Goal: Task Accomplishment & Management: Use online tool/utility

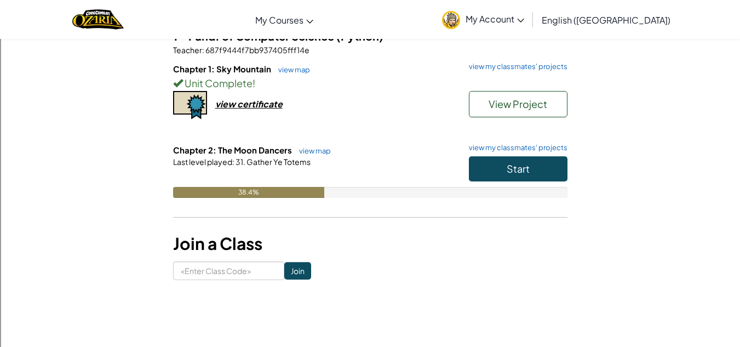
scroll to position [106, 0]
click at [570, 167] on div "Student Dashboard Current Classes 1 - Fund. of Computer Science (Python) Teache…" at bounding box center [370, 114] width 641 height 330
click at [571, 170] on div "Student Dashboard Current Classes 1 - Fund. of Computer Science (Python) Teache…" at bounding box center [370, 114] width 641 height 330
click at [542, 163] on button "Start" at bounding box center [518, 168] width 99 height 25
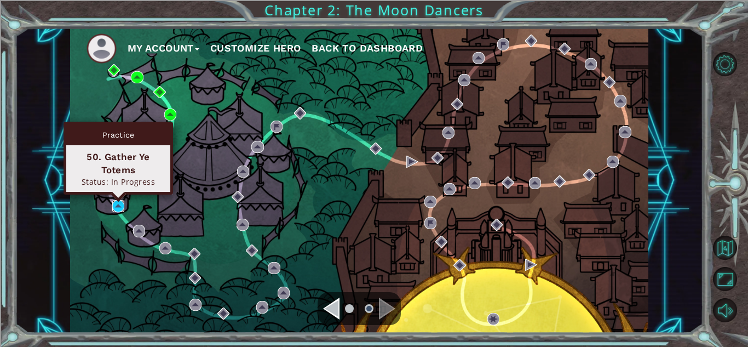
click at [114, 202] on img at bounding box center [118, 206] width 12 height 12
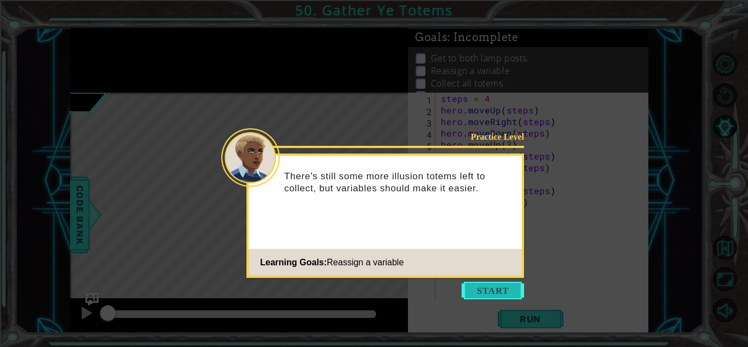
click at [488, 297] on button "Start" at bounding box center [493, 291] width 62 height 18
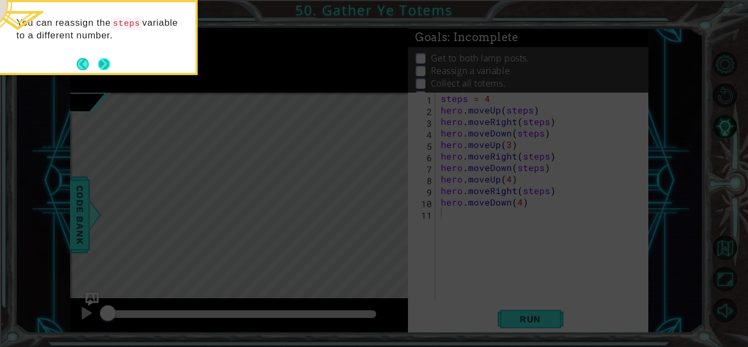
click at [106, 68] on button "Next" at bounding box center [104, 64] width 20 height 20
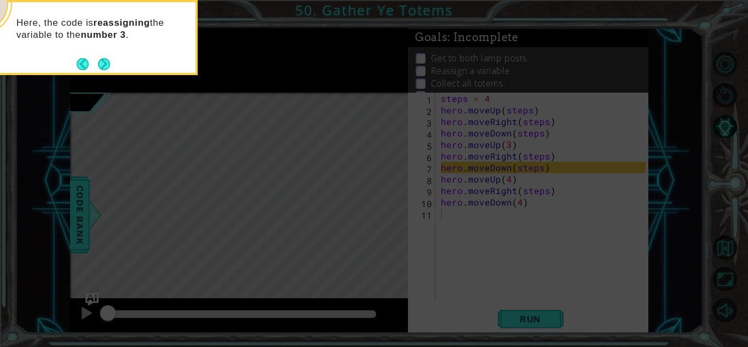
click at [106, 68] on button "Next" at bounding box center [104, 64] width 16 height 16
click at [102, 79] on icon at bounding box center [374, 52] width 748 height 590
click at [102, 70] on button "Next" at bounding box center [104, 64] width 13 height 13
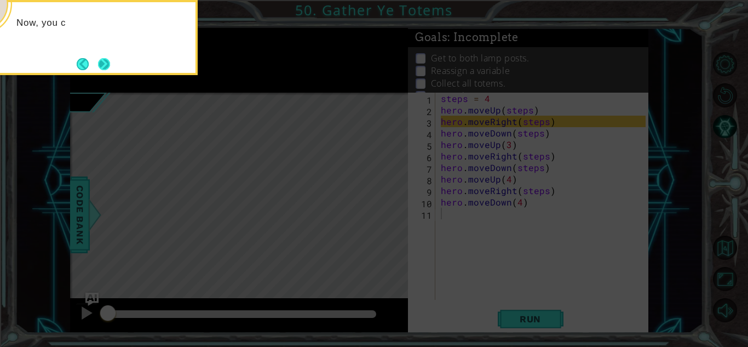
click at [102, 70] on button "Next" at bounding box center [104, 63] width 17 height 17
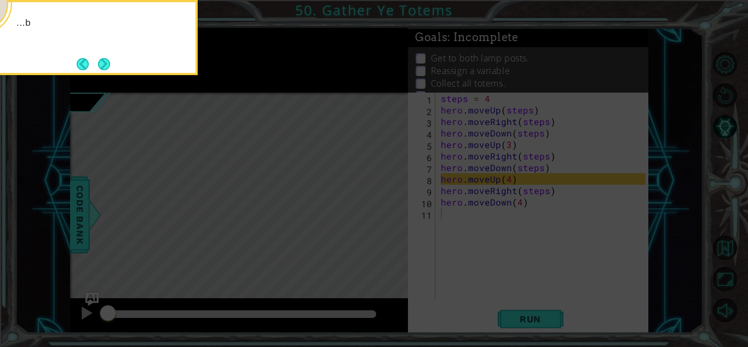
click at [102, 70] on button "Next" at bounding box center [104, 64] width 20 height 20
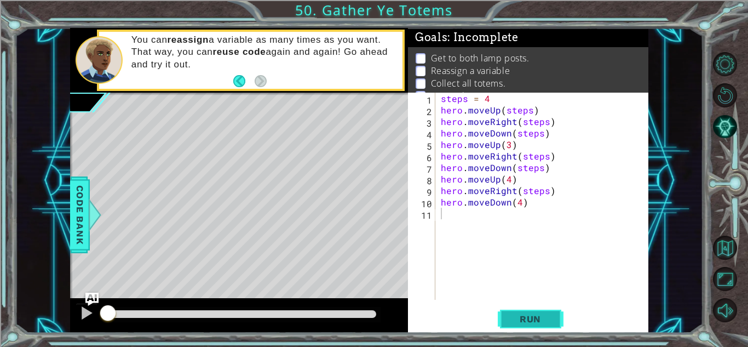
click at [545, 314] on span "Run" at bounding box center [530, 318] width 43 height 11
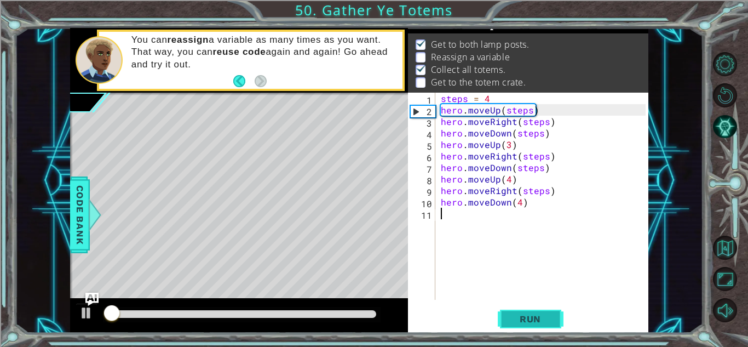
scroll to position [15, 0]
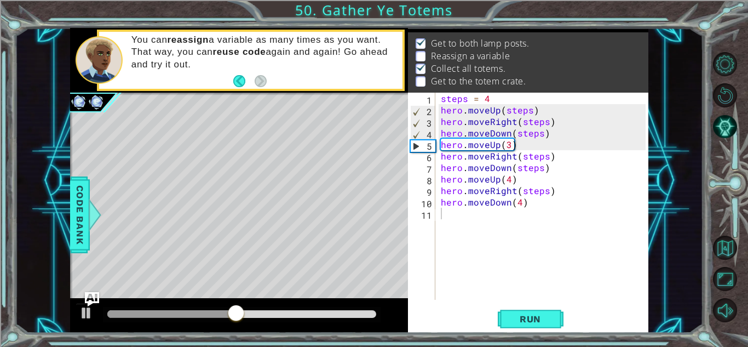
click at [93, 293] on img "Ask AI" at bounding box center [92, 298] width 14 height 14
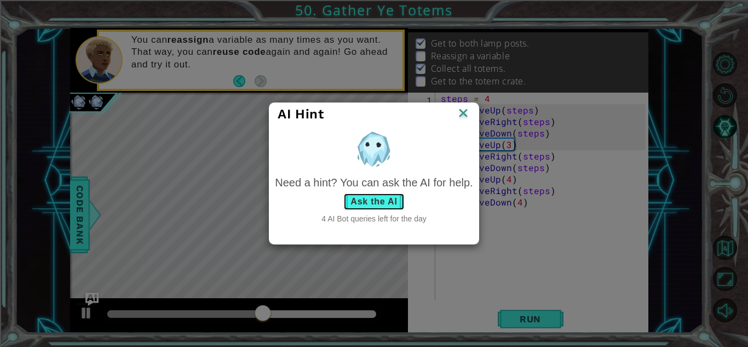
click at [361, 203] on button "Ask the AI" at bounding box center [373, 202] width 61 height 18
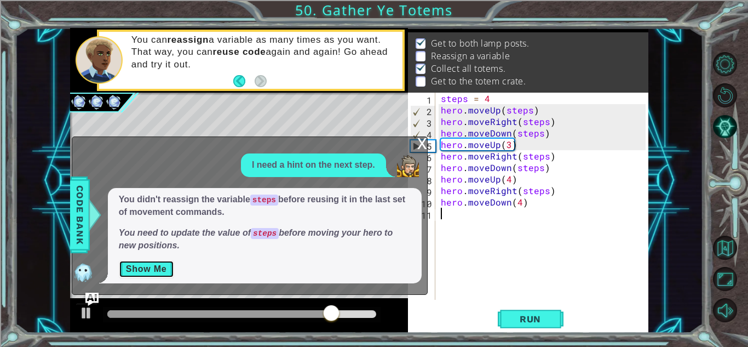
click at [140, 272] on button "Show Me" at bounding box center [146, 269] width 55 height 18
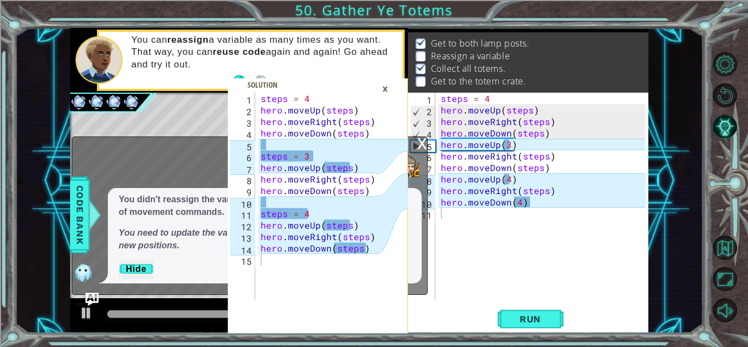
click at [378, 84] on div "×" at bounding box center [385, 88] width 17 height 19
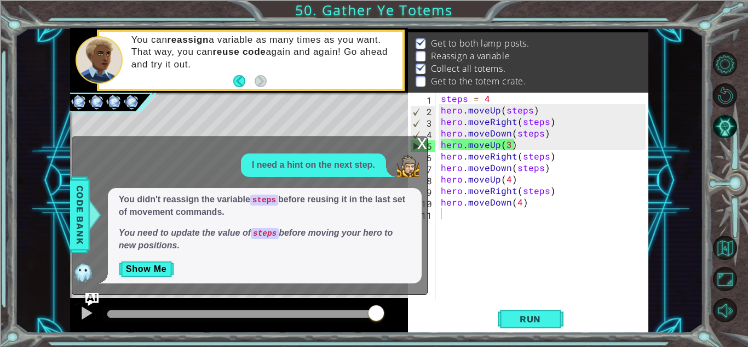
click at [426, 148] on div "x" at bounding box center [422, 142] width 10 height 11
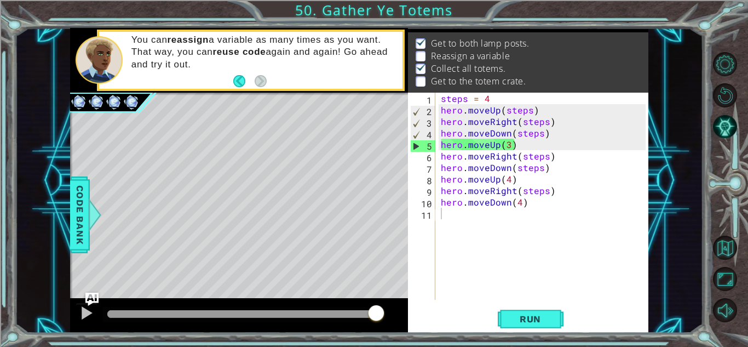
type textarea "hero.moveUp(3)"
click at [441, 142] on div "steps = 4 hero . moveUp ( steps ) hero . moveRight ( steps ) hero . moveDown ( …" at bounding box center [545, 208] width 213 height 230
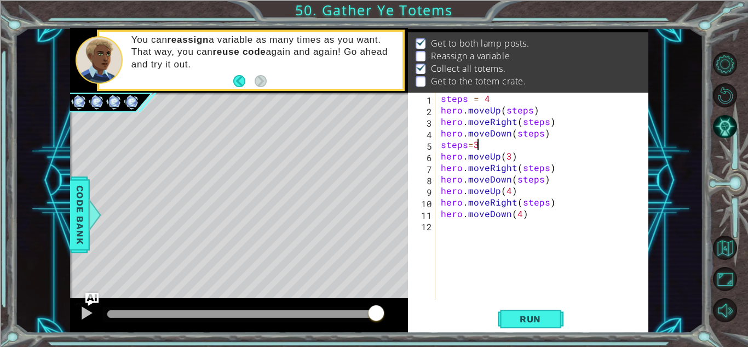
scroll to position [0, 2]
click at [551, 182] on div "steps = 4 hero . moveUp ( steps ) hero . moveRight ( steps ) hero . moveDown ( …" at bounding box center [545, 208] width 213 height 230
type textarea "hero.moveDown(steps)"
click at [508, 157] on div "steps = 4 hero . moveUp ( steps ) hero . moveRight ( steps ) hero . moveDown ( …" at bounding box center [545, 208] width 213 height 230
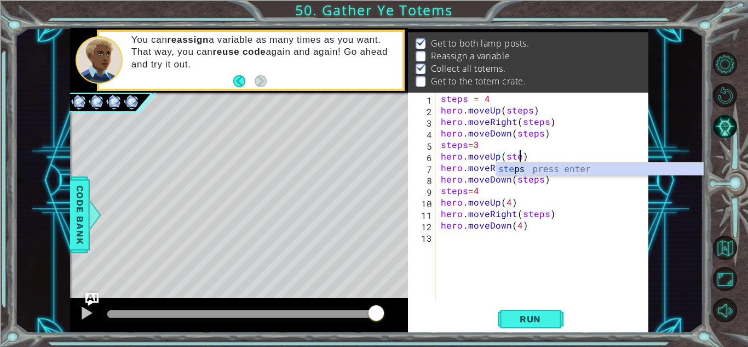
scroll to position [0, 5]
click at [509, 204] on div "steps = 4 hero . moveUp ( steps ) hero . moveRight ( steps ) hero . moveDown ( …" at bounding box center [545, 208] width 213 height 230
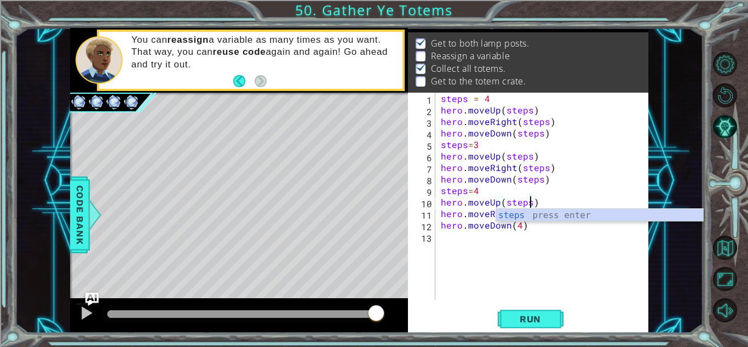
click at [520, 225] on div "steps = 4 hero . moveUp ( steps ) hero . moveRight ( steps ) hero . moveDown ( …" at bounding box center [545, 208] width 213 height 230
type textarea "hero.moveDown(steps)"
click at [571, 320] on div "Run" at bounding box center [530, 319] width 241 height 24
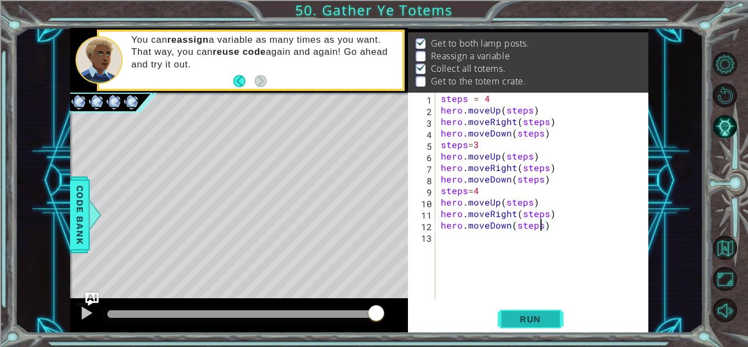
click at [543, 330] on button "Run" at bounding box center [531, 319] width 66 height 24
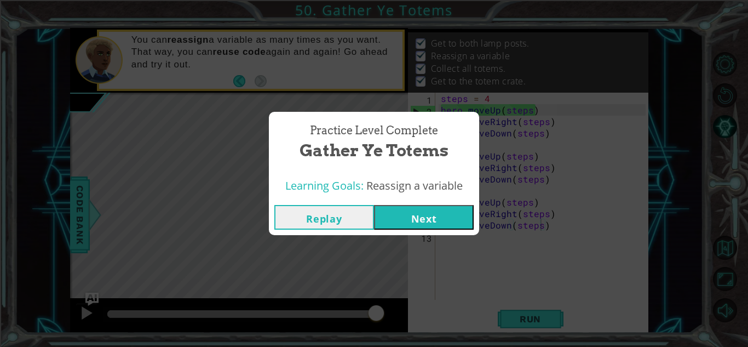
click at [455, 211] on button "Next" at bounding box center [424, 217] width 100 height 25
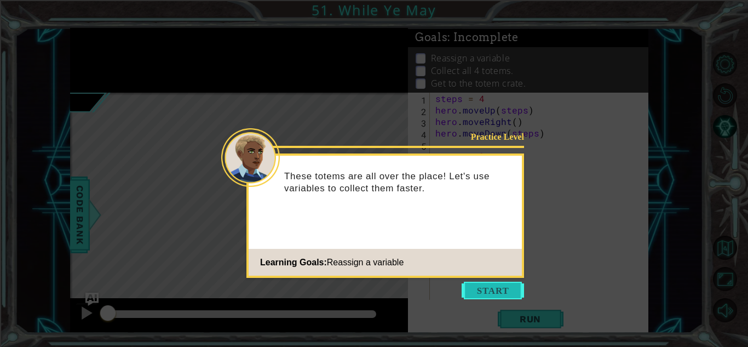
click at [503, 294] on button "Start" at bounding box center [493, 291] width 62 height 18
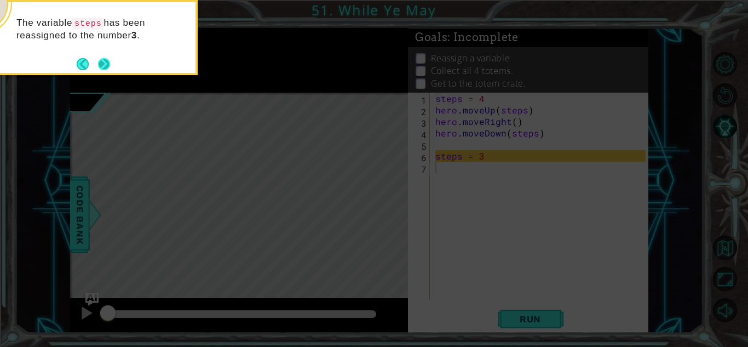
click at [102, 62] on button "Next" at bounding box center [104, 64] width 13 height 13
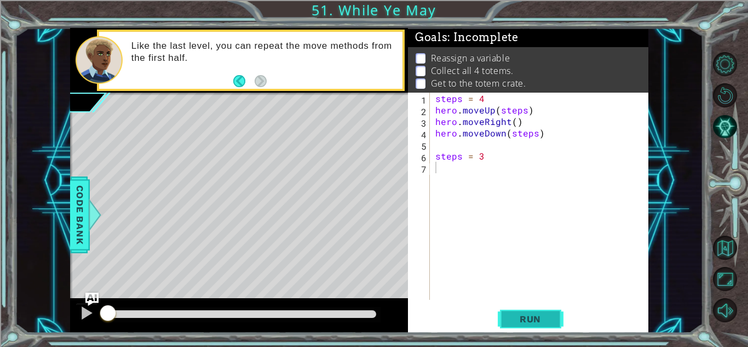
click at [522, 322] on span "Run" at bounding box center [530, 318] width 43 height 11
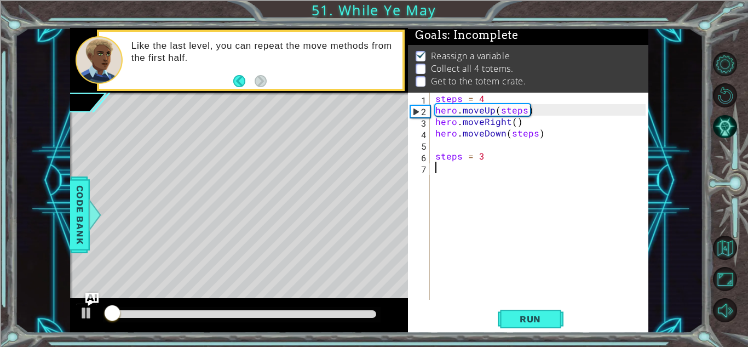
scroll to position [8, 0]
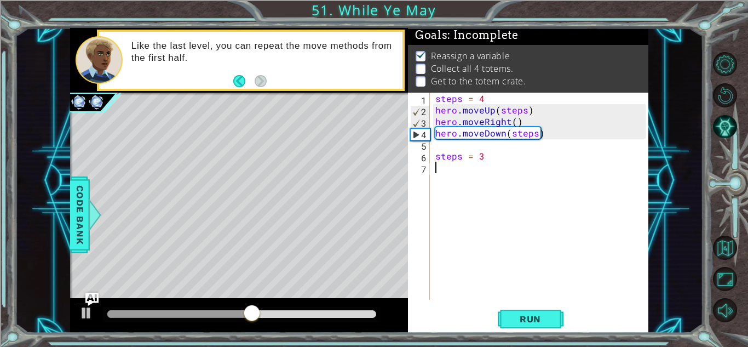
click at [465, 149] on div "steps = 4 hero . moveUp ( steps ) hero . moveRight ( ) hero . moveDown ( steps …" at bounding box center [542, 208] width 218 height 230
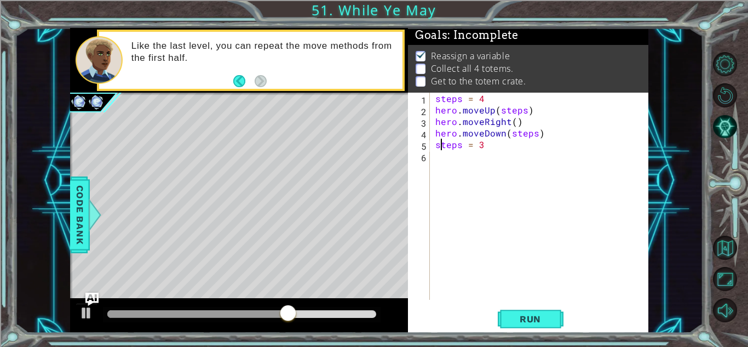
click at [438, 145] on div "steps = 4 hero . moveUp ( steps ) hero . moveRight ( ) hero . moveDown ( steps …" at bounding box center [542, 208] width 218 height 230
type textarea "steps = 3"
click at [450, 169] on div "steps = 4 hero . moveUp ( steps ) hero . moveRight ( ) hero . moveDown ( steps …" at bounding box center [542, 208] width 218 height 230
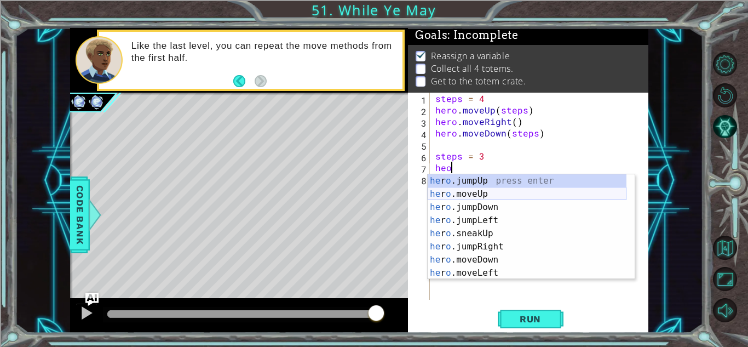
click at [461, 190] on div "he r o .jumpUp press enter he r o .moveUp press enter he r o .jumpDown press en…" at bounding box center [527, 239] width 199 height 131
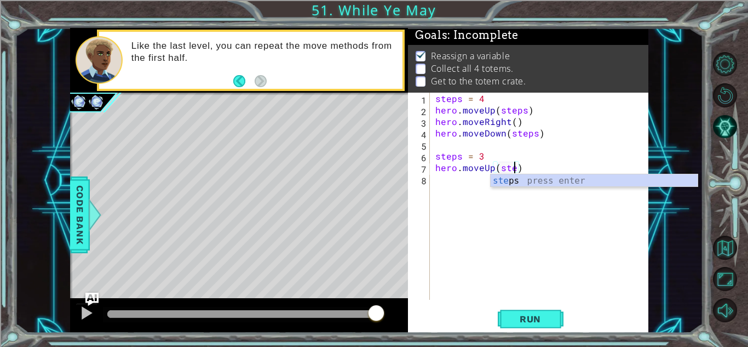
scroll to position [0, 5]
type textarea "hero.moveUp(steps)"
click at [461, 190] on div "steps = 4 hero . moveUp ( steps ) hero . moveRight ( ) hero . moveDown ( steps …" at bounding box center [542, 208] width 218 height 230
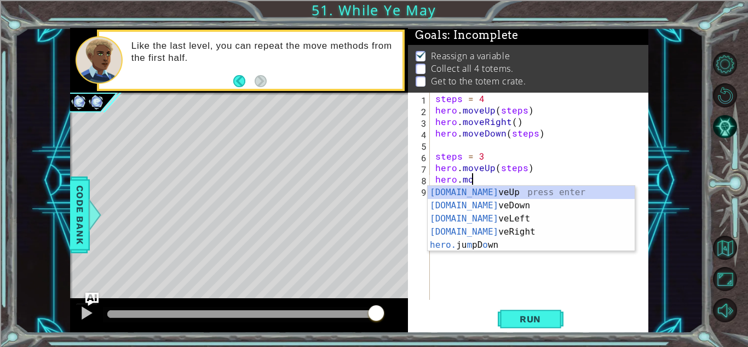
scroll to position [0, 2]
click at [492, 234] on div "[DOMAIN_NAME] veUp press enter [DOMAIN_NAME] veDown press enter [DOMAIN_NAME] v…" at bounding box center [531, 232] width 207 height 92
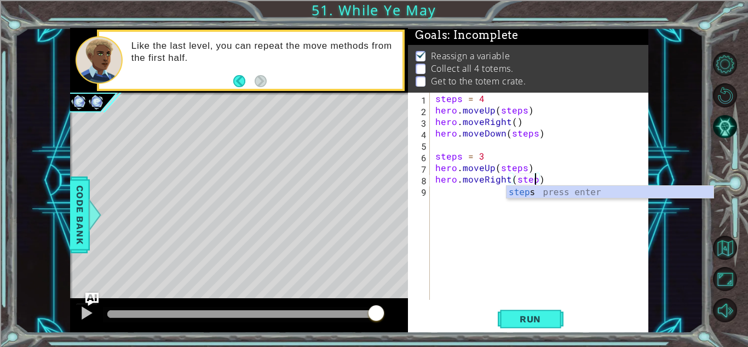
scroll to position [0, 6]
type textarea "hero.moveRight(steps)"
click at [492, 191] on div "steps = 4 hero . moveUp ( steps ) hero . moveRight ( ) hero . moveDown ( steps …" at bounding box center [542, 208] width 218 height 230
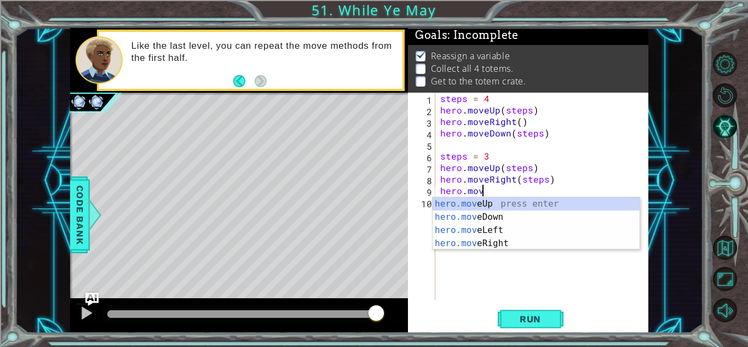
scroll to position [0, 2]
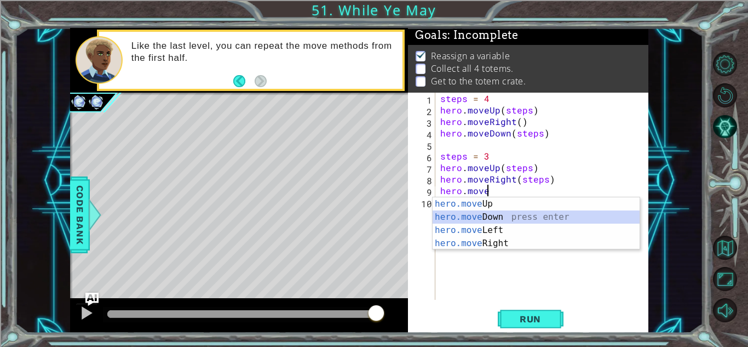
click at [445, 219] on div "hero.move Up press enter hero.move Down press enter hero.move Left press enter …" at bounding box center [536, 236] width 207 height 79
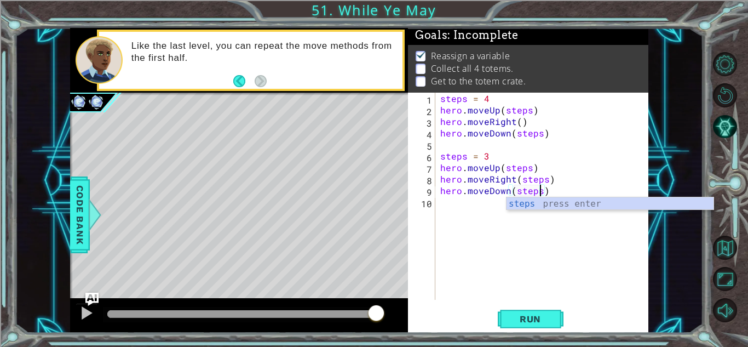
scroll to position [0, 6]
type textarea "hero.moveDown(steps)"
click at [461, 216] on div "steps = 4 hero . moveUp ( steps ) hero . moveRight ( ) hero . moveDown ( steps …" at bounding box center [544, 208] width 213 height 230
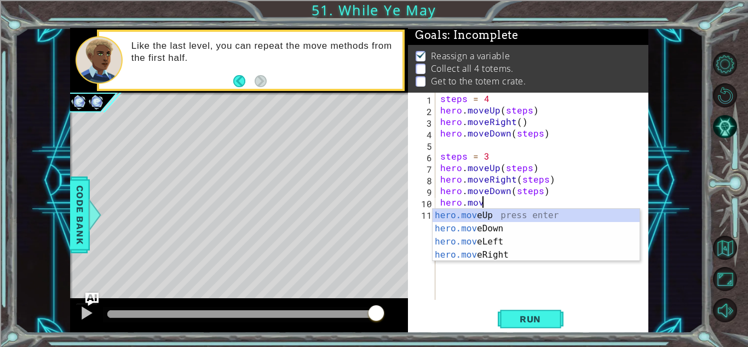
scroll to position [0, 2]
click at [461, 216] on div "hero.move Up press enter hero.move Down press enter hero.move Left press enter …" at bounding box center [536, 248] width 207 height 79
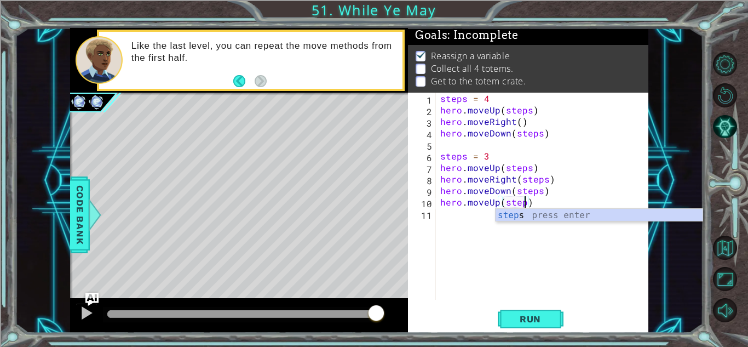
scroll to position [0, 5]
type textarea "hero.moveUp(steps)"
click at [440, 204] on div "steps = 4 hero . moveUp ( steps ) hero . moveRight ( ) hero . moveDown ( steps …" at bounding box center [544, 208] width 213 height 230
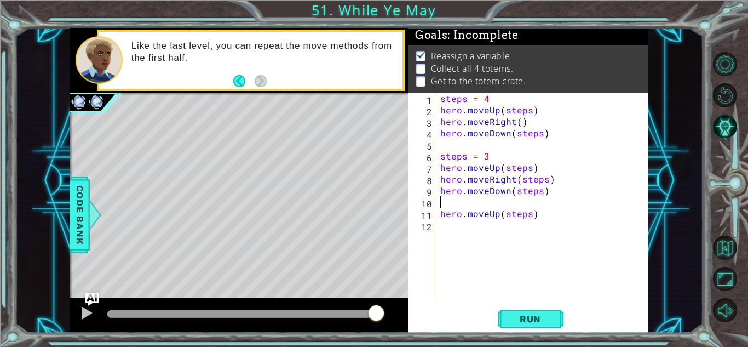
click at [441, 205] on div "steps = 4 hero . moveUp ( steps ) hero . moveRight ( ) hero . moveDown ( steps …" at bounding box center [544, 208] width 213 height 230
click at [541, 216] on div "steps = 4 hero . moveUp ( steps ) hero . moveRight ( ) hero . moveDown ( steps …" at bounding box center [544, 208] width 213 height 230
type textarea "hero.moveUp(steps)"
click at [522, 234] on div "steps = 4 hero . moveUp ( steps ) hero . moveRight ( ) hero . moveDown ( steps …" at bounding box center [544, 208] width 213 height 230
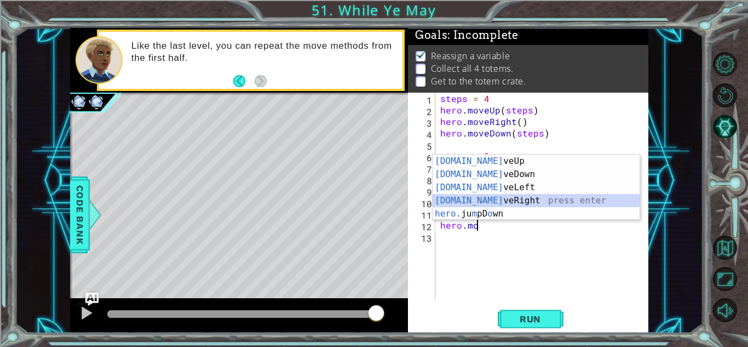
click at [510, 198] on div "[DOMAIN_NAME] veUp press enter [DOMAIN_NAME] veDown press enter [DOMAIN_NAME] v…" at bounding box center [536, 200] width 207 height 92
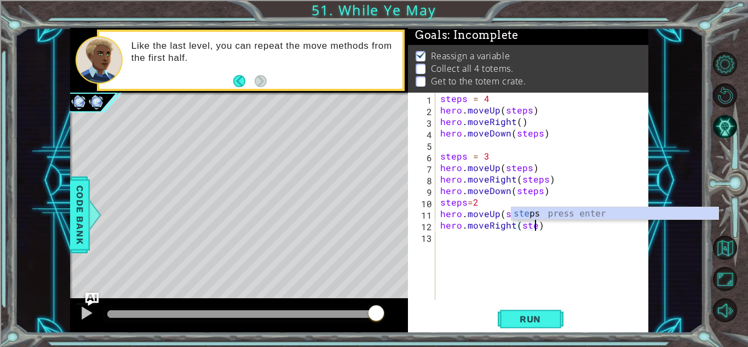
scroll to position [0, 6]
type textarea "hero.moveRight(steps)"
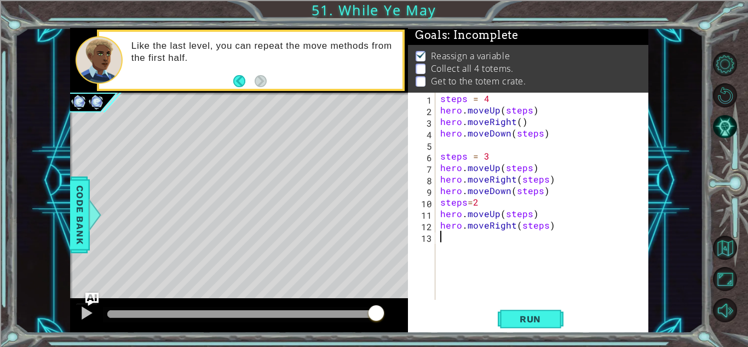
click at [520, 253] on div "steps = 4 hero . moveUp ( steps ) hero . moveRight ( ) hero . moveDown ( steps …" at bounding box center [544, 208] width 213 height 230
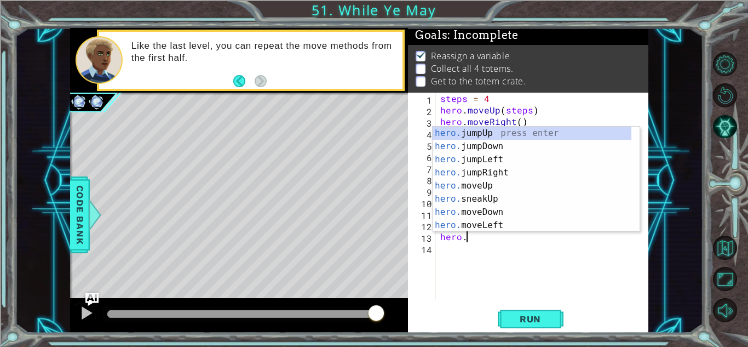
scroll to position [0, 1]
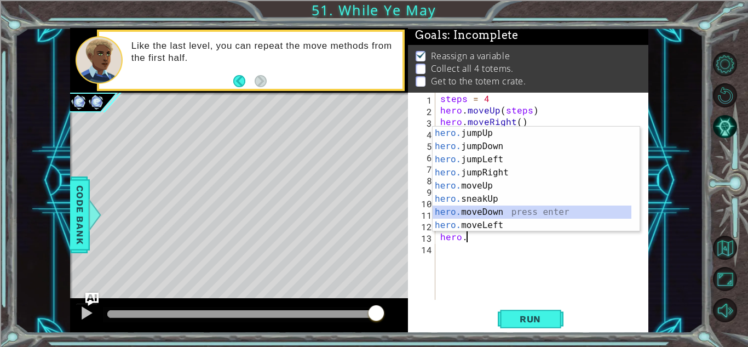
click at [509, 211] on div "hero. jumpUp press enter hero. jumpDown press enter hero. jumpLeft press enter …" at bounding box center [532, 192] width 199 height 131
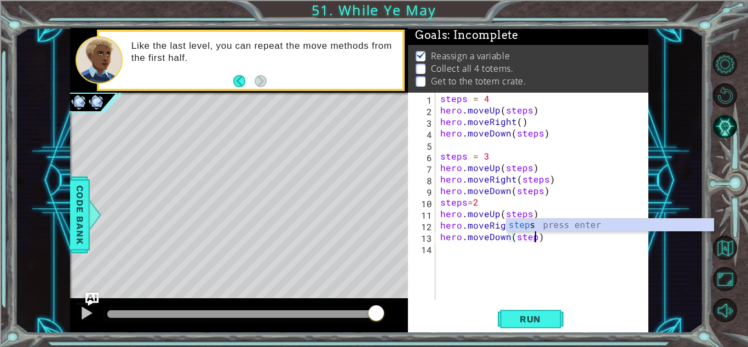
scroll to position [0, 6]
type textarea "hero.moveDown(steps)"
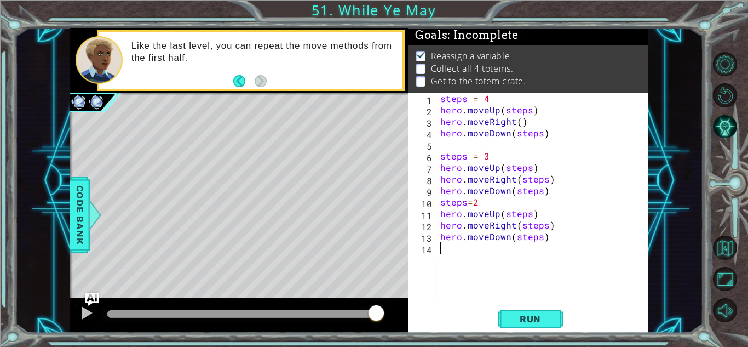
click at [522, 256] on div "steps = 4 hero . moveUp ( steps ) hero . moveRight ( ) hero . moveDown ( steps …" at bounding box center [544, 208] width 213 height 230
type textarea "h"
click at [442, 202] on div "steps = 4 hero . moveUp ( steps ) hero . moveRight ( ) hero . moveDown ( steps …" at bounding box center [544, 208] width 213 height 230
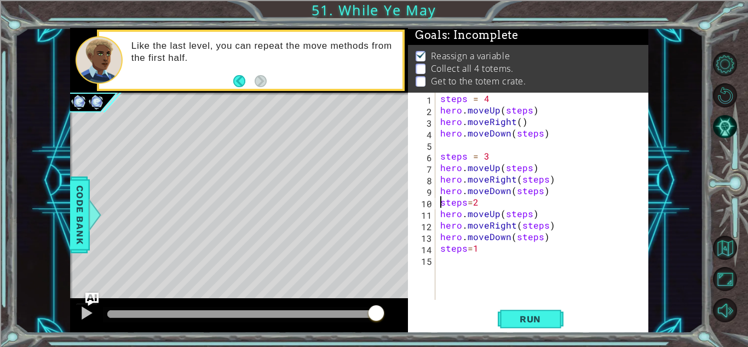
type textarea "steps=2"
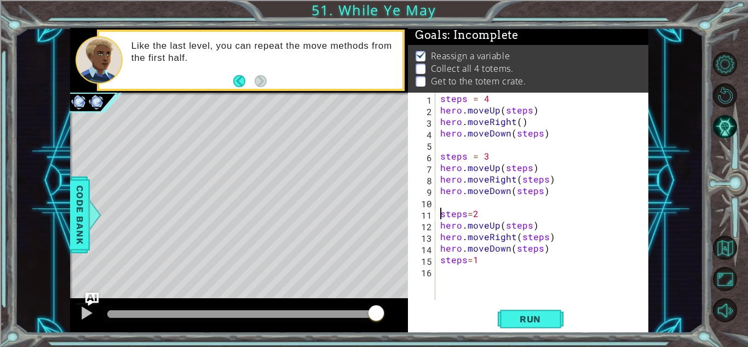
click at [469, 276] on div "steps = 4 hero . moveUp ( steps ) hero . moveRight ( ) hero . moveDown ( steps …" at bounding box center [544, 208] width 213 height 230
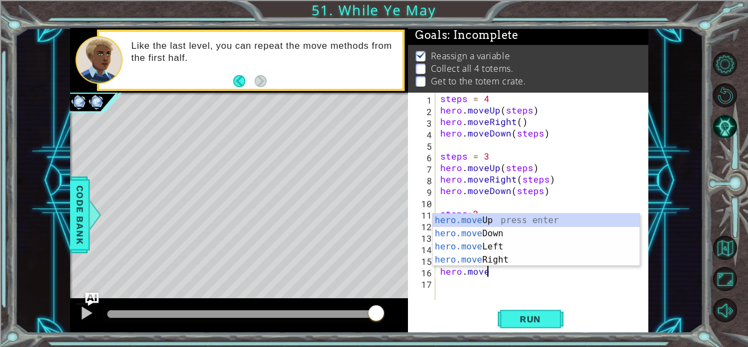
scroll to position [0, 2]
click at [492, 220] on div "hero.move Up press enter hero.move Down press enter hero.move Left press enter …" at bounding box center [536, 253] width 207 height 79
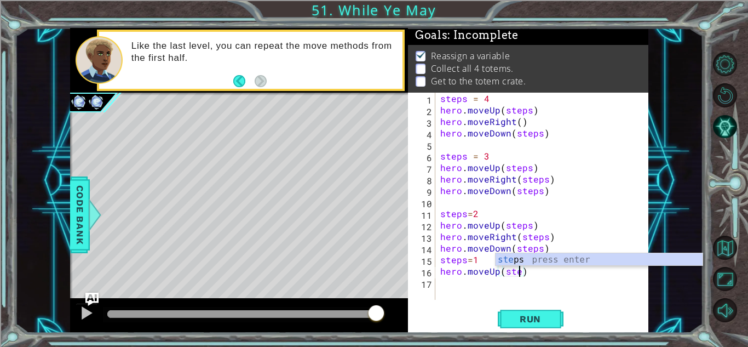
scroll to position [0, 5]
type textarea "hero.moveUp(steps)"
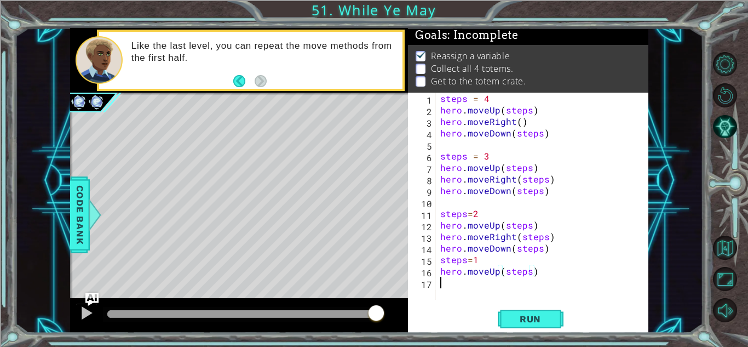
click at [470, 295] on div "steps = 4 hero . moveUp ( steps ) hero . moveRight ( ) hero . moveDown ( steps …" at bounding box center [544, 208] width 213 height 230
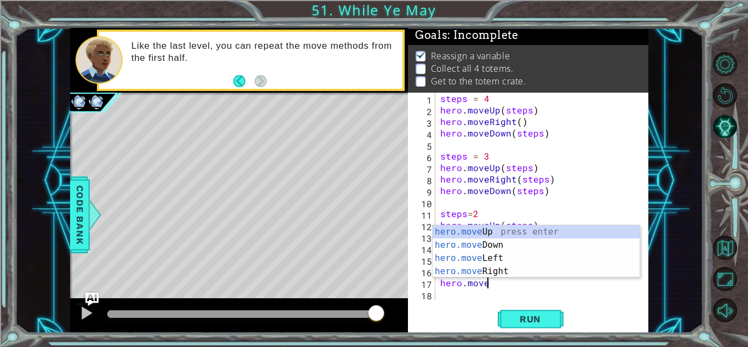
scroll to position [0, 2]
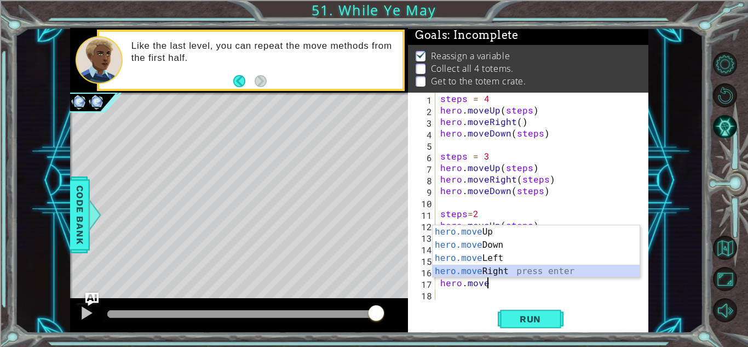
click at [502, 272] on div "hero.move Up press enter hero.move Down press enter hero.move Left press enter …" at bounding box center [536, 264] width 207 height 79
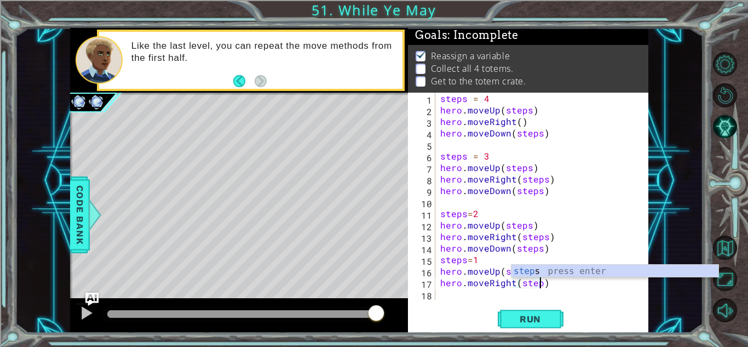
scroll to position [0, 6]
type textarea "hero.moveRight(steps)"
click at [520, 295] on div "steps = 4 hero . moveUp ( steps ) hero . moveRight ( ) hero . moveDown ( steps …" at bounding box center [544, 208] width 213 height 230
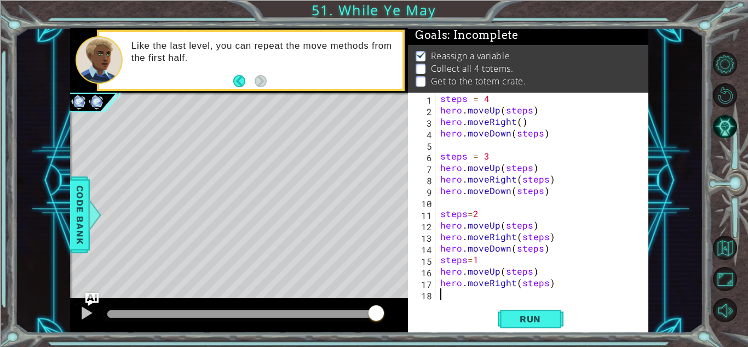
scroll to position [12, 0]
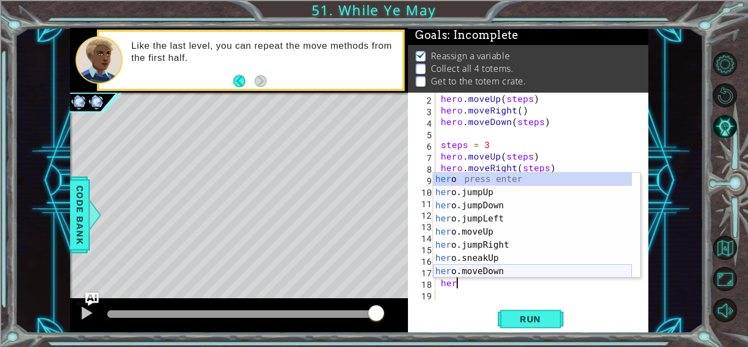
click at [501, 274] on div "her o press enter her o.jumpUp press enter her o.jumpDown press enter her o.jum…" at bounding box center [532, 238] width 199 height 131
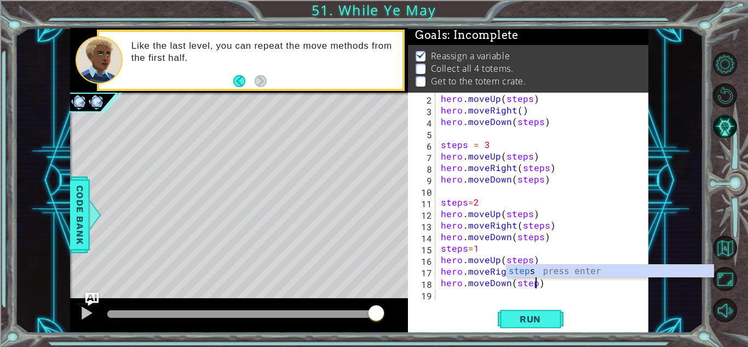
scroll to position [0, 6]
click at [440, 251] on div "hero . moveUp ( steps ) hero . moveRight ( ) hero . moveDown ( steps ) steps = …" at bounding box center [541, 208] width 204 height 230
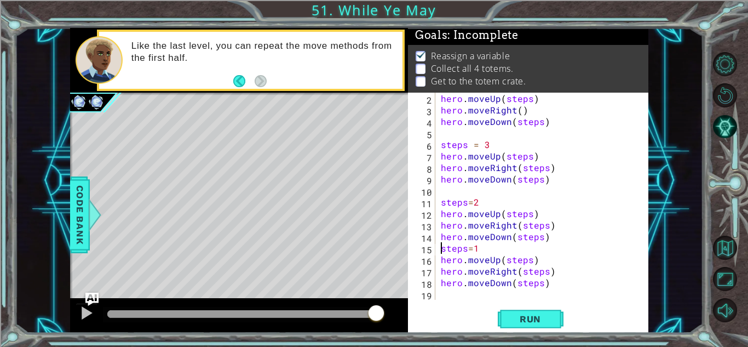
scroll to position [0, 2]
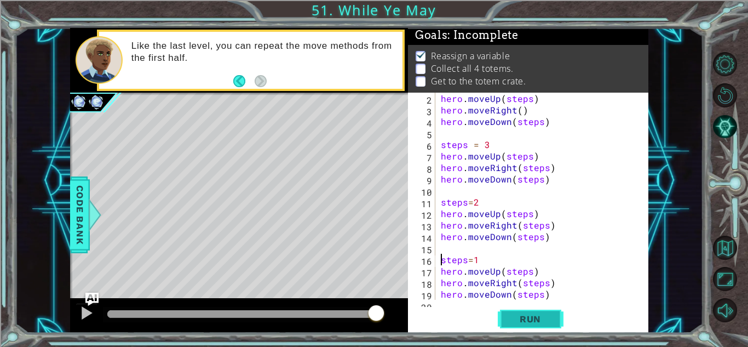
type textarea "steps=1"
click at [542, 322] on span "Run" at bounding box center [530, 318] width 43 height 11
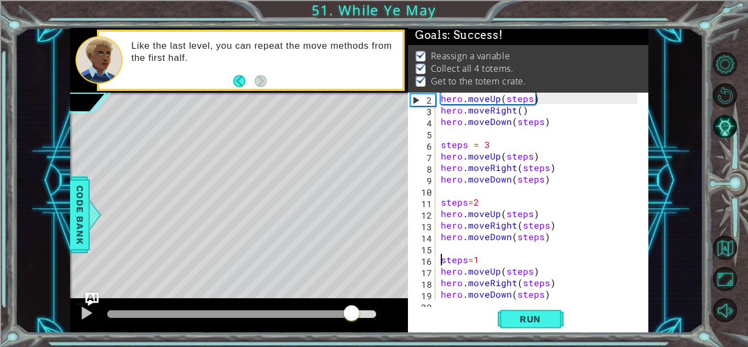
click at [352, 314] on div at bounding box center [241, 314] width 269 height 8
click at [86, 314] on div at bounding box center [86, 313] width 14 height 14
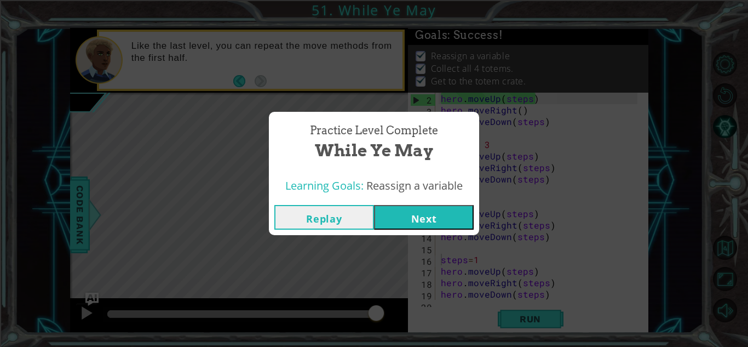
click at [423, 213] on button "Next" at bounding box center [424, 217] width 100 height 25
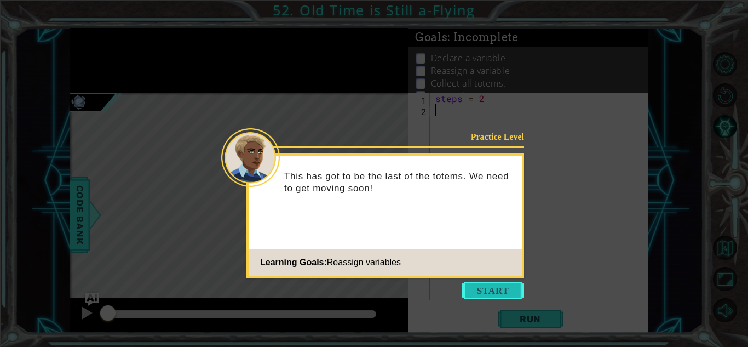
click at [485, 287] on button "Start" at bounding box center [493, 291] width 62 height 18
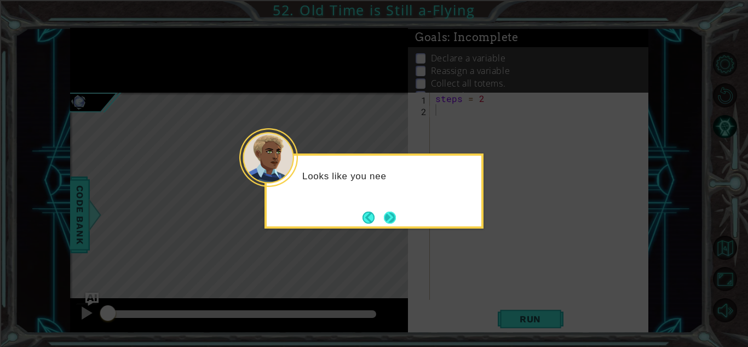
click at [396, 214] on button "Next" at bounding box center [390, 217] width 14 height 14
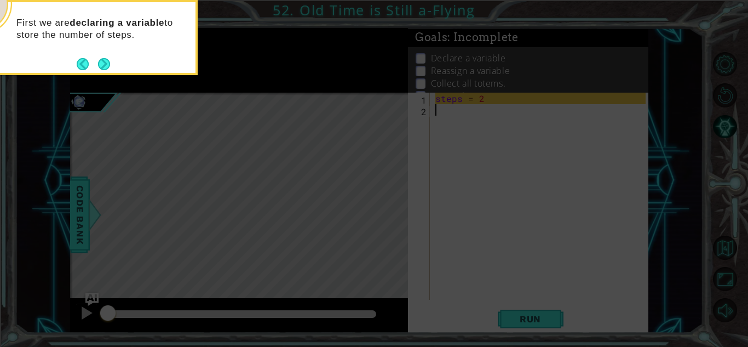
click at [114, 70] on div "First we are declaring a variable to store the number of steps." at bounding box center [88, 37] width 219 height 75
click at [112, 69] on div "First we are declaring a variable to store the number of steps." at bounding box center [88, 37] width 219 height 75
click at [110, 68] on button "Next" at bounding box center [104, 64] width 19 height 19
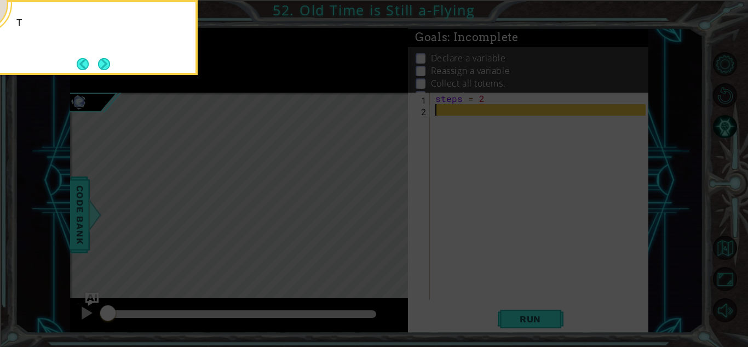
click at [110, 68] on button "Next" at bounding box center [103, 63] width 15 height 15
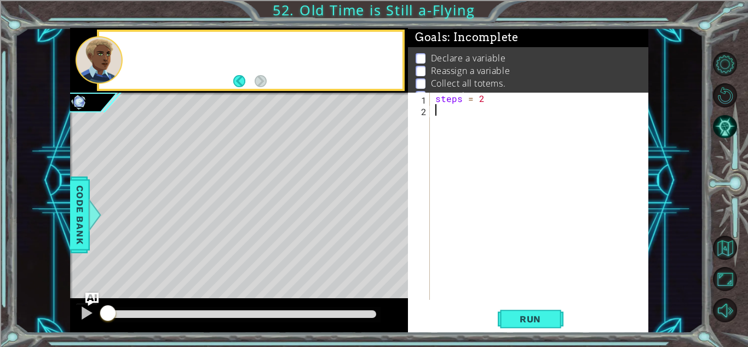
click at [110, 68] on div at bounding box center [99, 60] width 47 height 48
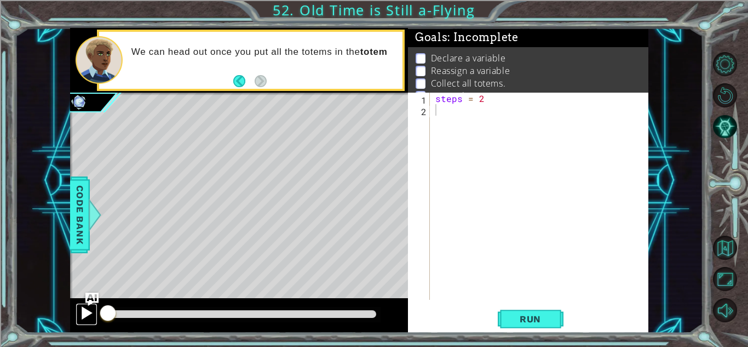
click at [83, 320] on div at bounding box center [86, 313] width 14 height 14
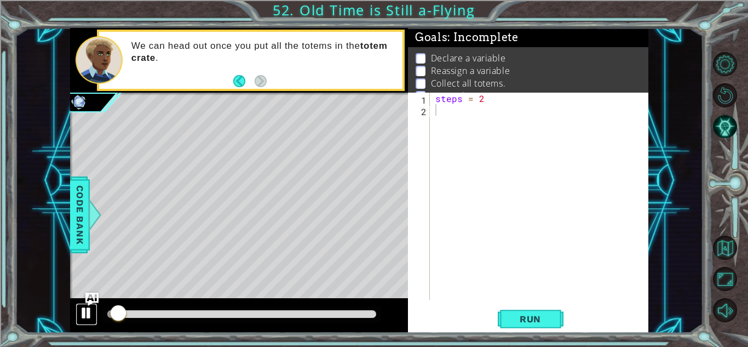
click at [83, 320] on div at bounding box center [86, 313] width 14 height 14
click at [84, 317] on div at bounding box center [86, 313] width 14 height 14
click at [116, 316] on div at bounding box center [140, 314] width 67 height 8
drag, startPoint x: 117, startPoint y: 314, endPoint x: 53, endPoint y: 315, distance: 64.1
click at [53, 315] on div "1 ההההההההההההההההההההההההההההההההההההההההההההההההההההההההההההההההההההההההההההה…" at bounding box center [359, 180] width 689 height 305
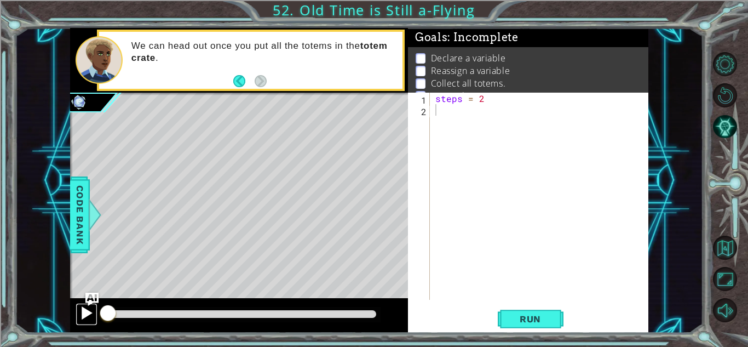
click at [76, 316] on button at bounding box center [87, 314] width 22 height 22
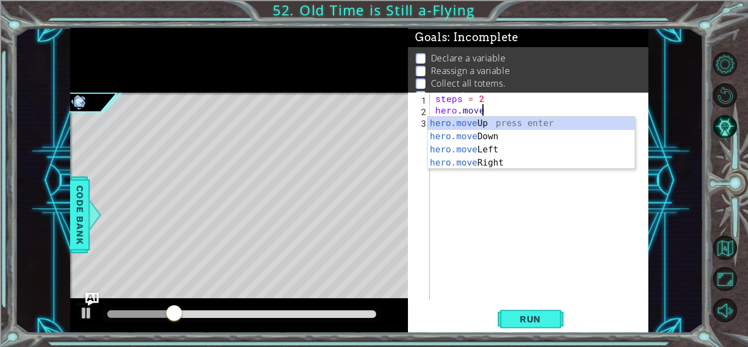
scroll to position [0, 2]
click at [491, 164] on div "hero.move Up press enter hero.move Down press enter hero.move Left press enter …" at bounding box center [531, 156] width 207 height 79
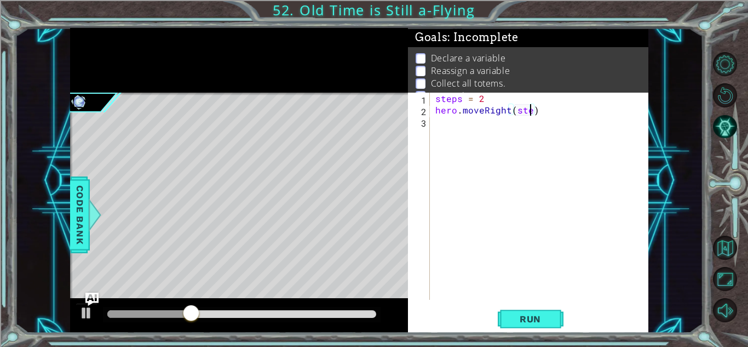
scroll to position [0, 6]
type textarea "hero.moveRight(steps)"
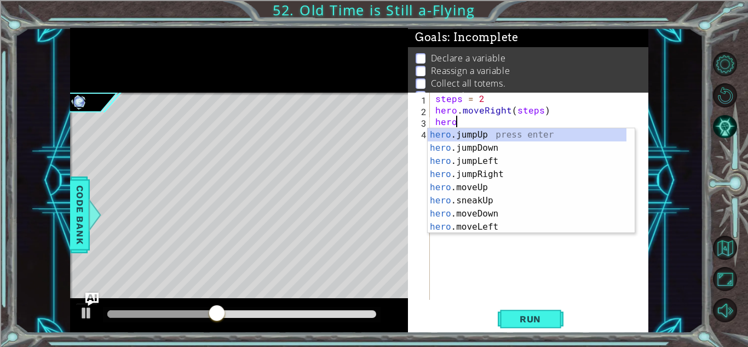
scroll to position [0, 1]
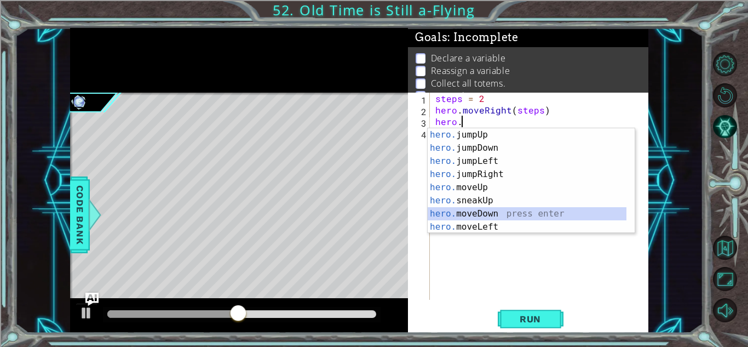
click at [488, 220] on div "hero. jumpUp press enter hero. jumpDown press enter hero. jumpLeft press enter …" at bounding box center [527, 193] width 199 height 131
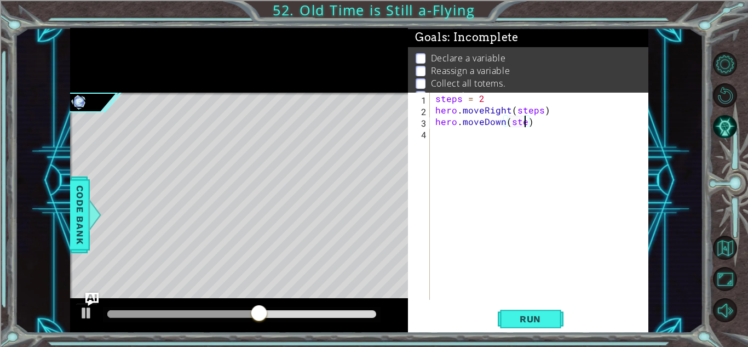
type textarea "hero.moveDown(steps)"
click at [467, 148] on div "steps = 2 hero . moveRight ( steps ) hero . moveDown ( steps )" at bounding box center [542, 208] width 218 height 230
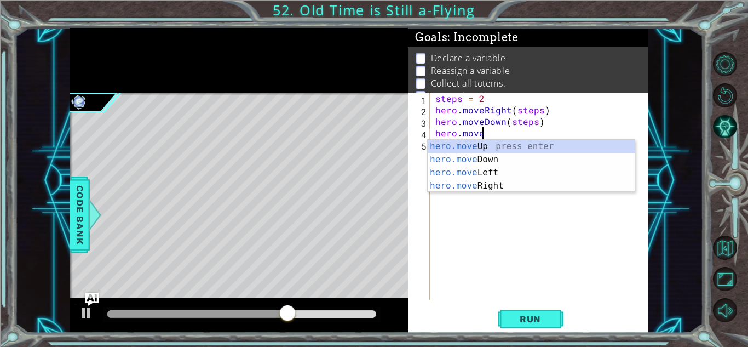
scroll to position [0, 2]
click at [481, 175] on div "hero.move Up press enter hero.move Down press enter hero.move Left press enter …" at bounding box center [531, 179] width 207 height 79
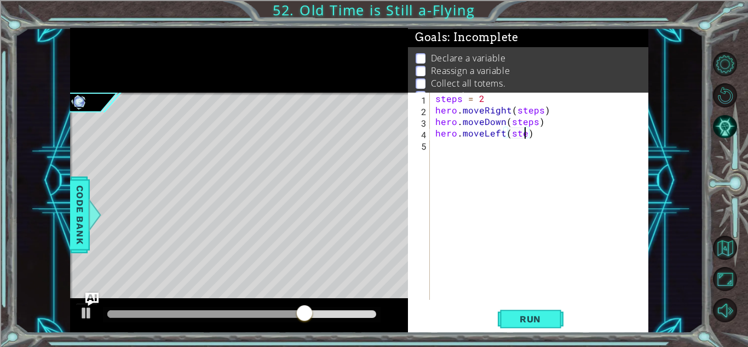
scroll to position [0, 6]
type textarea "hero.moveLeft(steps)"
click at [463, 152] on div "steps = 2 hero . moveRight ( steps ) hero . moveDown ( steps ) hero . moveLeft …" at bounding box center [542, 208] width 218 height 230
type textarea "hero.moveLeft(steps)"
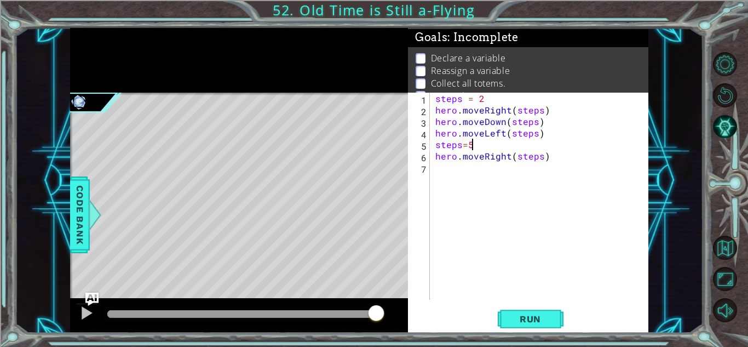
scroll to position [0, 2]
type textarea "steps=4"
click at [467, 168] on div "steps = 2 hero . moveRight ( steps ) hero . moveDown ( steps ) hero . moveLeft …" at bounding box center [542, 208] width 218 height 230
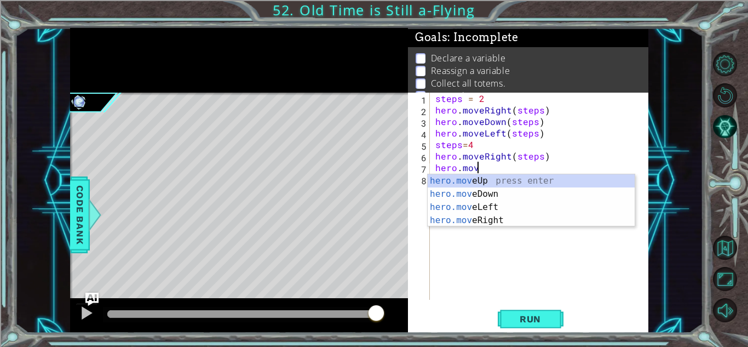
scroll to position [0, 2]
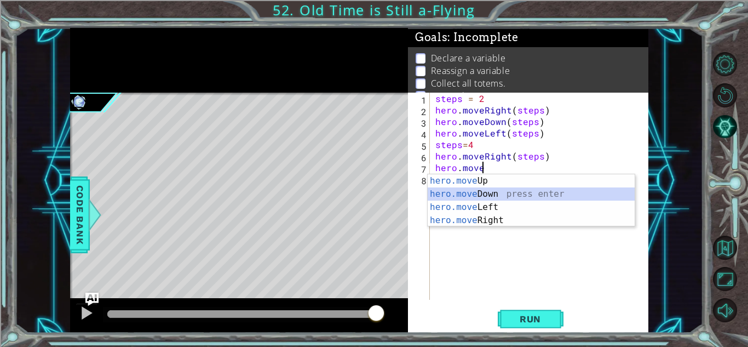
click at [494, 193] on div "hero.move Up press enter hero.move Down press enter hero.move Left press enter …" at bounding box center [531, 213] width 207 height 79
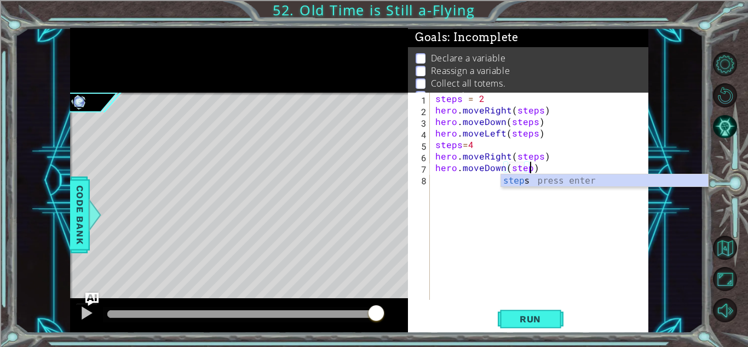
scroll to position [0, 6]
type textarea "hero.moveDown(steps)"
click at [456, 190] on div "steps = 2 hero . moveRight ( steps ) hero . moveDown ( steps ) hero . moveLeft …" at bounding box center [542, 208] width 218 height 230
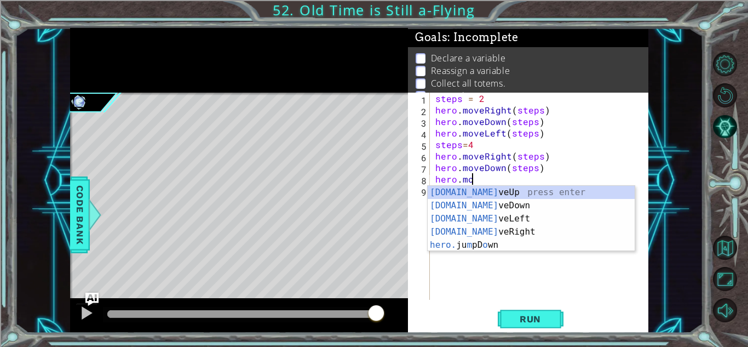
scroll to position [0, 2]
click at [521, 216] on div "[DOMAIN_NAME] veUp press enter [DOMAIN_NAME] veDown press enter [DOMAIN_NAME] v…" at bounding box center [531, 232] width 207 height 92
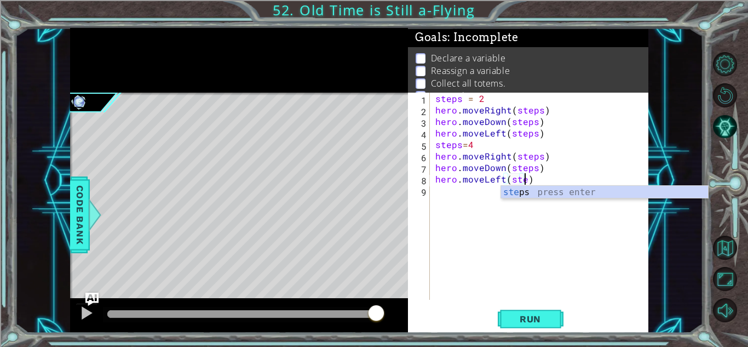
type textarea "hero.moveLeft(steps)"
click at [467, 199] on div "steps = 2 hero . moveRight ( steps ) hero . moveDown ( steps ) hero . moveLeft …" at bounding box center [542, 208] width 218 height 230
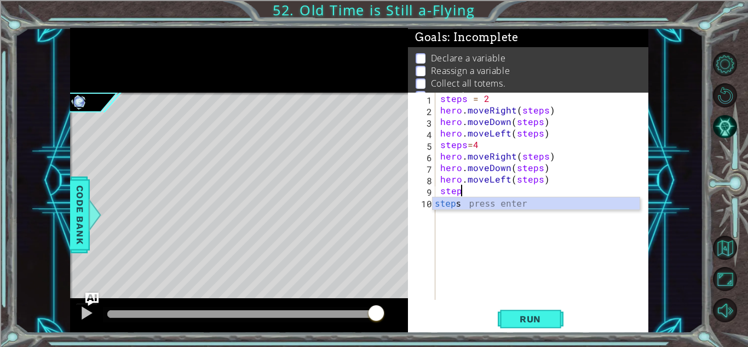
scroll to position [0, 1]
type textarea "steps=6"
click at [468, 210] on div "steps = 2 hero . moveRight ( steps ) hero . moveDown ( steps ) hero . moveLeft …" at bounding box center [544, 208] width 213 height 230
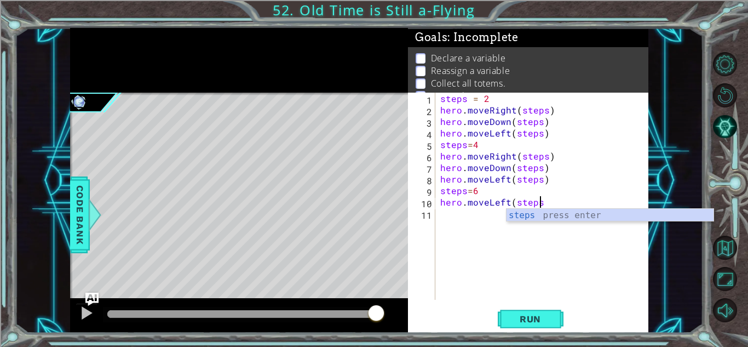
type textarea "hero.moveLeft(steps)"
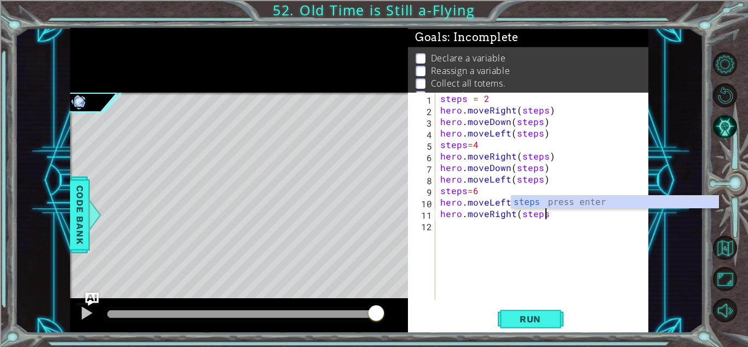
scroll to position [0, 6]
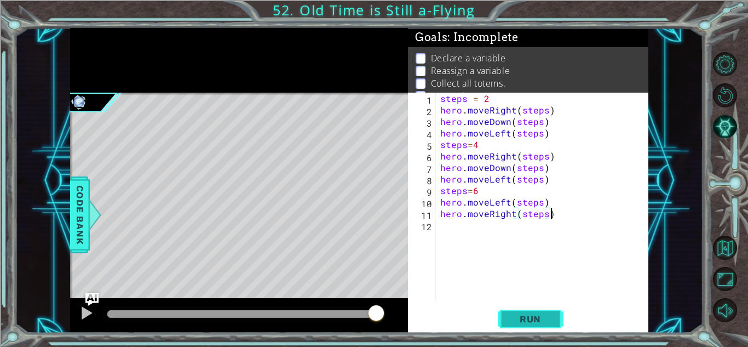
click at [516, 330] on button "Run" at bounding box center [531, 319] width 66 height 24
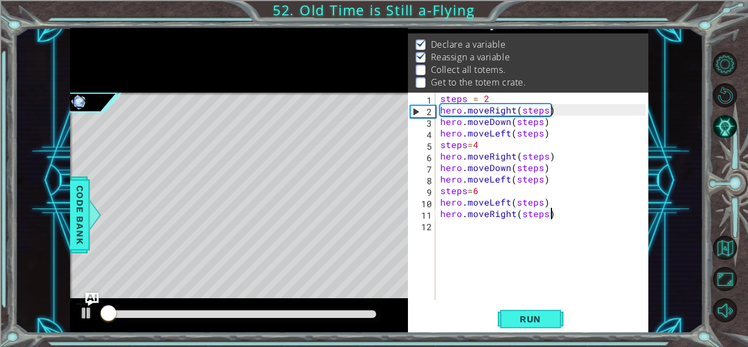
scroll to position [15, 0]
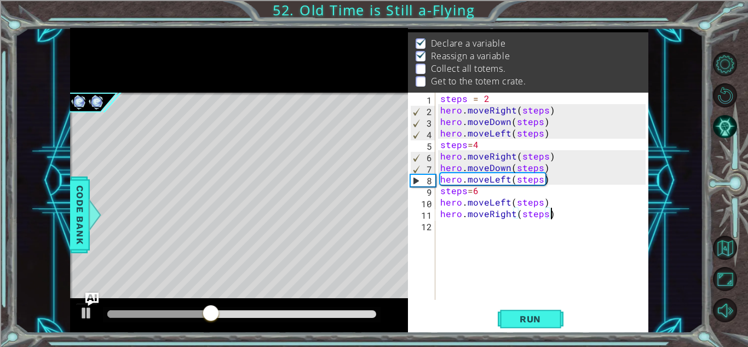
click at [508, 203] on div "steps = 2 hero . moveRight ( steps ) hero . moveDown ( steps ) hero . moveLeft …" at bounding box center [544, 208] width 213 height 230
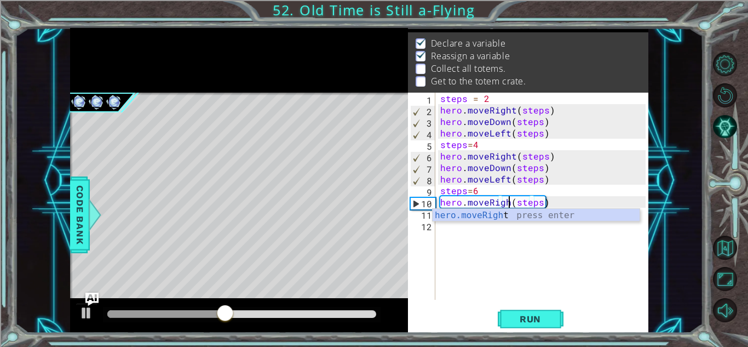
type textarea "hero.moveRight(steps)"
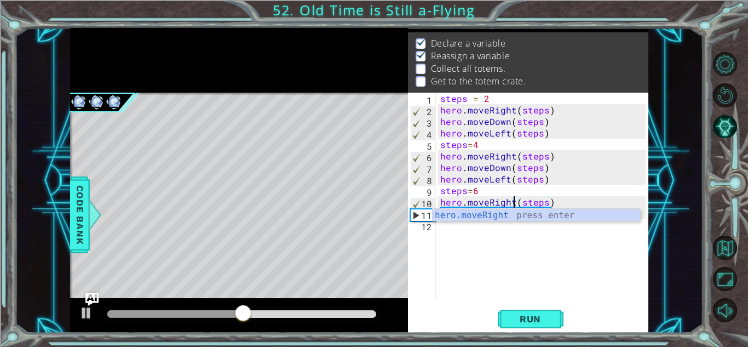
click at [455, 282] on div "steps = 2 hero . moveRight ( steps ) hero . moveDown ( steps ) hero . moveLeft …" at bounding box center [544, 208] width 213 height 230
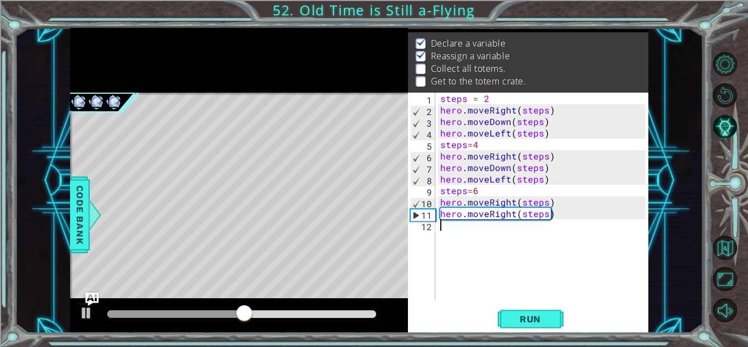
scroll to position [0, 0]
drag, startPoint x: 571, startPoint y: 219, endPoint x: 442, endPoint y: 215, distance: 129.3
click at [442, 215] on div "steps = 2 hero . moveRight ( steps ) hero . moveDown ( steps ) hero . moveLeft …" at bounding box center [544, 208] width 213 height 230
type textarea "hero.moveRight(steps)"
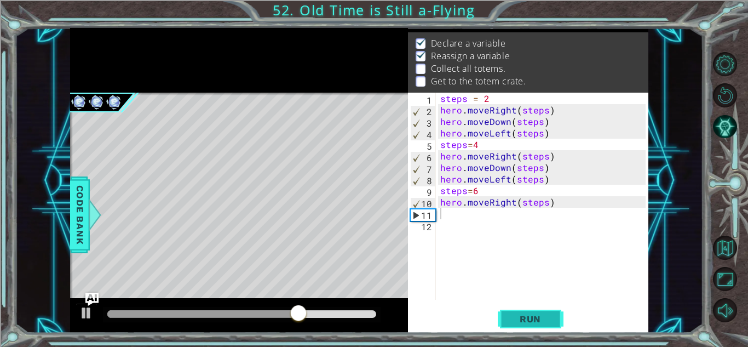
click at [539, 310] on button "Run" at bounding box center [531, 319] width 66 height 24
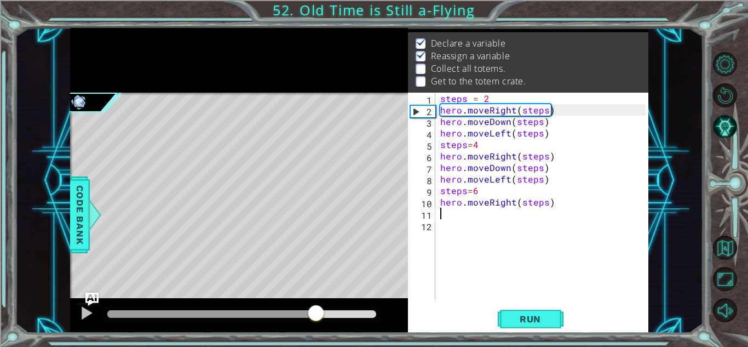
click at [317, 315] on div at bounding box center [241, 314] width 269 height 8
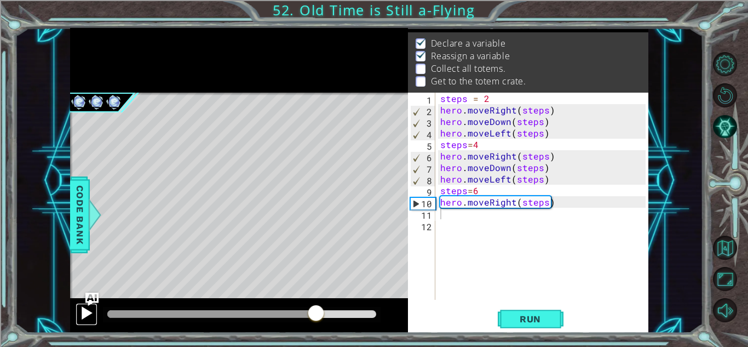
click at [85, 318] on div at bounding box center [86, 313] width 14 height 14
click at [84, 317] on div at bounding box center [86, 313] width 14 height 14
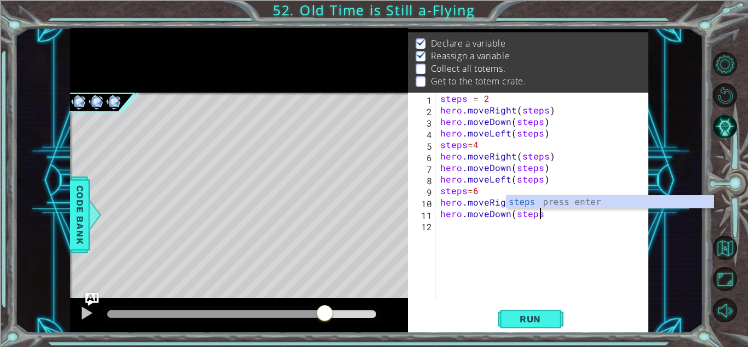
type textarea "hero.moveDown(steps)"
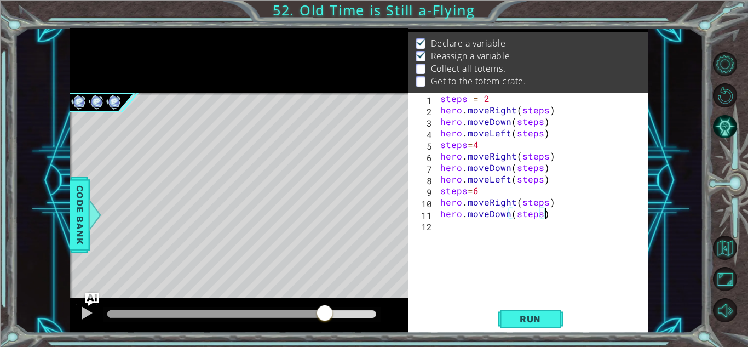
click at [493, 231] on div "steps = 2 hero . moveRight ( steps ) hero . moveDown ( steps ) hero . moveLeft …" at bounding box center [544, 208] width 213 height 230
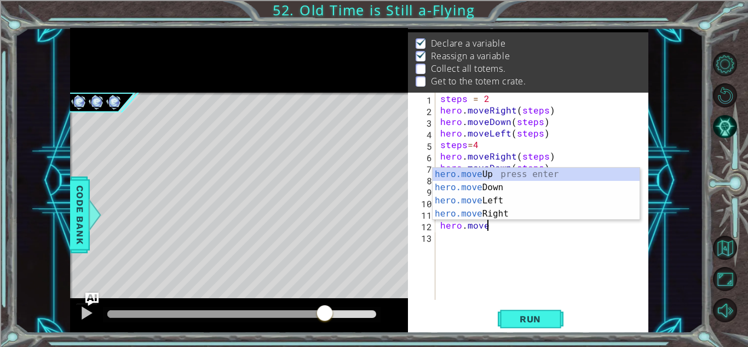
scroll to position [0, 3]
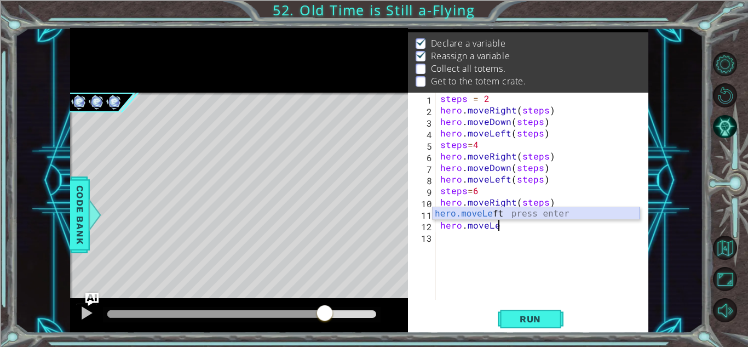
click at [497, 214] on div "hero.moveLe ft press enter" at bounding box center [536, 226] width 207 height 39
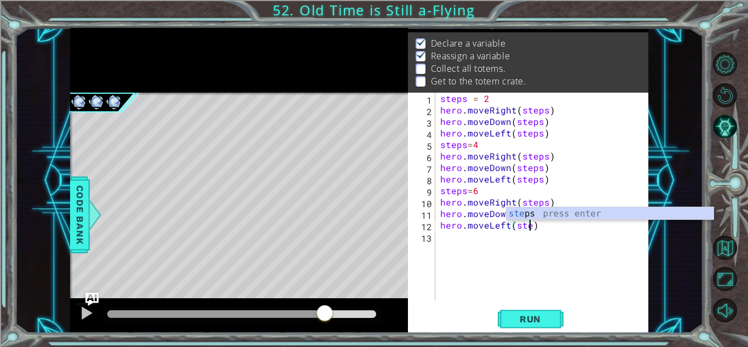
scroll to position [0, 6]
type textarea "hero.moveLeft(steps)"
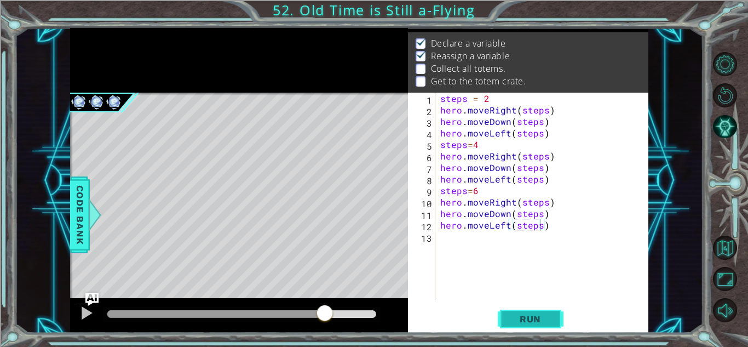
click at [524, 312] on button "Run" at bounding box center [531, 319] width 66 height 24
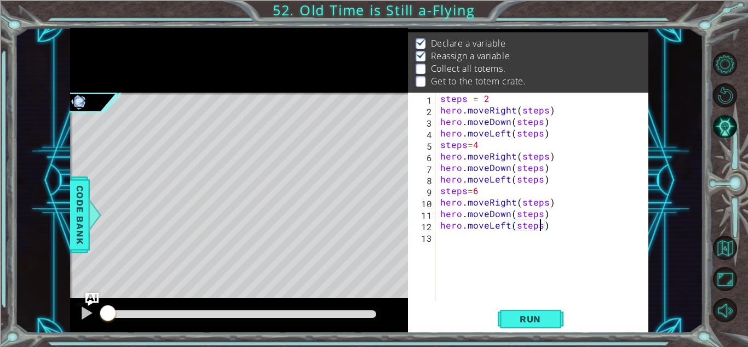
click at [360, 312] on div at bounding box center [241, 314] width 269 height 8
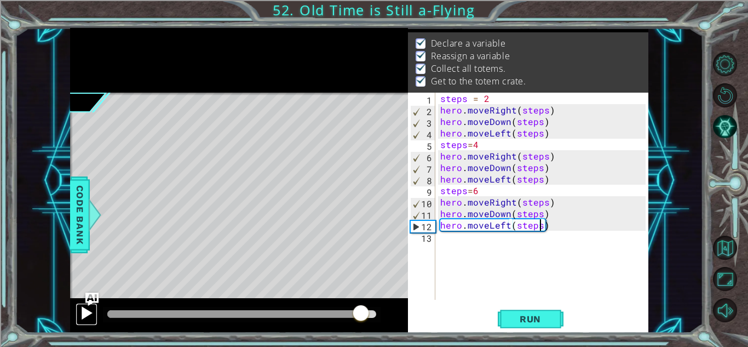
click at [76, 313] on button at bounding box center [87, 314] width 22 height 22
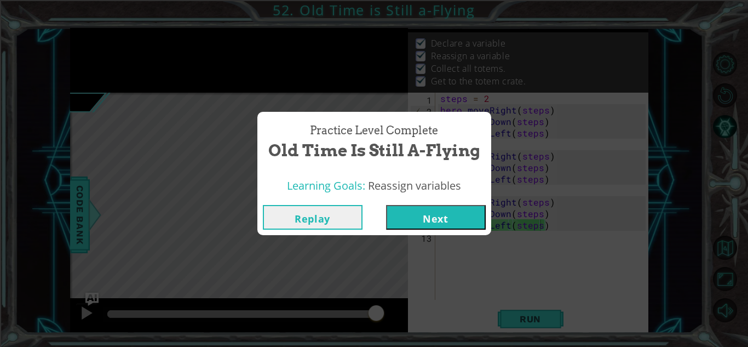
click at [450, 222] on button "Next" at bounding box center [436, 217] width 100 height 25
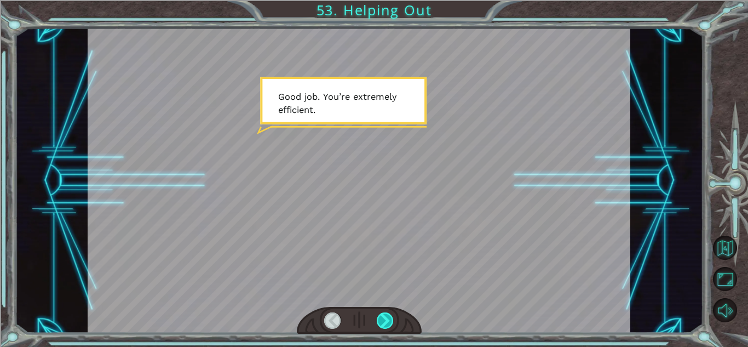
click at [387, 319] on div at bounding box center [385, 320] width 17 height 16
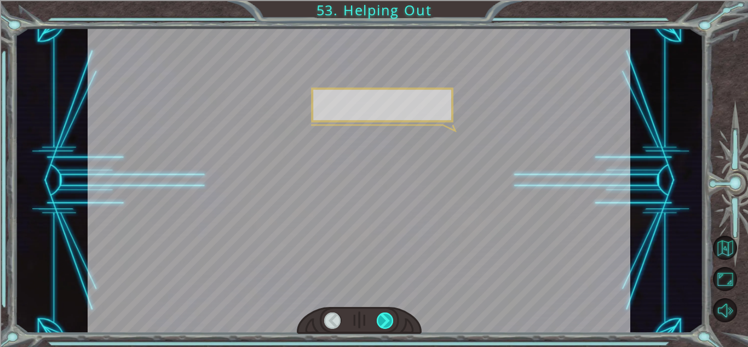
click at [387, 319] on div at bounding box center [385, 320] width 17 height 16
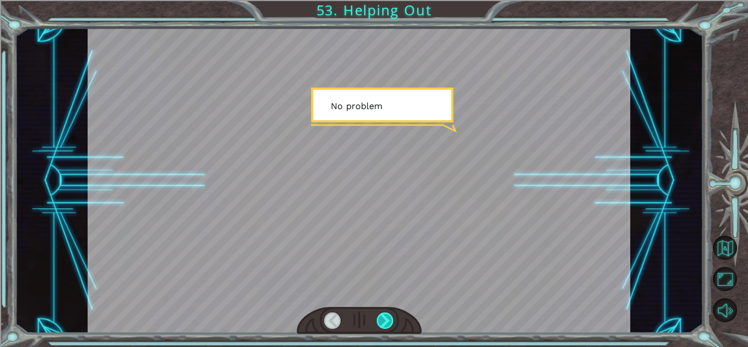
click at [387, 319] on div at bounding box center [385, 320] width 17 height 16
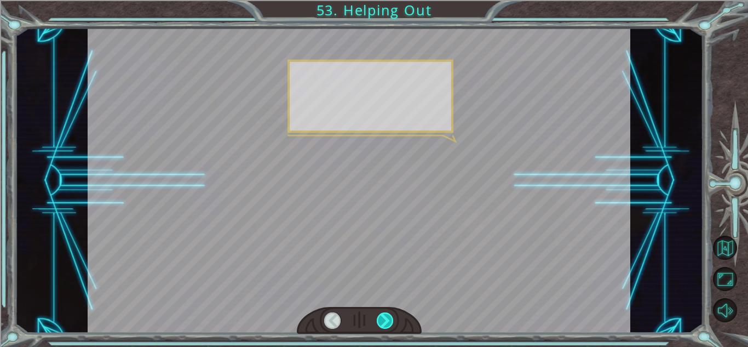
click at [387, 319] on div at bounding box center [385, 320] width 17 height 16
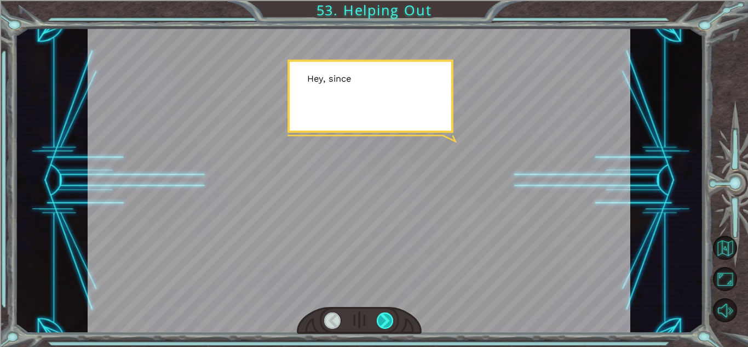
click at [387, 319] on div at bounding box center [385, 320] width 17 height 16
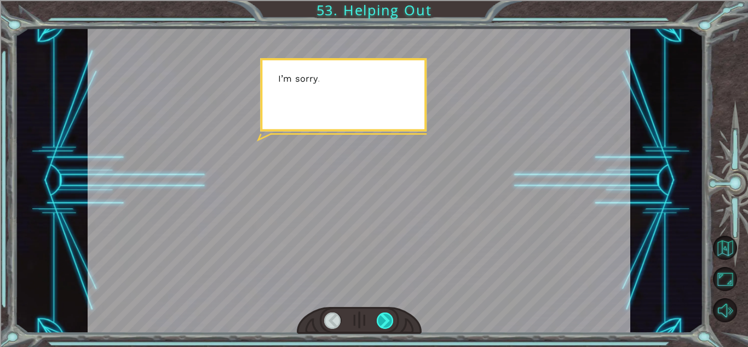
click at [387, 319] on div at bounding box center [385, 320] width 17 height 16
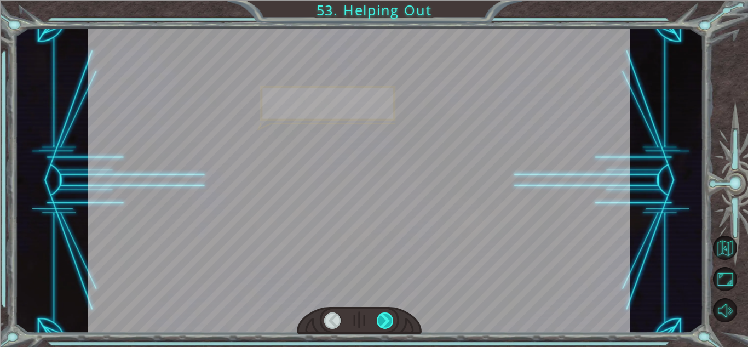
click at [387, 319] on div at bounding box center [385, 320] width 17 height 16
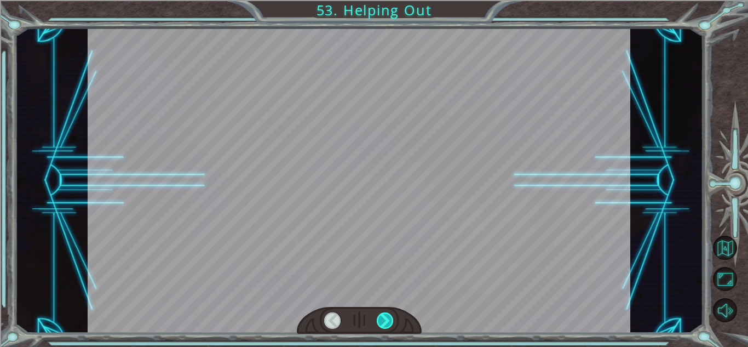
click at [387, 319] on div at bounding box center [385, 320] width 17 height 16
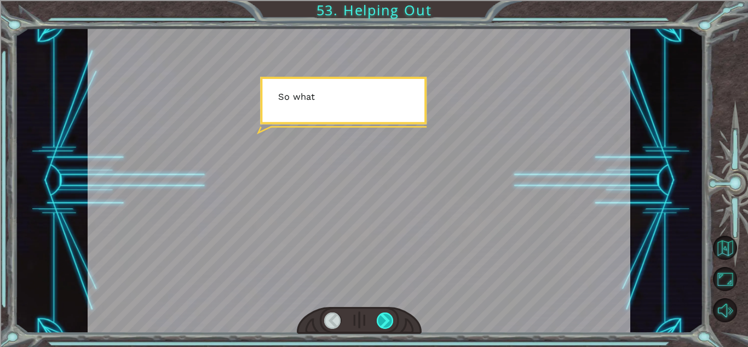
click at [387, 319] on div at bounding box center [385, 320] width 17 height 16
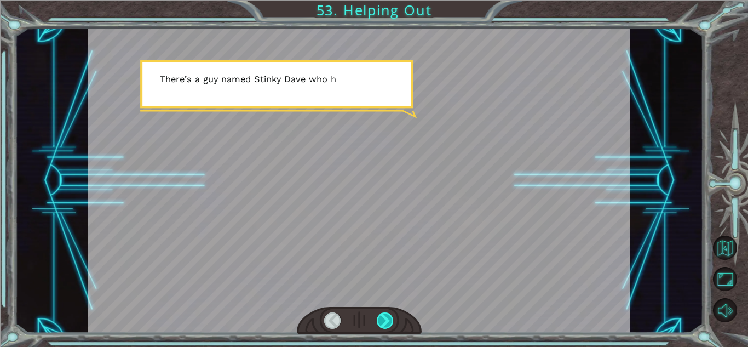
click at [386, 318] on div at bounding box center [385, 320] width 17 height 16
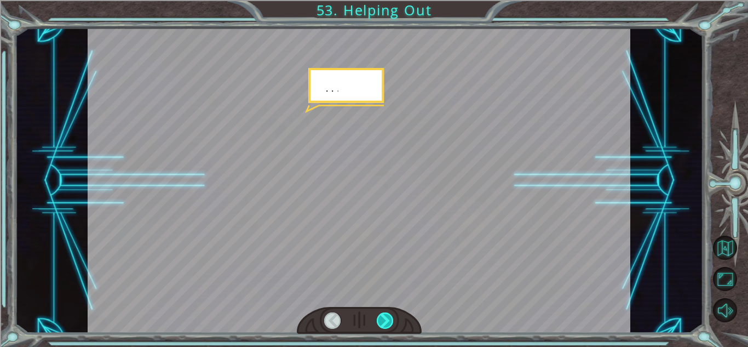
click at [386, 318] on div at bounding box center [385, 320] width 17 height 16
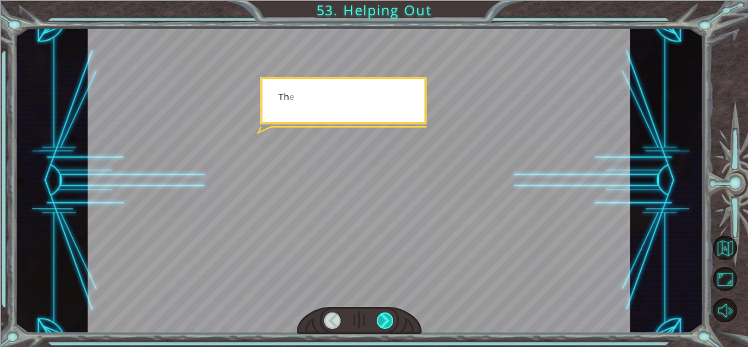
click at [387, 319] on div at bounding box center [385, 320] width 17 height 16
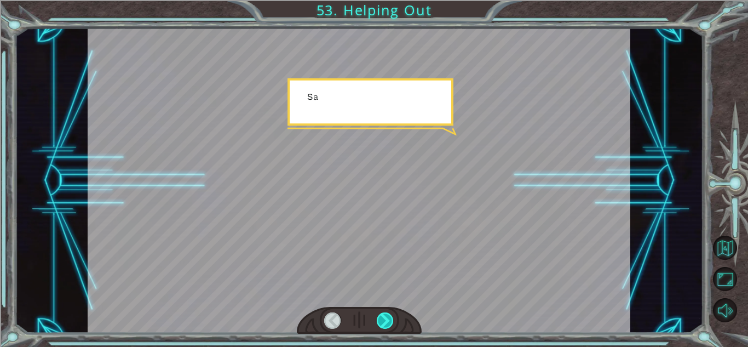
click at [387, 319] on div at bounding box center [385, 320] width 17 height 16
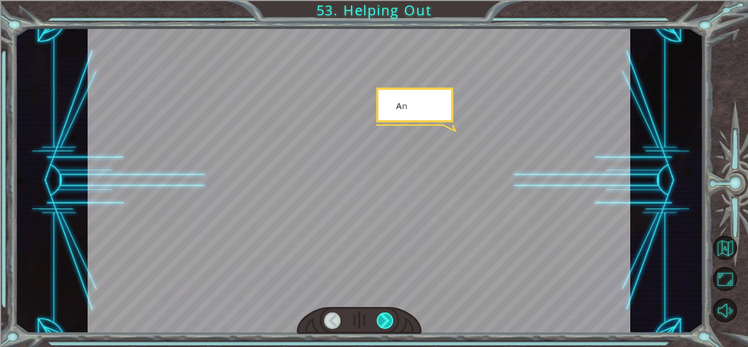
click at [387, 319] on div at bounding box center [385, 320] width 17 height 16
click at [388, 320] on div at bounding box center [385, 320] width 17 height 16
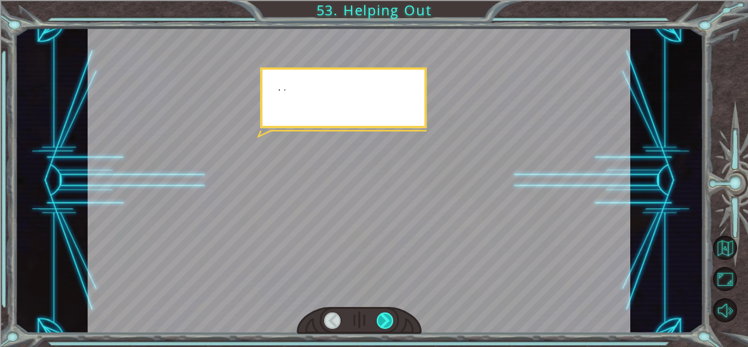
click at [388, 320] on div at bounding box center [385, 320] width 17 height 16
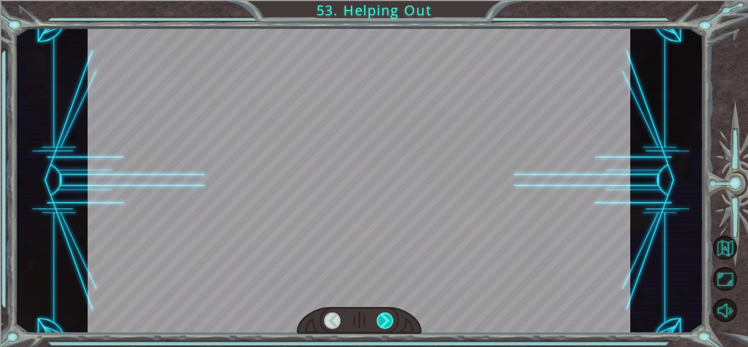
click at [388, 320] on div at bounding box center [385, 320] width 17 height 16
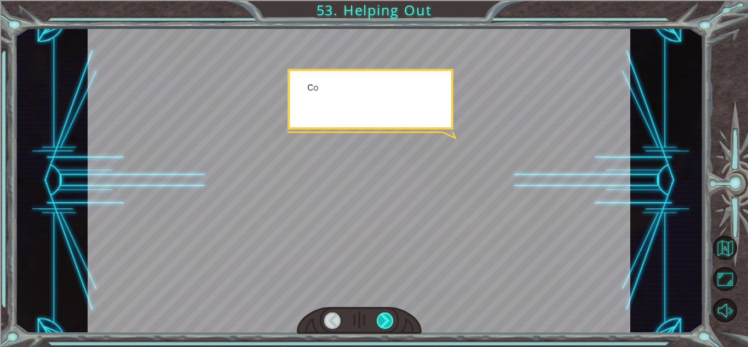
click at [388, 320] on div at bounding box center [385, 320] width 17 height 16
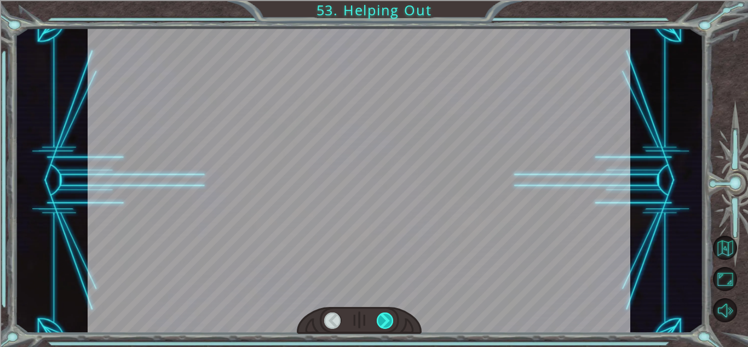
click at [388, 320] on div at bounding box center [385, 320] width 17 height 16
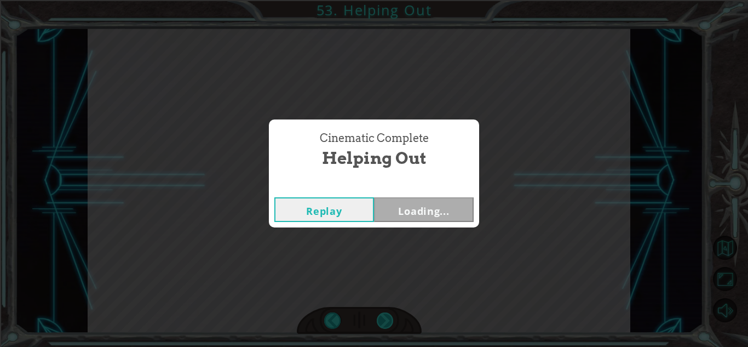
click at [388, 320] on div "Cinematic Complete Helping Out Replay Loading..." at bounding box center [374, 173] width 748 height 347
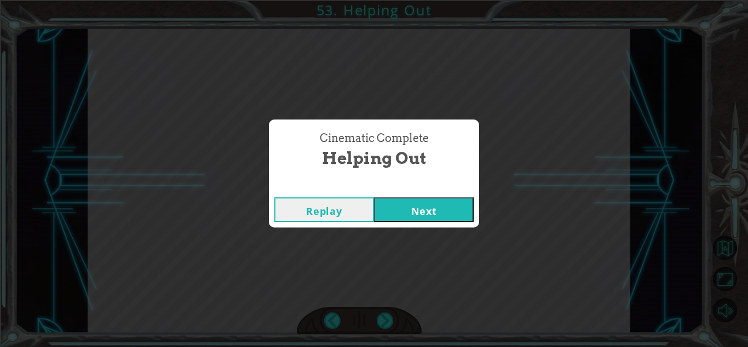
click at [404, 209] on button "Next" at bounding box center [424, 209] width 100 height 25
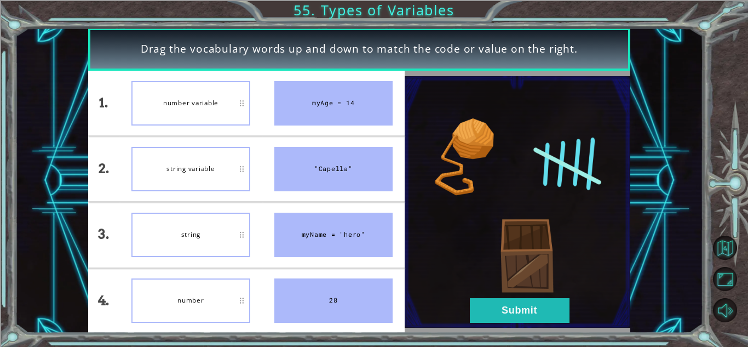
click at [232, 173] on div "string variable" at bounding box center [190, 169] width 118 height 44
click at [511, 309] on button "Submit" at bounding box center [520, 310] width 100 height 25
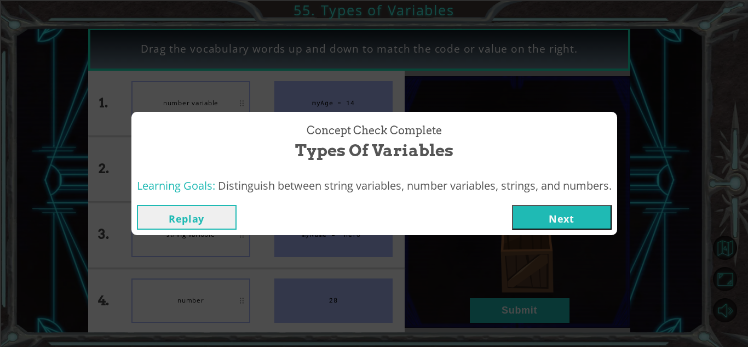
click at [560, 224] on button "Next" at bounding box center [562, 217] width 100 height 25
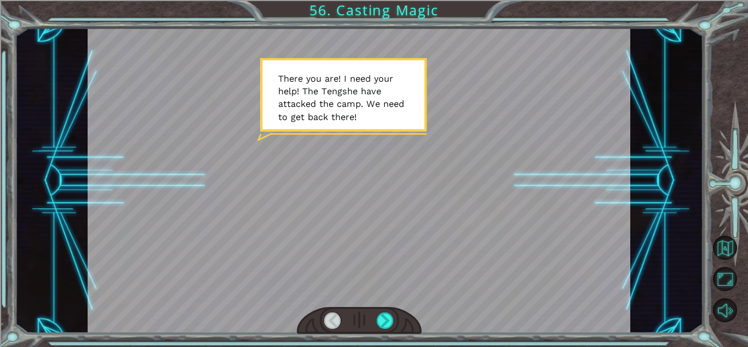
click at [209, 142] on div at bounding box center [359, 180] width 543 height 305
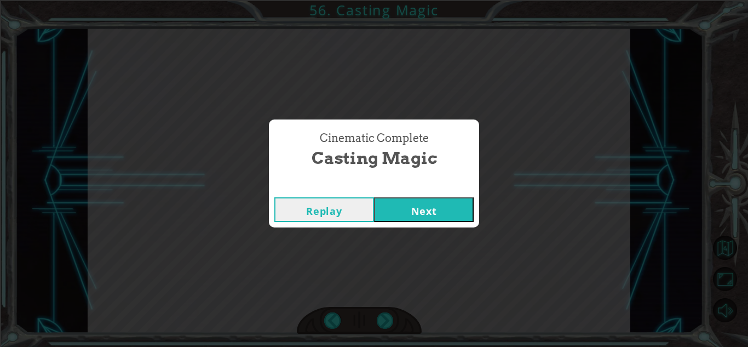
click at [414, 212] on button "Next" at bounding box center [424, 209] width 100 height 25
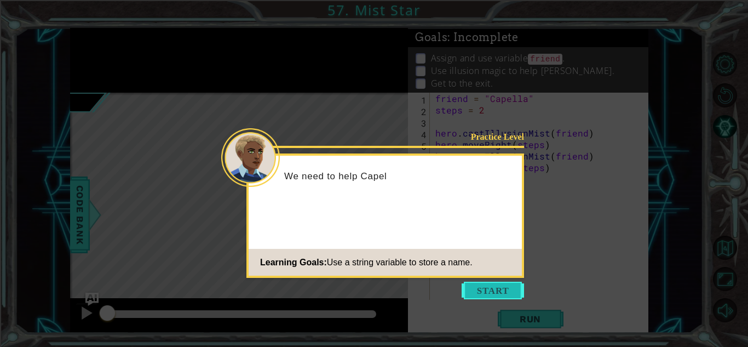
click at [486, 292] on button "Start" at bounding box center [493, 291] width 62 height 18
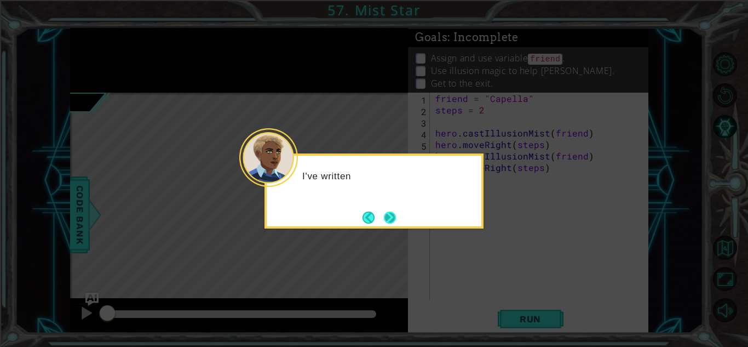
click at [394, 218] on button "Next" at bounding box center [389, 217] width 15 height 15
click at [394, 218] on icon at bounding box center [374, 173] width 748 height 347
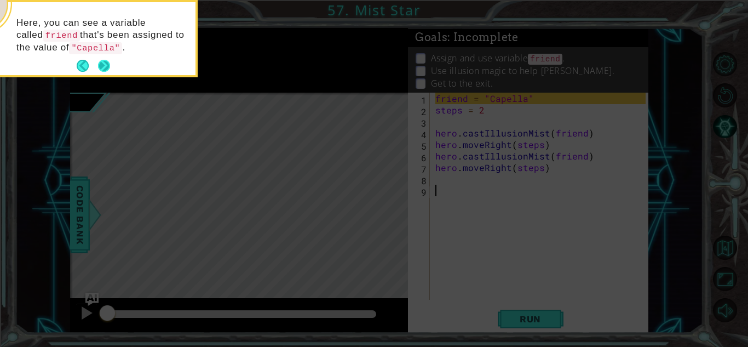
click at [105, 67] on button "Next" at bounding box center [104, 66] width 16 height 16
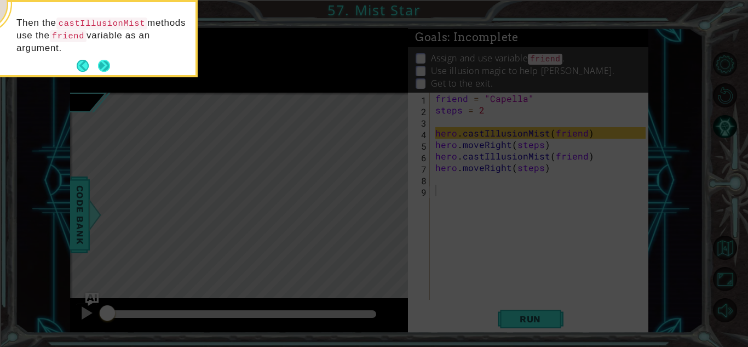
click at [105, 65] on button "Next" at bounding box center [104, 66] width 20 height 20
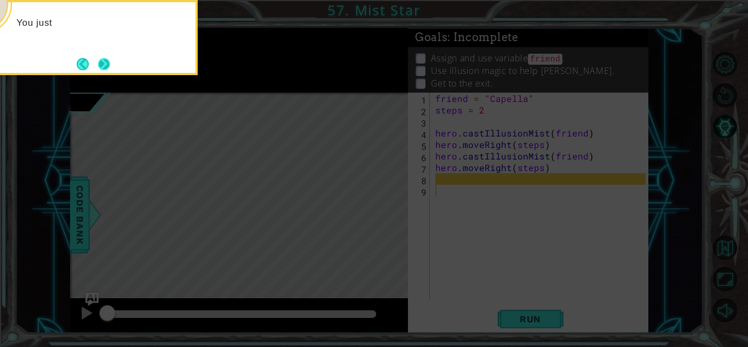
click at [102, 68] on button "Next" at bounding box center [104, 64] width 12 height 12
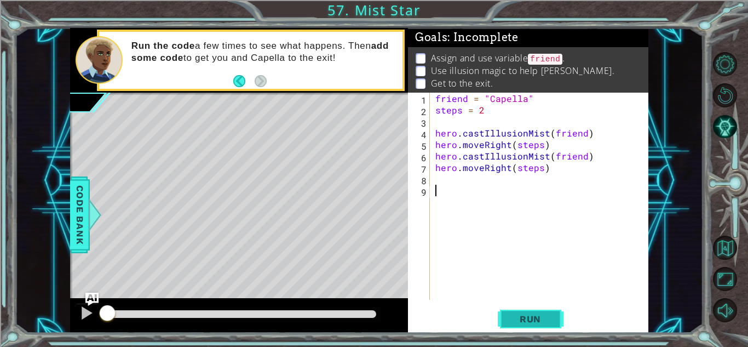
click at [531, 326] on button "Run" at bounding box center [531, 319] width 66 height 24
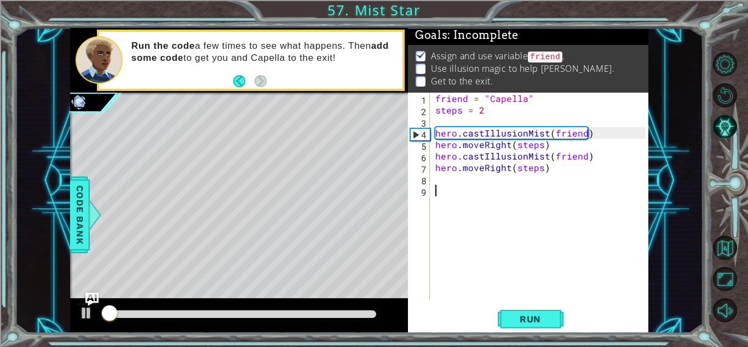
scroll to position [8, 0]
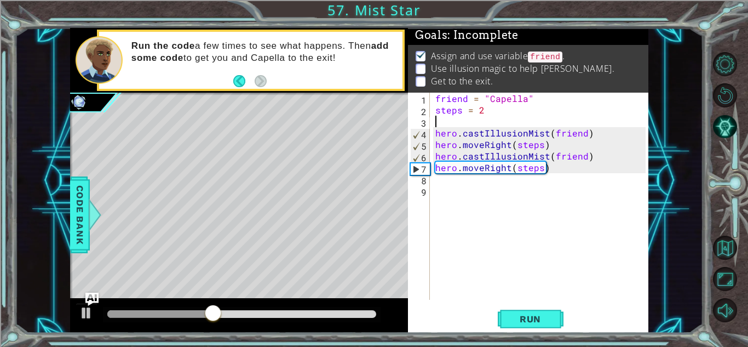
click at [516, 123] on div "friend = "Capella" steps = 2 hero . castIllusionMist ( friend ) hero . moveRigh…" at bounding box center [542, 208] width 218 height 230
click at [72, 241] on span "Code Bank" at bounding box center [80, 214] width 18 height 67
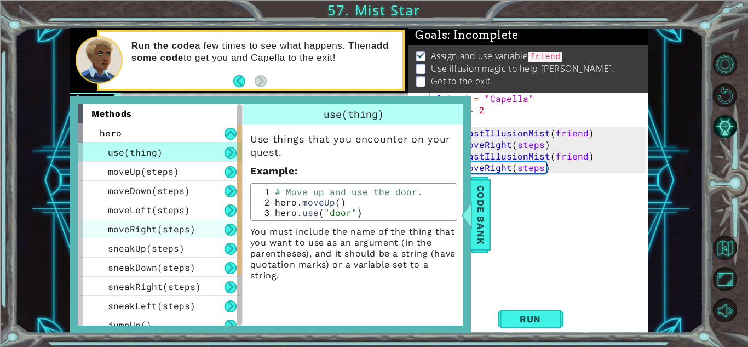
scroll to position [124, 0]
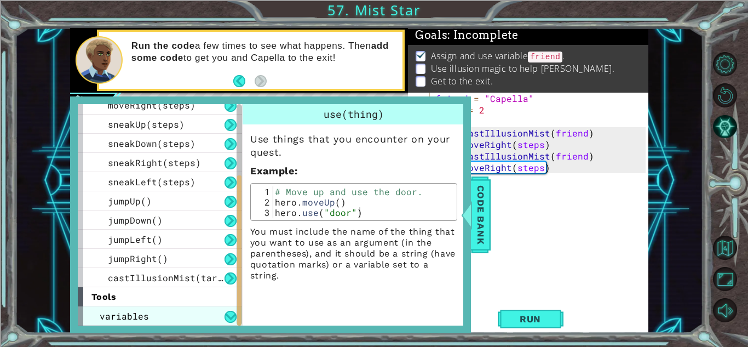
click at [176, 309] on div "variables" at bounding box center [160, 315] width 164 height 19
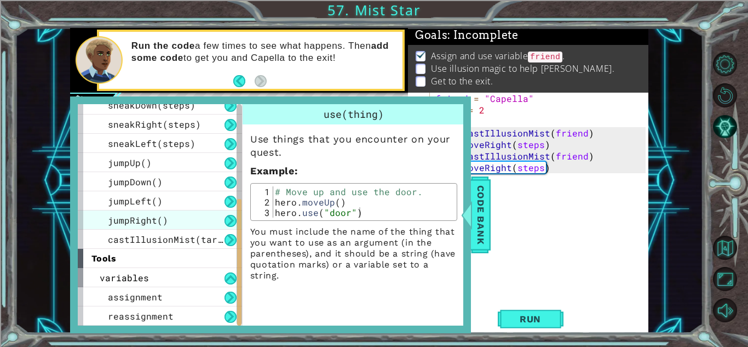
scroll to position [0, 0]
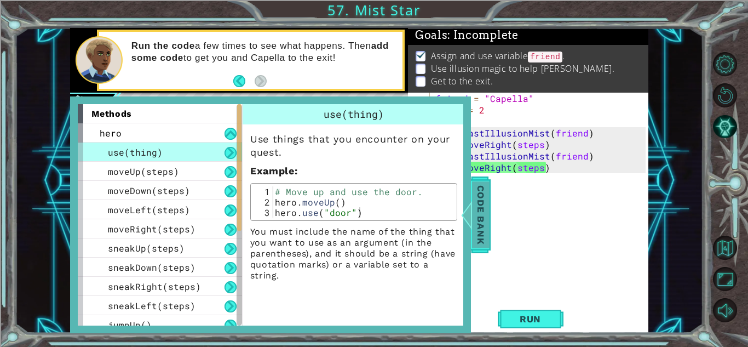
click at [483, 190] on span "Code Bank" at bounding box center [481, 214] width 18 height 67
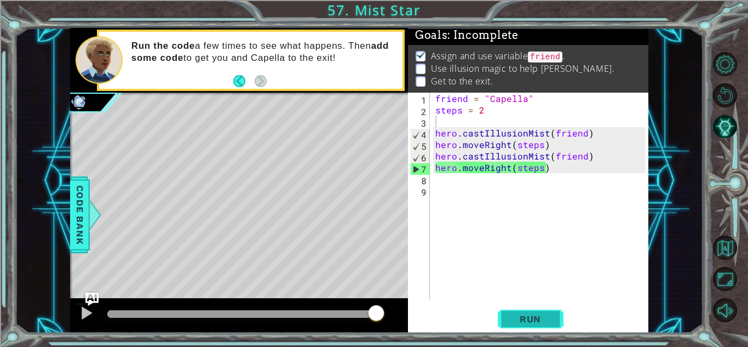
click at [533, 324] on button "Run" at bounding box center [531, 319] width 66 height 24
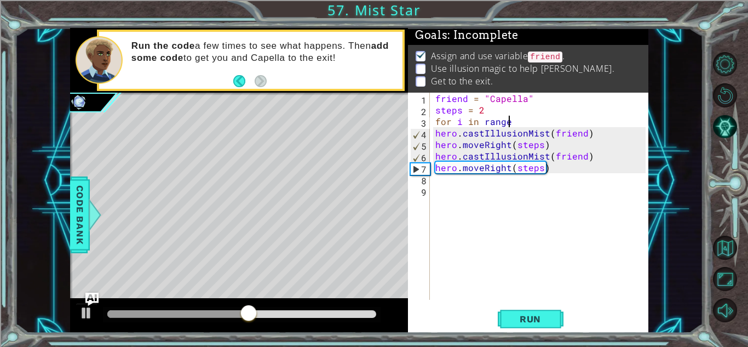
scroll to position [0, 4]
click at [516, 323] on span "Run" at bounding box center [530, 318] width 43 height 11
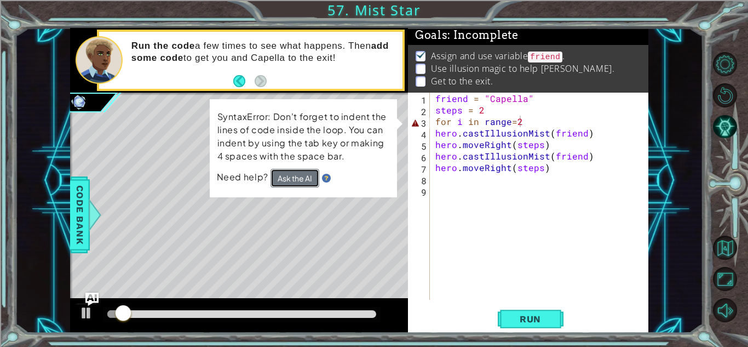
click at [304, 174] on button "Ask the AI" at bounding box center [295, 178] width 49 height 19
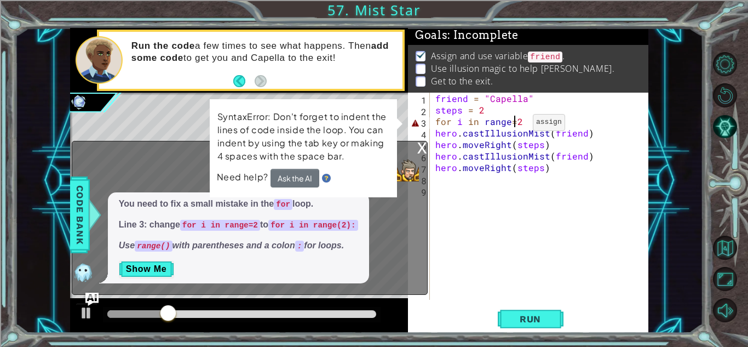
click at [514, 125] on div "friend = "Capella" steps = 2 for i in range = 2 hero . castIllusionMist ( frien…" at bounding box center [542, 208] width 218 height 230
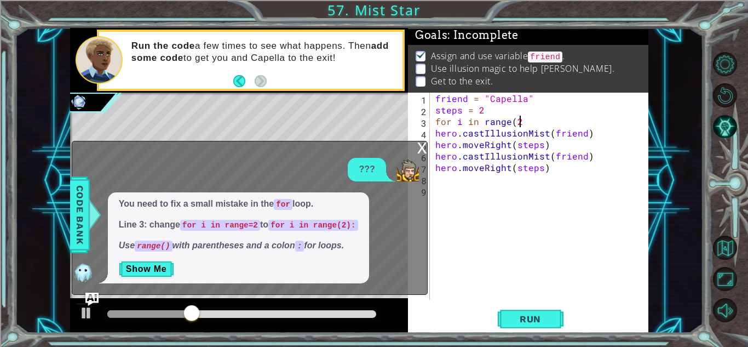
scroll to position [0, 5]
click at [516, 312] on button "Run" at bounding box center [531, 319] width 66 height 24
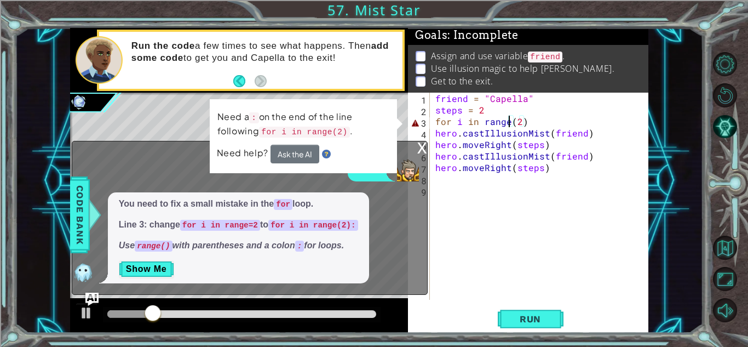
click at [511, 123] on div "friend = "Capella" steps = 2 for i in range ( 2 ) hero . castIllusionMist ( fri…" at bounding box center [542, 208] width 218 height 230
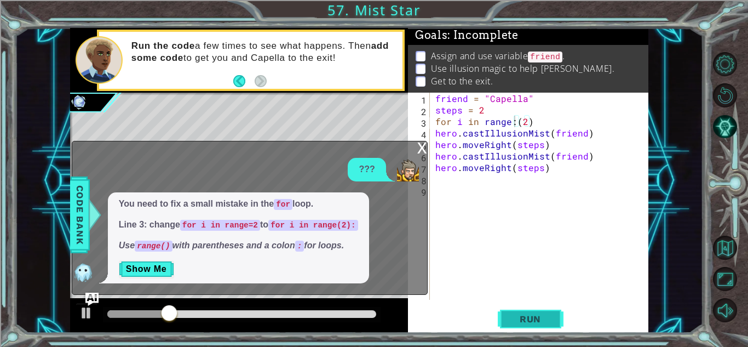
click at [546, 312] on button "Run" at bounding box center [531, 319] width 66 height 24
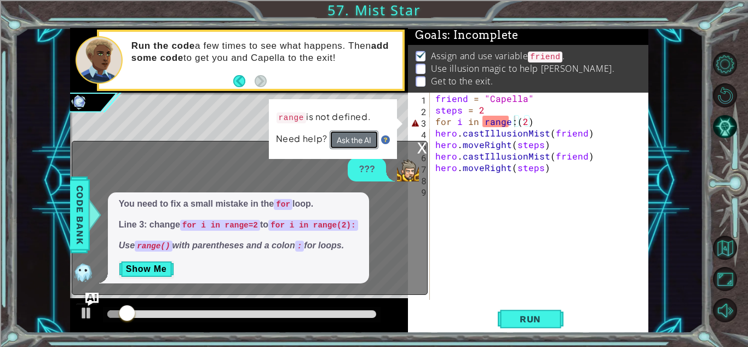
click at [367, 140] on button "Ask the AI" at bounding box center [354, 139] width 49 height 19
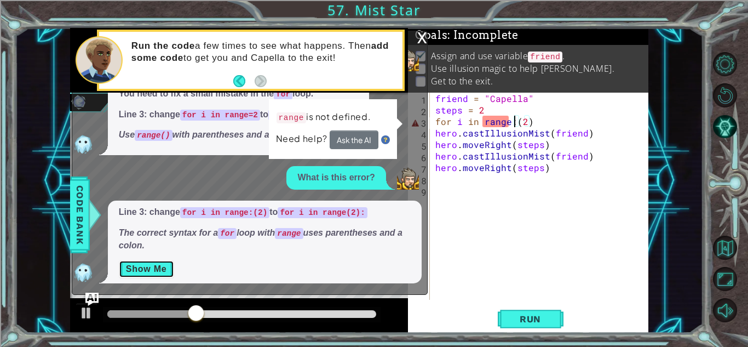
click at [138, 268] on button "Show Me" at bounding box center [146, 269] width 55 height 18
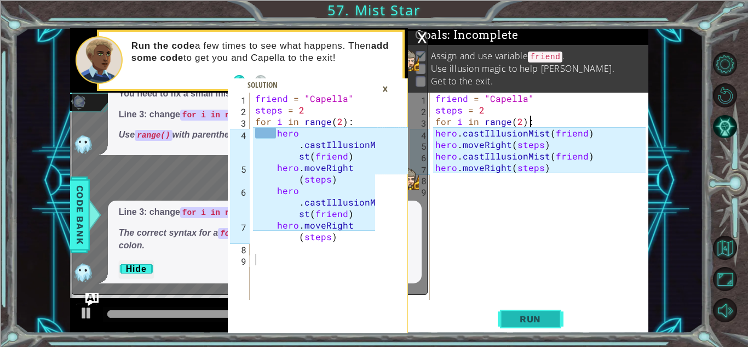
click at [533, 316] on span "Run" at bounding box center [530, 318] width 43 height 11
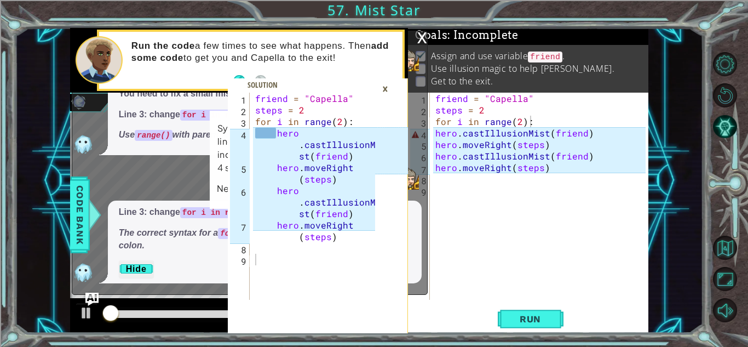
click at [388, 88] on div "×" at bounding box center [385, 88] width 17 height 19
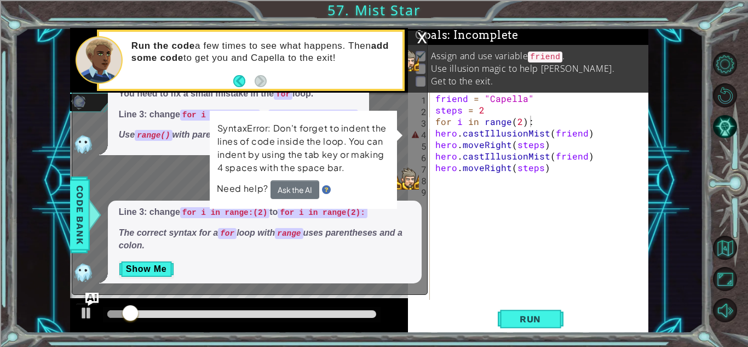
click at [435, 133] on div "friend = "Capella" steps = 2 for i in range ( 2 ) : hero . castIllusionMist ( f…" at bounding box center [542, 208] width 218 height 230
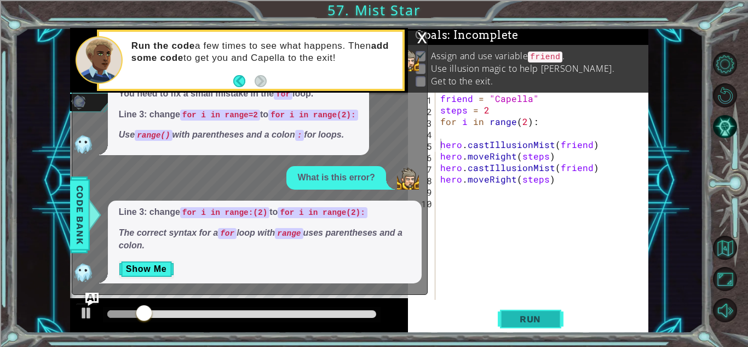
click at [547, 314] on span "Run" at bounding box center [530, 318] width 43 height 11
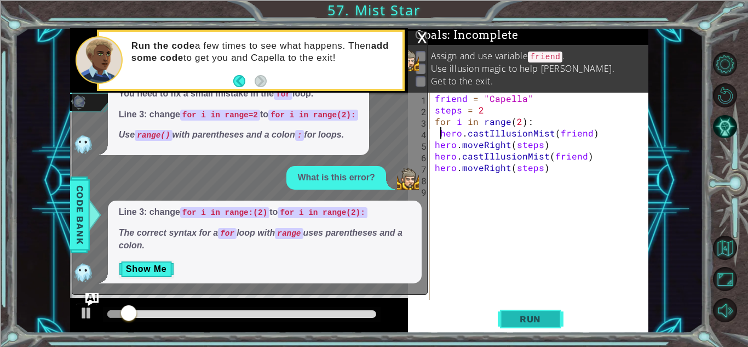
click at [541, 319] on span "Run" at bounding box center [530, 318] width 43 height 11
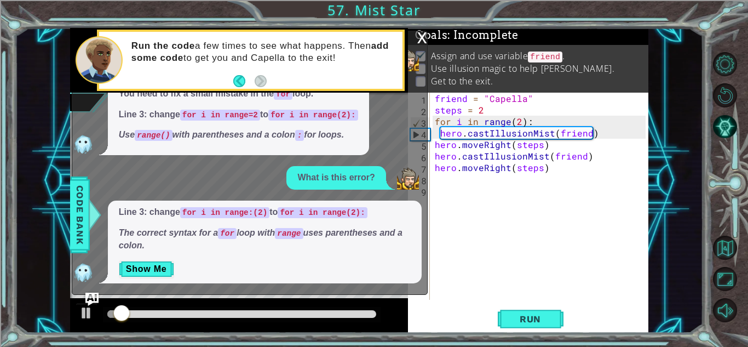
click at [419, 41] on div "x" at bounding box center [422, 36] width 10 height 11
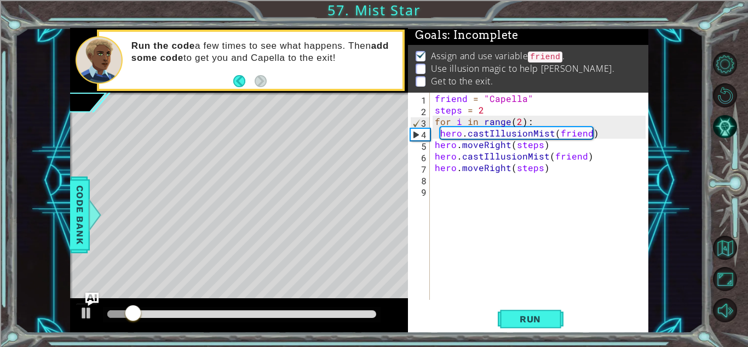
click at [310, 314] on div at bounding box center [241, 314] width 269 height 8
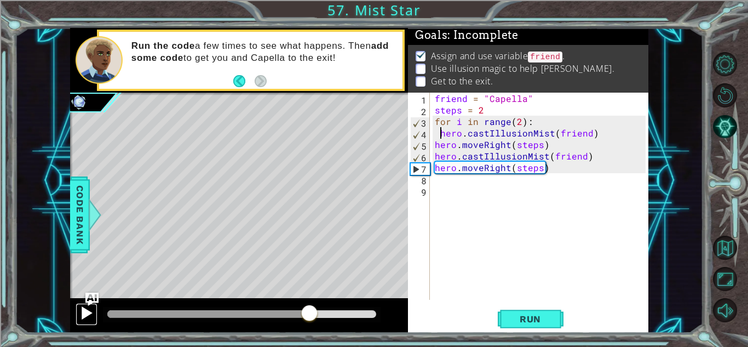
click at [82, 318] on div at bounding box center [86, 313] width 14 height 14
click at [283, 319] on div at bounding box center [242, 314] width 278 height 15
click at [287, 314] on div at bounding box center [197, 314] width 180 height 8
click at [79, 311] on div at bounding box center [86, 313] width 14 height 14
click at [261, 314] on div at bounding box center [201, 314] width 188 height 8
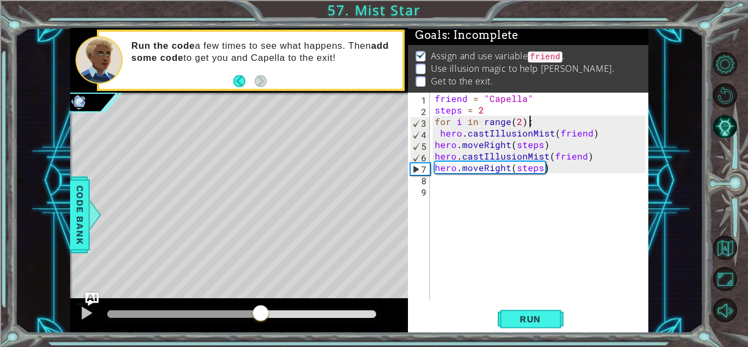
click at [169, 311] on div at bounding box center [183, 314] width 153 height 8
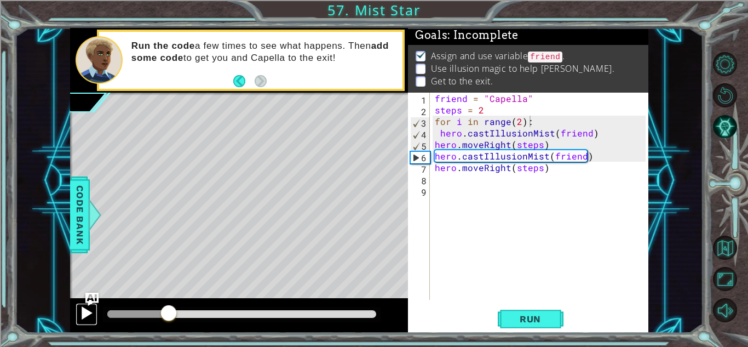
click at [78, 312] on button at bounding box center [87, 314] width 22 height 22
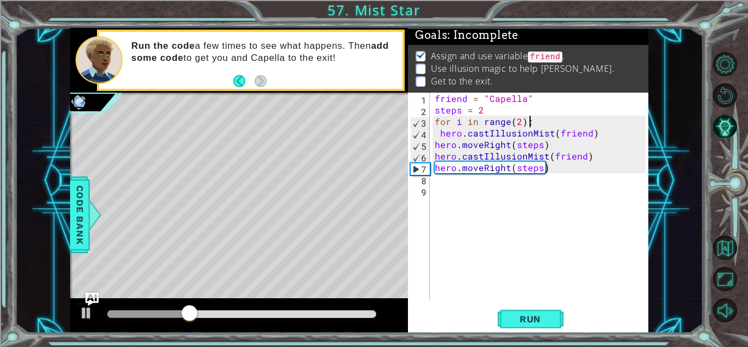
click at [436, 141] on div "friend = "Capella" steps = 2 for i in range ( 2 ) : hero . castIllusionMist ( f…" at bounding box center [542, 208] width 218 height 230
click at [434, 159] on div "friend = "Capella" steps = 2 for i in range ( 2 ) : hero . castIllusionMist ( f…" at bounding box center [542, 208] width 218 height 230
click at [436, 167] on div "friend = "Capella" steps = 2 for i in range ( 2 ) : hero . castIllusionMist ( f…" at bounding box center [542, 208] width 218 height 230
type textarea "hero.moveRight(steps)"
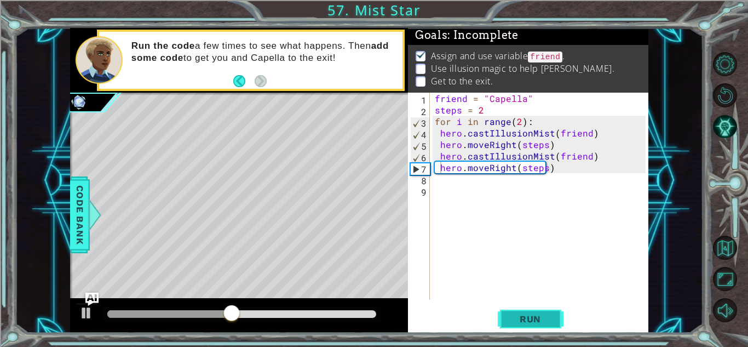
click at [537, 319] on span "Run" at bounding box center [530, 318] width 43 height 11
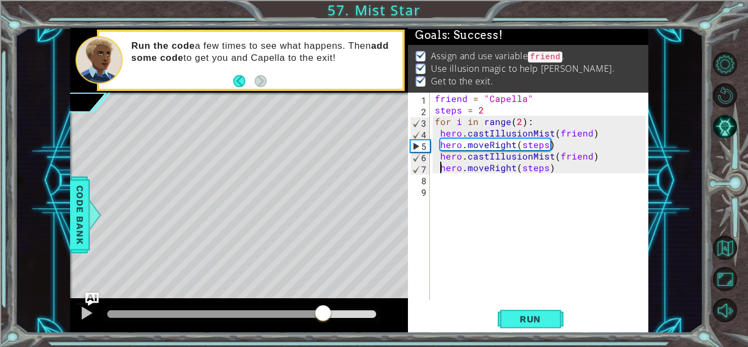
click at [323, 311] on div at bounding box center [241, 314] width 269 height 8
click at [89, 317] on div at bounding box center [86, 313] width 14 height 14
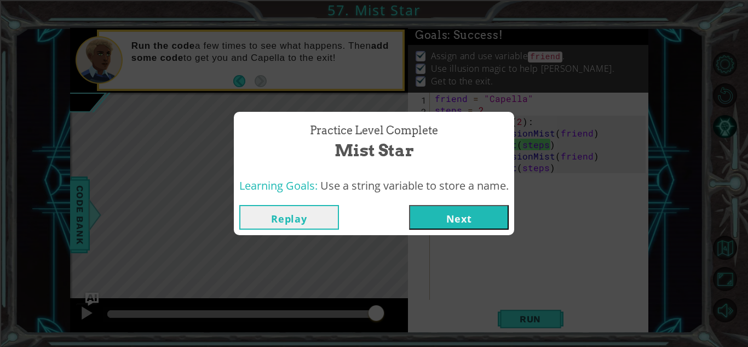
click at [440, 208] on button "Next" at bounding box center [459, 217] width 100 height 25
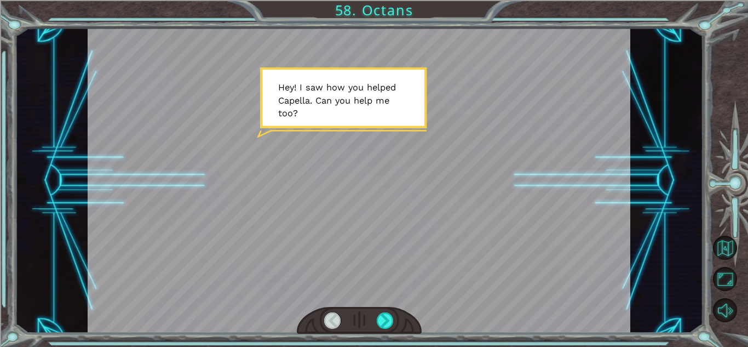
click at [387, 311] on div at bounding box center [359, 320] width 125 height 27
click at [384, 314] on div at bounding box center [385, 320] width 17 height 16
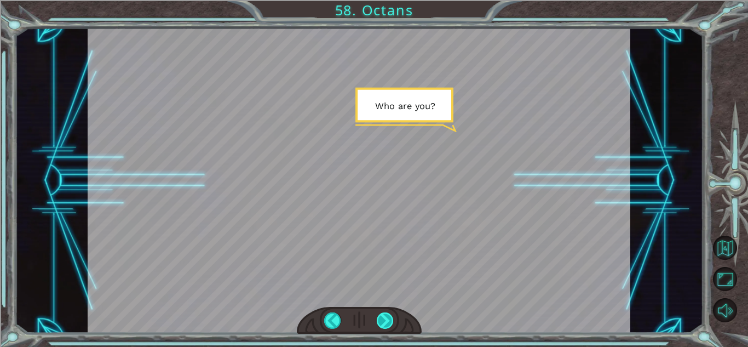
click at [384, 314] on div at bounding box center [385, 320] width 17 height 16
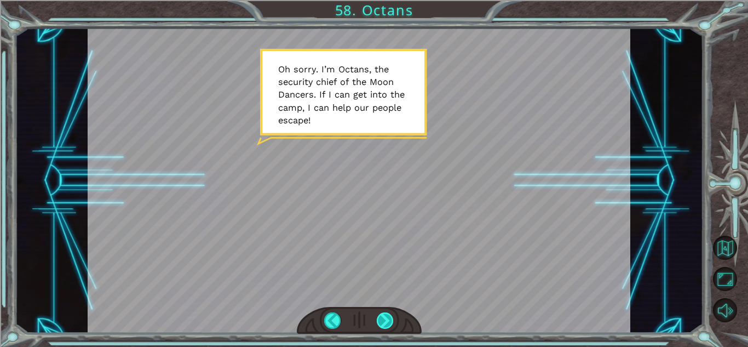
click at [391, 325] on div at bounding box center [385, 320] width 17 height 16
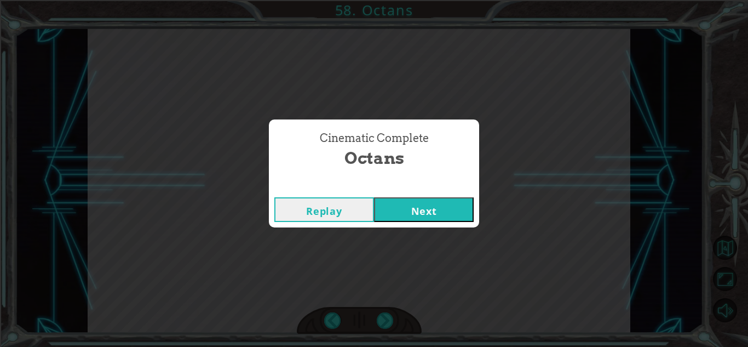
click at [384, 220] on button "Next" at bounding box center [424, 209] width 100 height 25
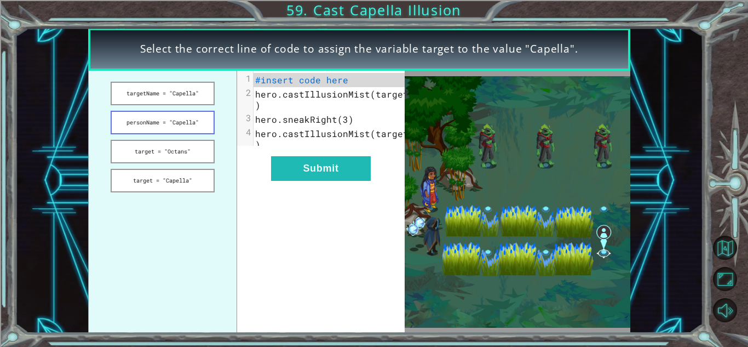
click at [200, 128] on button "personName = "Capella"" at bounding box center [163, 123] width 104 height 24
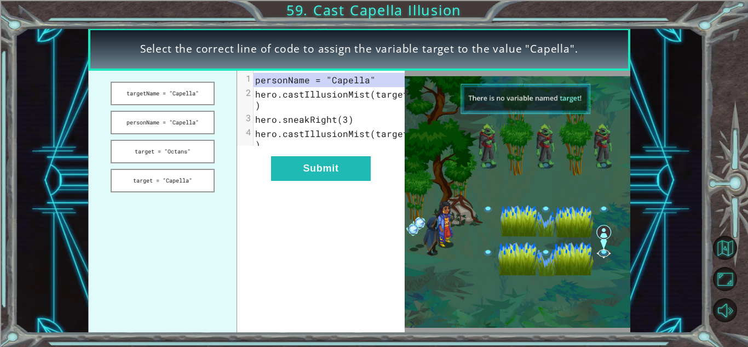
drag, startPoint x: 174, startPoint y: 99, endPoint x: 255, endPoint y: 122, distance: 84.3
click at [255, 122] on div "targetName = "Capella" personName = "Capella" target = "Octans" target = "Capel…" at bounding box center [246, 202] width 317 height 262
click at [202, 155] on button "target = "Octans"" at bounding box center [163, 152] width 104 height 24
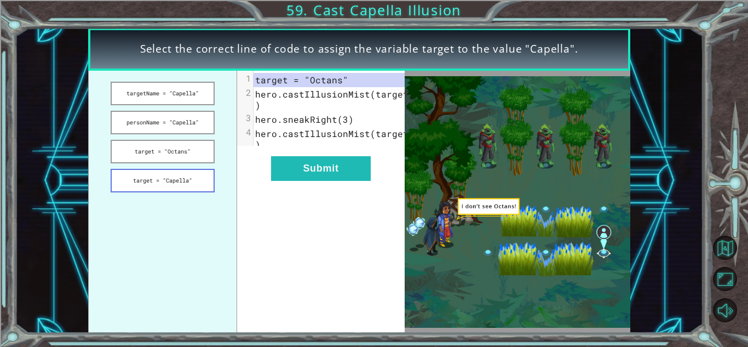
click at [186, 178] on button "target = "Capella"" at bounding box center [163, 181] width 104 height 24
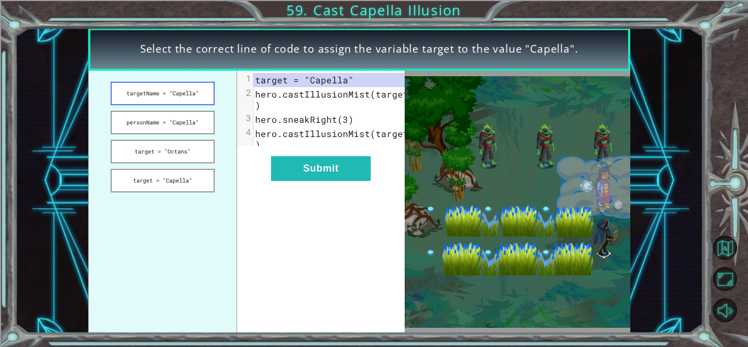
click at [181, 93] on button "targetName = "Capella"" at bounding box center [163, 94] width 104 height 24
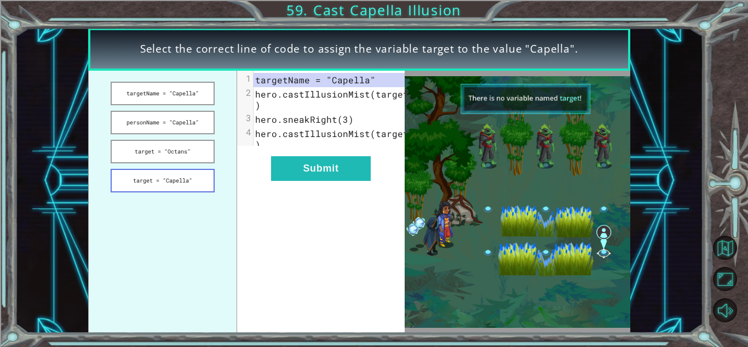
drag, startPoint x: 185, startPoint y: 126, endPoint x: 167, endPoint y: 178, distance: 55.3
click at [167, 178] on ul "targetName = "Capella" personName = "Capella" target = "Octans" target = "Capel…" at bounding box center [163, 202] width 150 height 262
click at [191, 152] on button "target = "Octans"" at bounding box center [163, 152] width 104 height 24
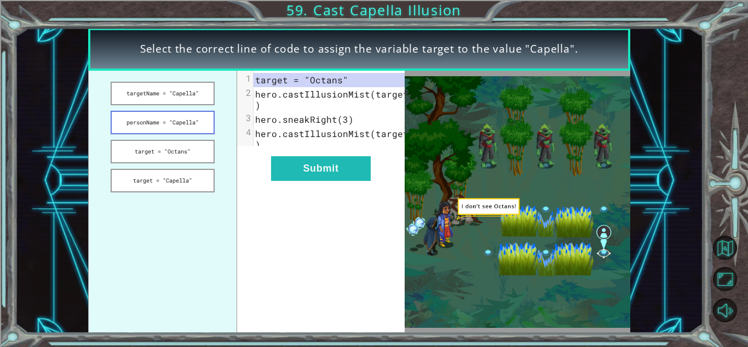
click at [193, 119] on button "personName = "Capella"" at bounding box center [163, 123] width 104 height 24
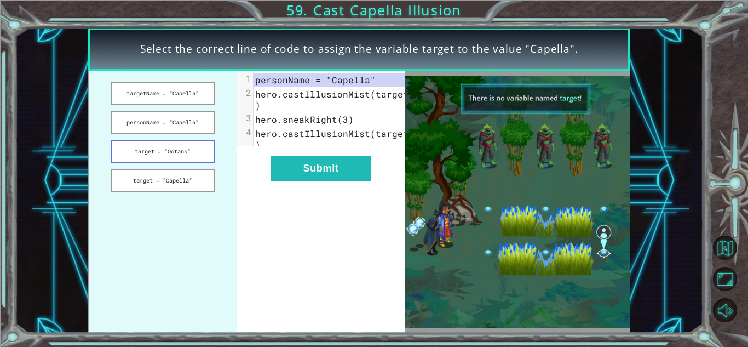
click at [189, 141] on button "target = "Octans"" at bounding box center [163, 152] width 104 height 24
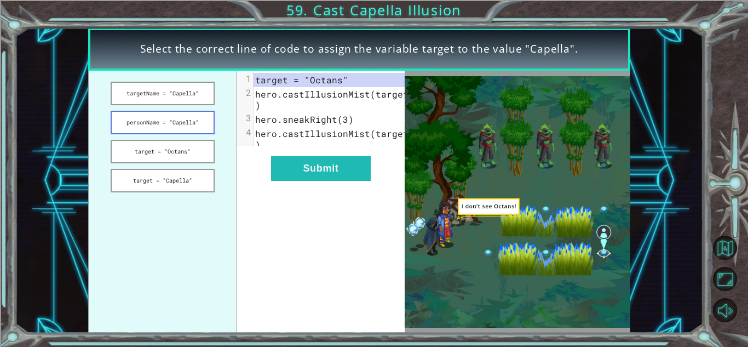
click at [185, 119] on button "personName = "Capella"" at bounding box center [163, 123] width 104 height 24
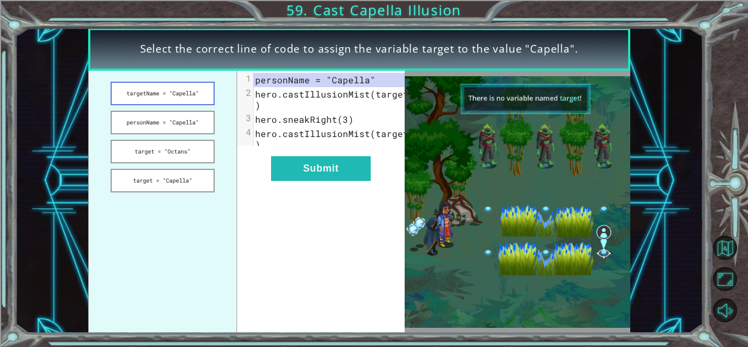
click at [180, 98] on button "targetName = "Capella"" at bounding box center [163, 94] width 104 height 24
click at [191, 127] on button "personName = "Capella"" at bounding box center [163, 123] width 104 height 24
click at [186, 147] on button "target = "Octans"" at bounding box center [163, 152] width 104 height 24
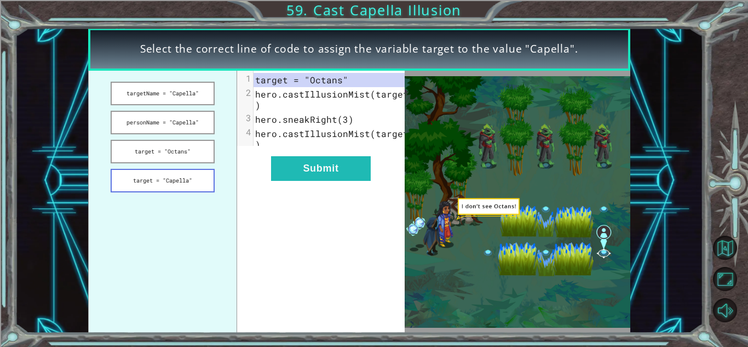
click at [204, 182] on button "target = "Capella"" at bounding box center [163, 181] width 104 height 24
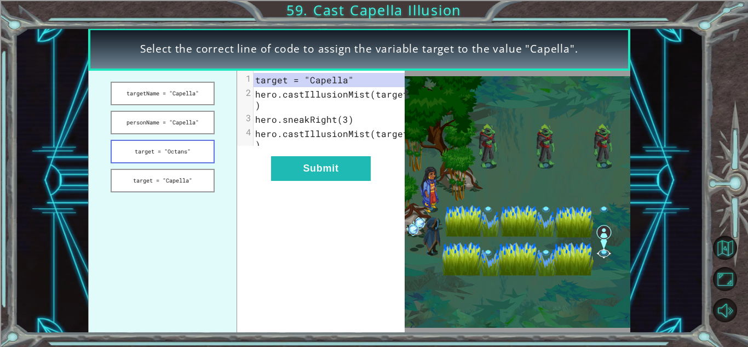
click at [189, 157] on button "target = "Octans"" at bounding box center [163, 152] width 104 height 24
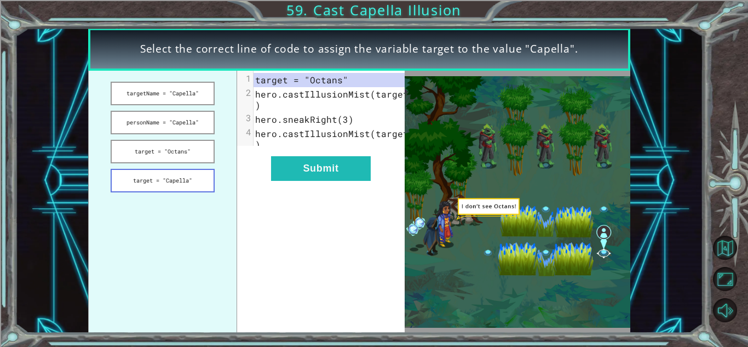
click at [199, 188] on button "target = "Capella"" at bounding box center [163, 181] width 104 height 24
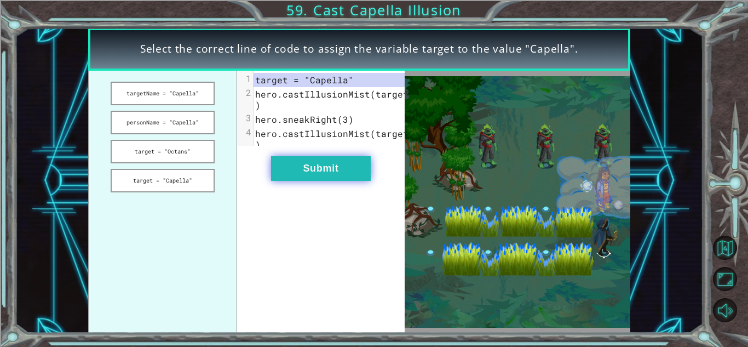
click at [312, 180] on button "Submit" at bounding box center [321, 168] width 100 height 25
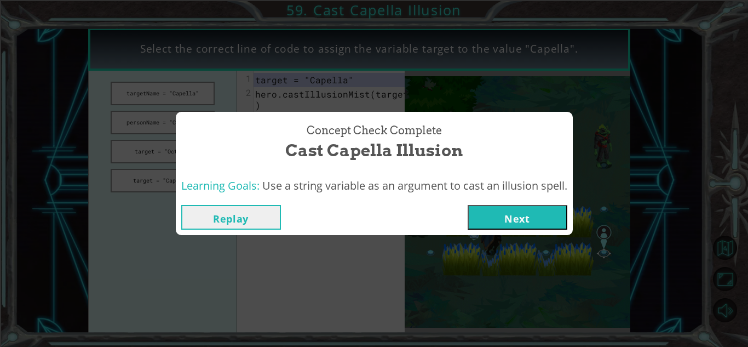
click at [522, 220] on button "Next" at bounding box center [518, 217] width 100 height 25
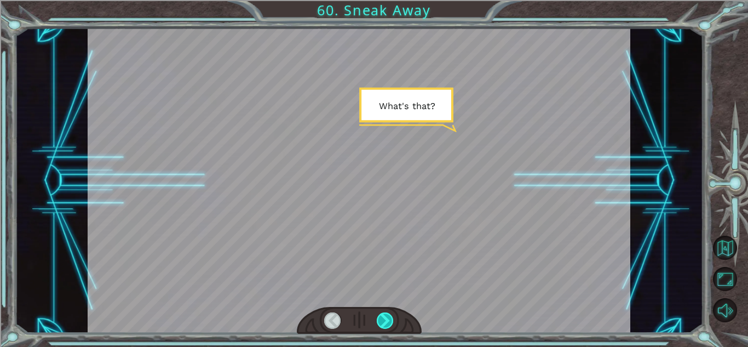
click at [387, 323] on div at bounding box center [385, 320] width 17 height 16
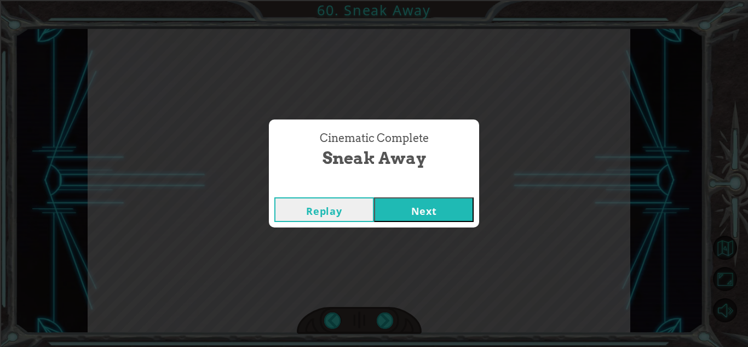
click at [403, 215] on button "Next" at bounding box center [424, 209] width 100 height 25
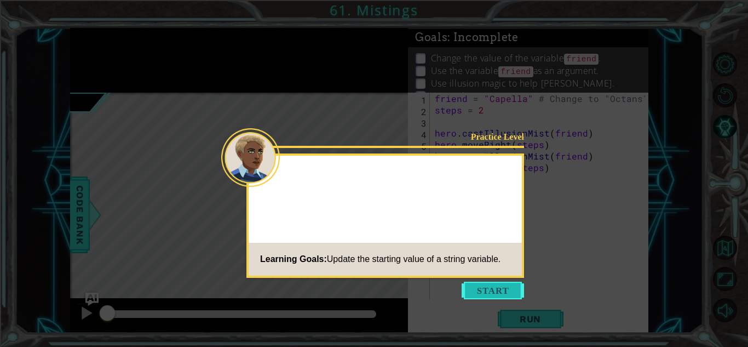
click at [482, 293] on button "Start" at bounding box center [493, 291] width 62 height 18
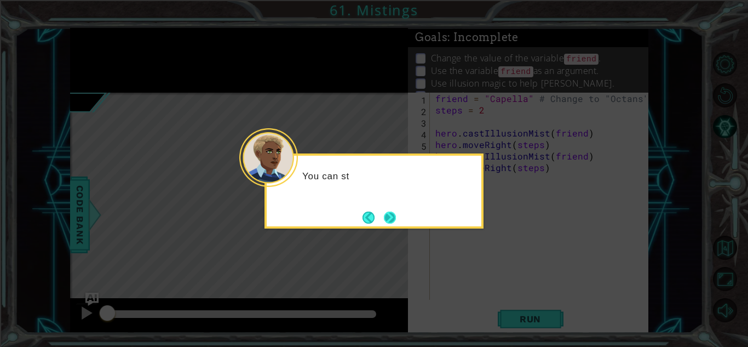
click at [388, 214] on button "Next" at bounding box center [390, 217] width 20 height 20
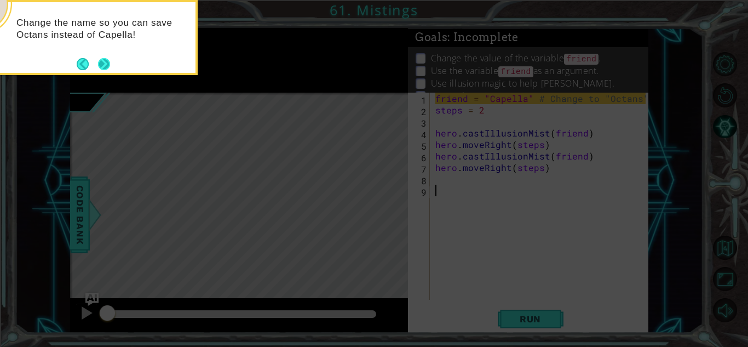
click at [104, 64] on button "Next" at bounding box center [104, 64] width 20 height 20
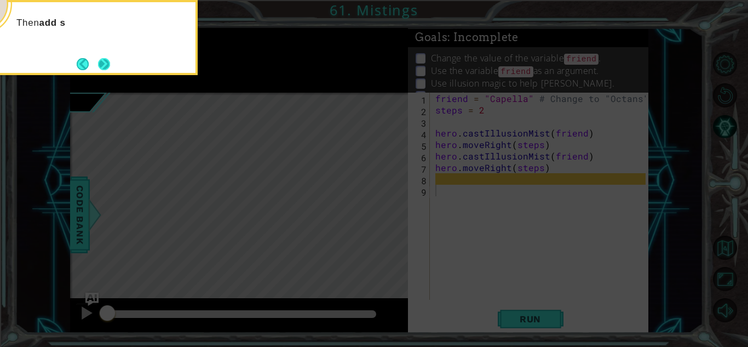
click at [104, 64] on button "Next" at bounding box center [104, 64] width 20 height 20
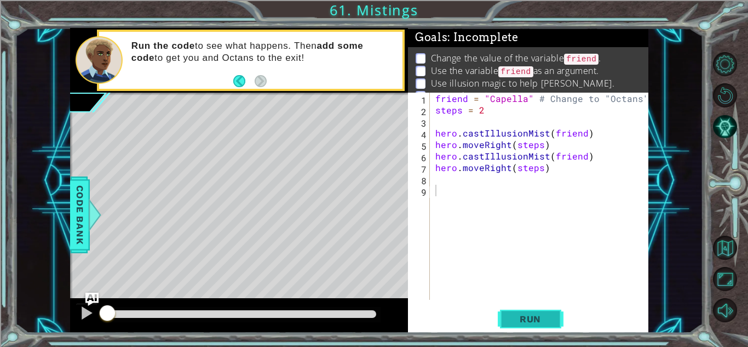
click at [516, 327] on button "Run" at bounding box center [531, 319] width 66 height 24
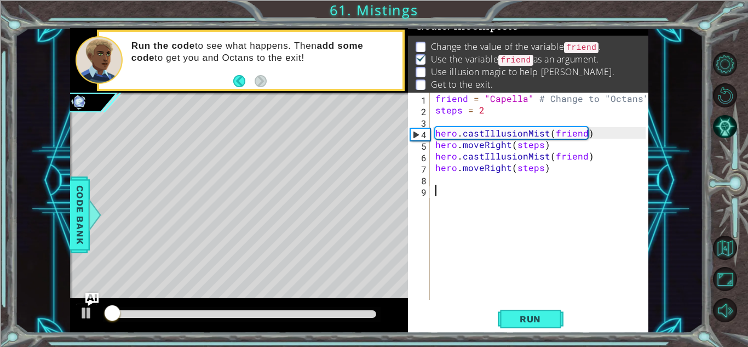
scroll to position [15, 0]
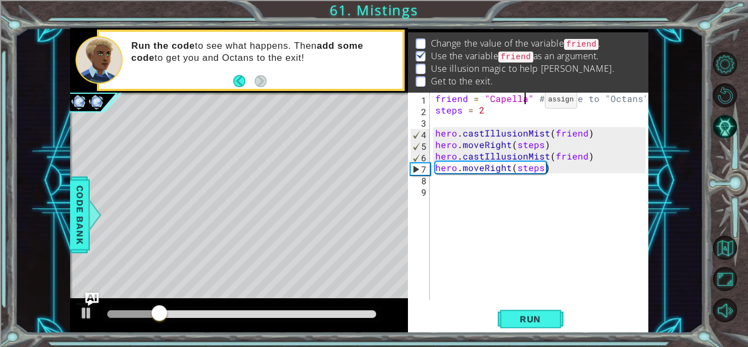
click at [526, 102] on div "friend = "Capella" # Change to "Octans" steps = 2 hero . castIllusionMist ( fri…" at bounding box center [542, 208] width 218 height 230
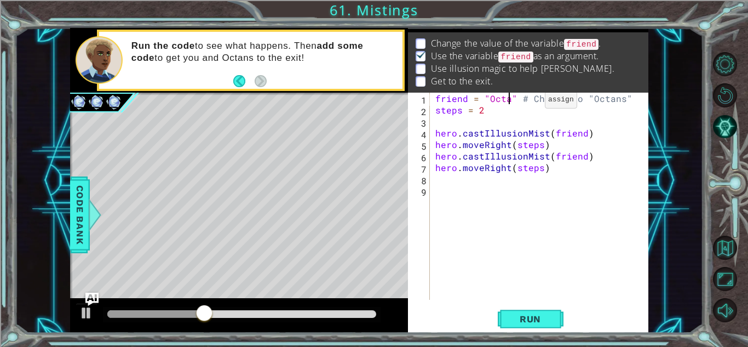
scroll to position [0, 5]
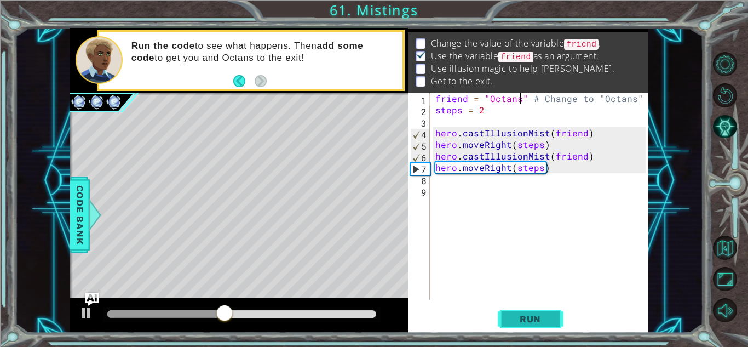
type textarea "friend = "Octans" # Change to "Octans""
click at [534, 316] on span "Run" at bounding box center [530, 318] width 43 height 11
click at [460, 122] on div "friend = "Octans" # Change to "Octans" steps = 2 hero . castIllusionMist ( frie…" at bounding box center [542, 208] width 218 height 230
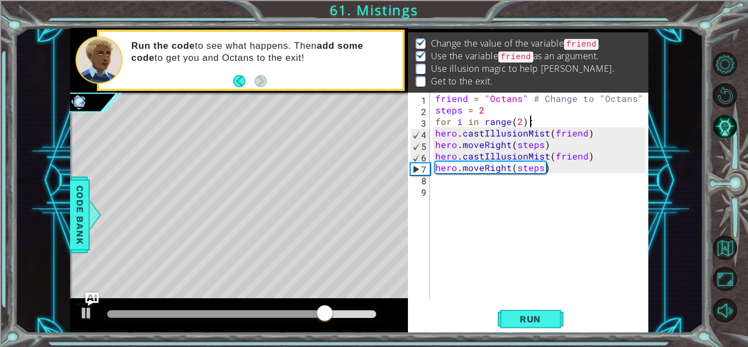
click at [432, 131] on div "for i in range(2): 1 2 3 4 5 6 7 8 9 friend = "Octans" # Change to "Octans" ste…" at bounding box center [527, 196] width 238 height 207
click at [437, 134] on div "friend = "Octans" # Change to "Octans" steps = 2 for i in range ( 2 ) : hero . …" at bounding box center [542, 208] width 218 height 230
click at [436, 143] on div "friend = "Octans" # Change to "Octans" steps = 2 for i in range ( 2 ) : hero . …" at bounding box center [542, 208] width 218 height 230
click at [436, 155] on div "friend = "Octans" # Change to "Octans" steps = 2 for i in range ( 2 ) : hero . …" at bounding box center [542, 208] width 218 height 230
click at [437, 165] on div "friend = "Octans" # Change to "Octans" steps = 2 for i in range ( 2 ) : hero . …" at bounding box center [542, 208] width 218 height 230
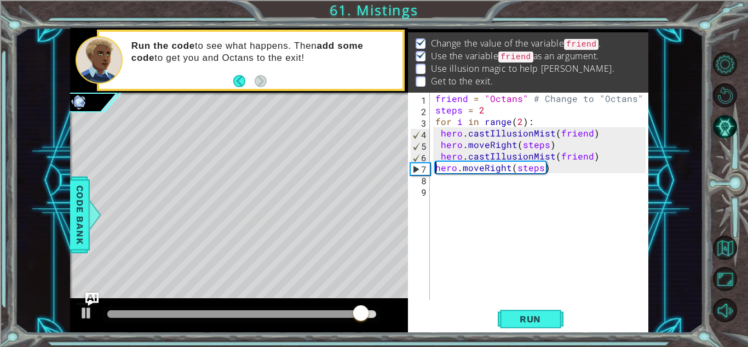
type textarea "hero.moveRight(steps)"
click at [543, 317] on span "Run" at bounding box center [530, 318] width 43 height 11
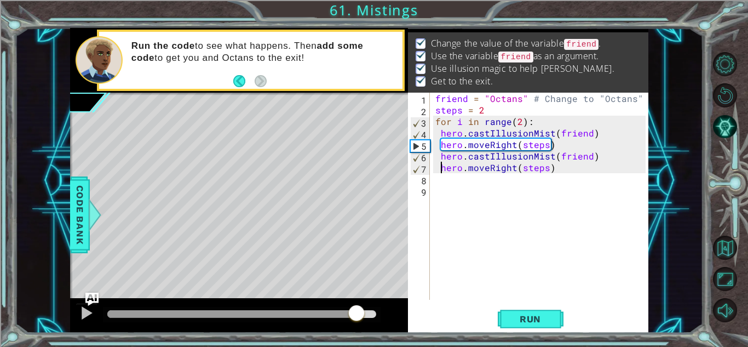
click at [357, 314] on div at bounding box center [241, 314] width 269 height 8
click at [87, 318] on div at bounding box center [86, 313] width 14 height 14
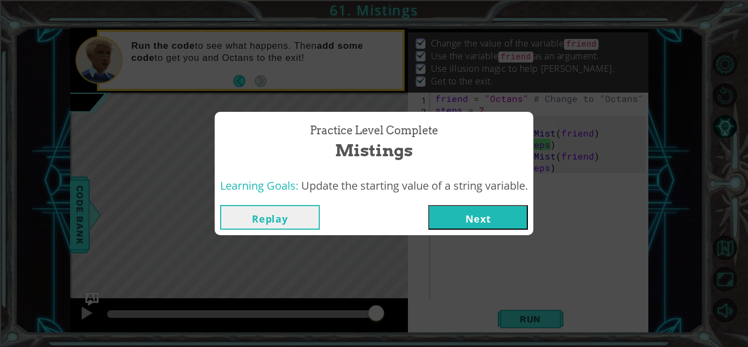
click at [473, 223] on button "Next" at bounding box center [478, 217] width 100 height 25
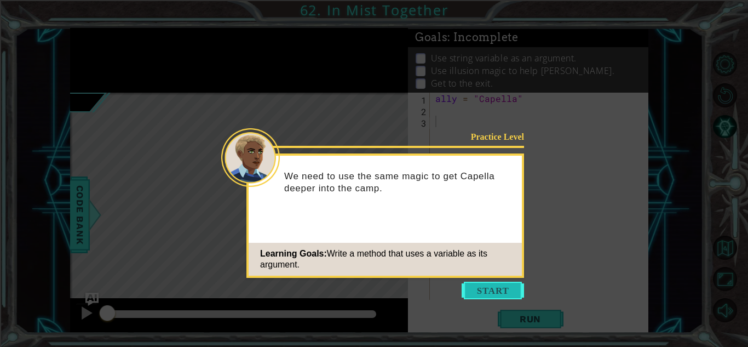
click at [508, 289] on button "Start" at bounding box center [493, 291] width 62 height 18
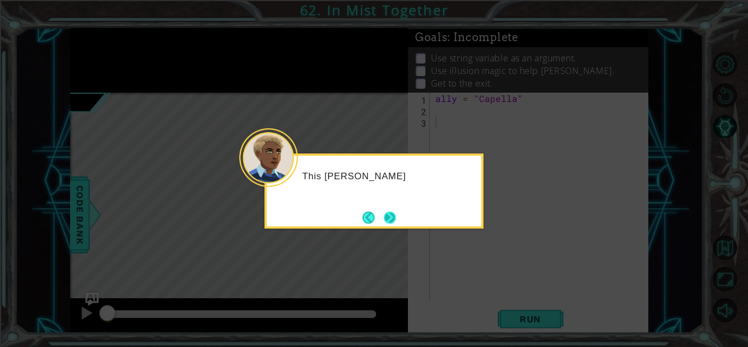
click at [388, 223] on button "Next" at bounding box center [389, 217] width 13 height 13
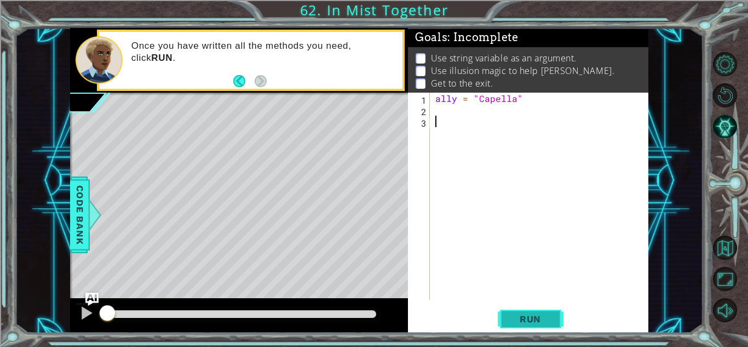
click at [521, 318] on span "Run" at bounding box center [530, 318] width 43 height 11
click at [548, 313] on span "Run" at bounding box center [530, 318] width 43 height 11
click at [553, 320] on button "Run" at bounding box center [531, 319] width 66 height 24
click at [540, 320] on span "Run" at bounding box center [530, 318] width 43 height 11
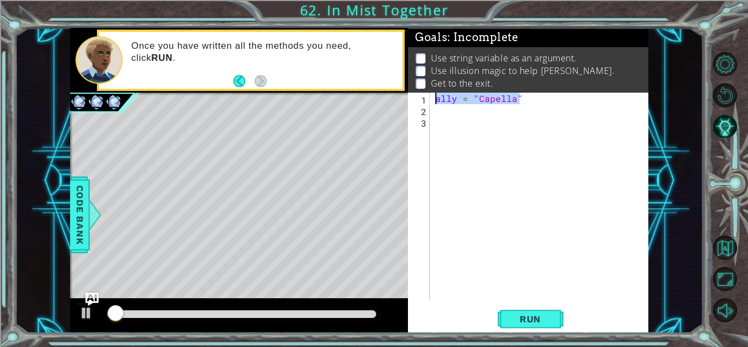
click at [383, 103] on div "1 ההההההההההההההההההההההההההההההההההההההההההההההההההההההההההההההההההההההההההההה…" at bounding box center [359, 180] width 579 height 305
type textarea "ally = "Capella""
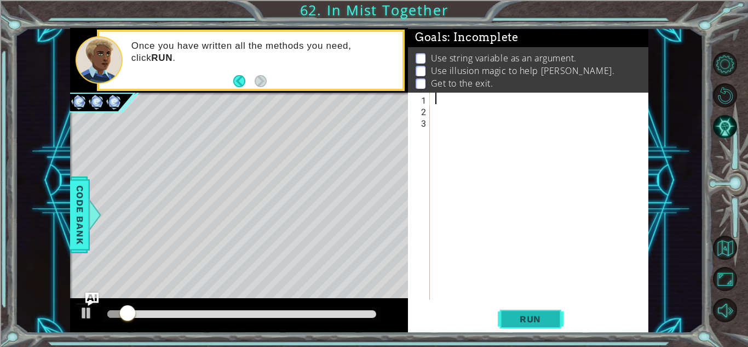
click at [537, 325] on button "Run" at bounding box center [531, 319] width 66 height 24
click at [248, 83] on button "Back" at bounding box center [243, 81] width 21 height 12
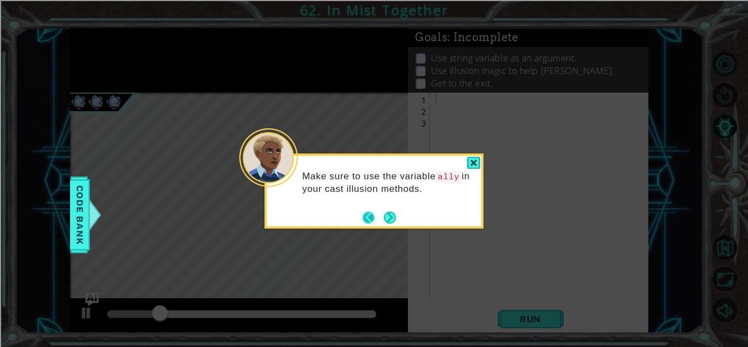
click at [368, 215] on button "Back" at bounding box center [373, 217] width 21 height 12
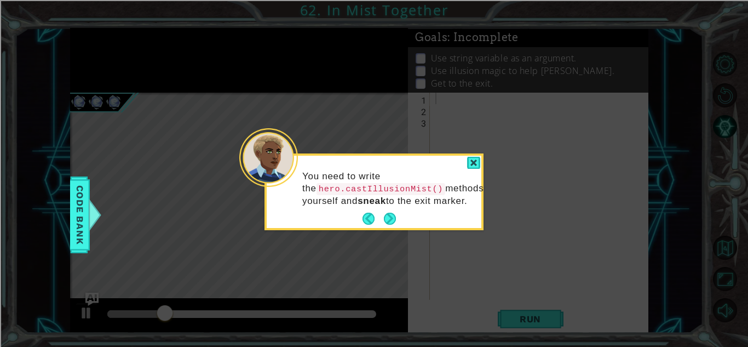
click at [368, 215] on button "Back" at bounding box center [373, 219] width 21 height 12
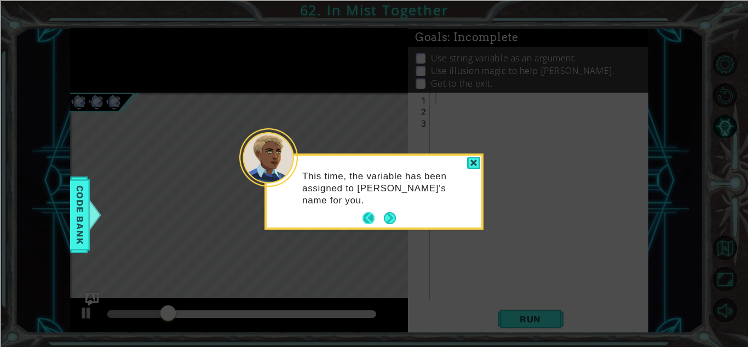
click at [369, 215] on button "Back" at bounding box center [373, 218] width 21 height 12
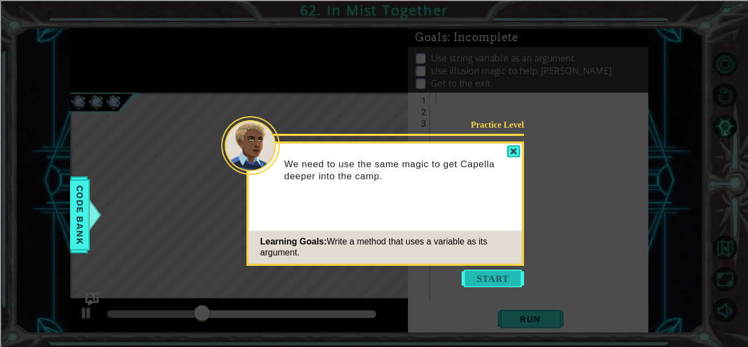
click at [493, 271] on button "Start" at bounding box center [493, 279] width 62 height 18
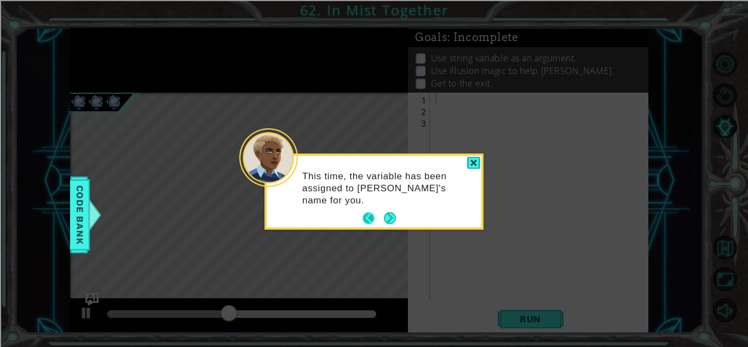
drag, startPoint x: 384, startPoint y: 216, endPoint x: 365, endPoint y: 217, distance: 18.7
click at [365, 217] on footer at bounding box center [379, 218] width 33 height 16
click at [365, 217] on button "Back" at bounding box center [373, 218] width 21 height 12
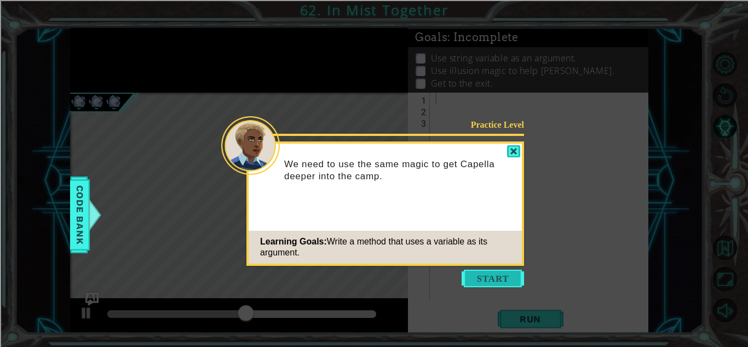
click at [501, 279] on button "Start" at bounding box center [493, 279] width 62 height 18
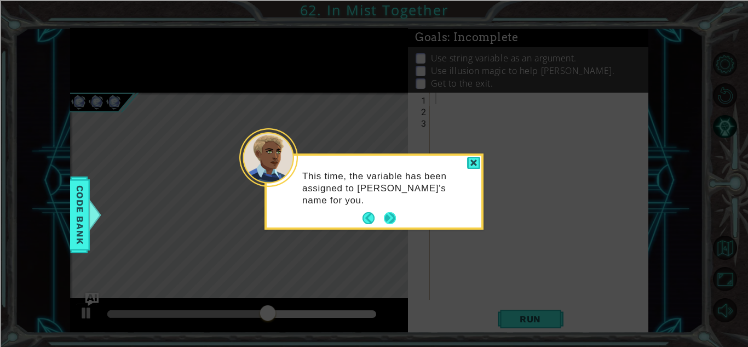
click at [394, 219] on button "Next" at bounding box center [390, 218] width 20 height 20
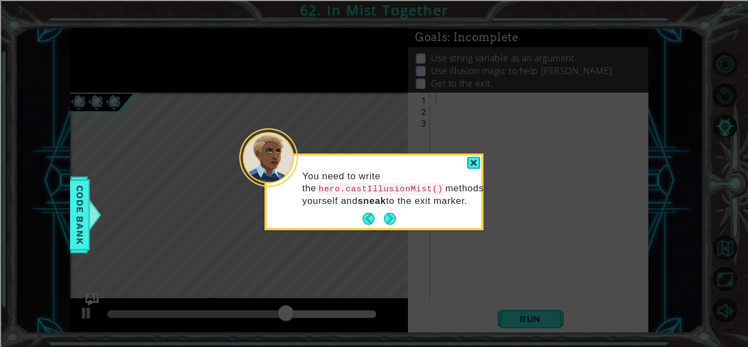
click at [394, 219] on button "Next" at bounding box center [390, 219] width 19 height 19
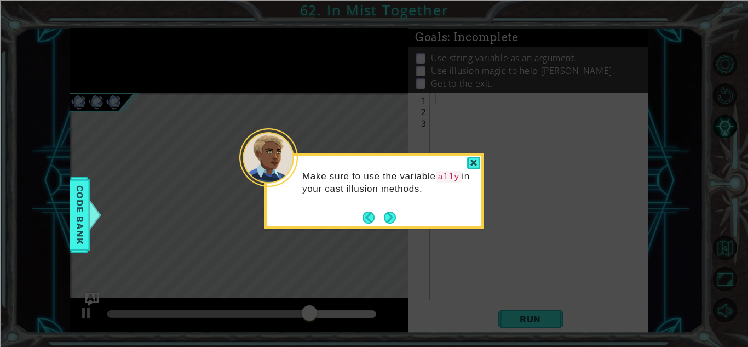
click at [394, 219] on button "Next" at bounding box center [390, 217] width 17 height 17
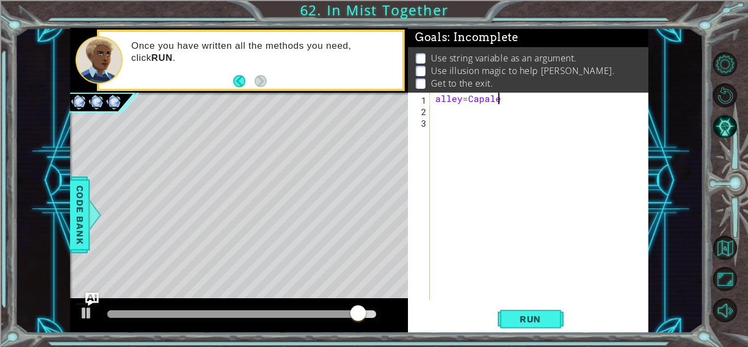
scroll to position [0, 3]
type textarea "alley=Capella"
click at [531, 315] on span "Run" at bounding box center [530, 318] width 43 height 11
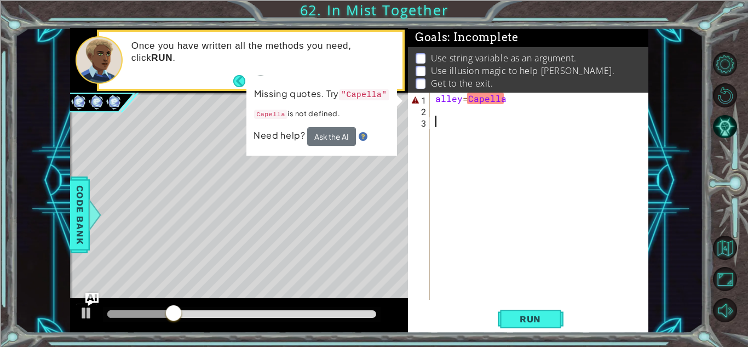
click at [446, 118] on div "alley = Capella" at bounding box center [542, 208] width 218 height 230
click at [533, 310] on button "Run" at bounding box center [531, 319] width 66 height 24
drag, startPoint x: 527, startPoint y: 94, endPoint x: 528, endPoint y: 102, distance: 8.2
click at [528, 102] on div "alley = Capella" at bounding box center [542, 208] width 218 height 230
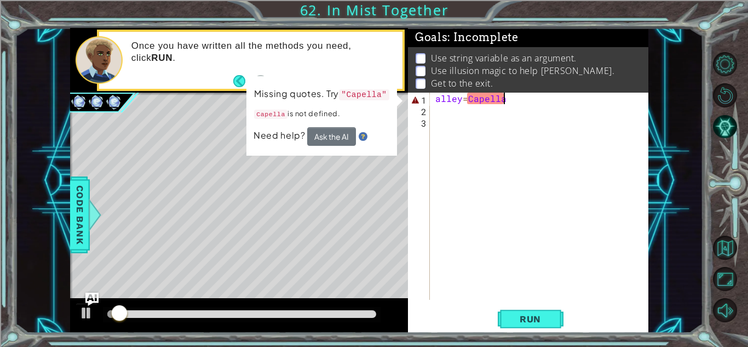
type textarea "alley=Capella"
click at [531, 105] on div "alley = Capella" at bounding box center [542, 208] width 218 height 230
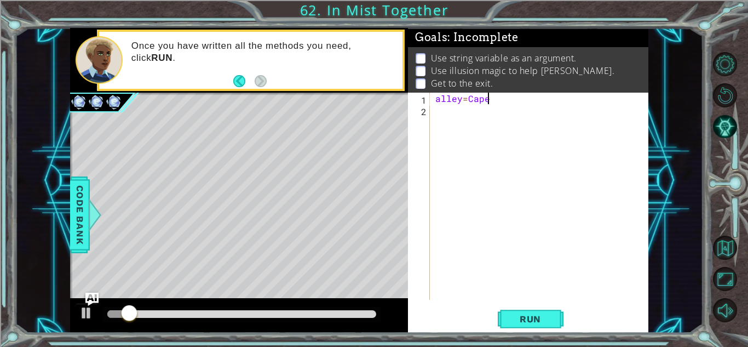
type textarea "a"
click at [523, 315] on span "Run" at bounding box center [530, 318] width 43 height 11
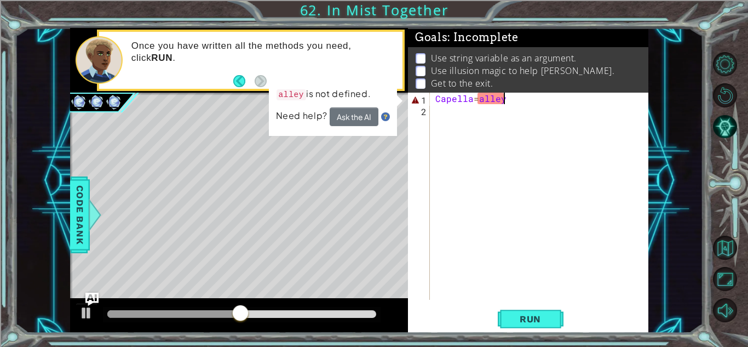
click at [118, 317] on div at bounding box center [173, 314] width 133 height 8
click at [86, 310] on div at bounding box center [86, 313] width 14 height 14
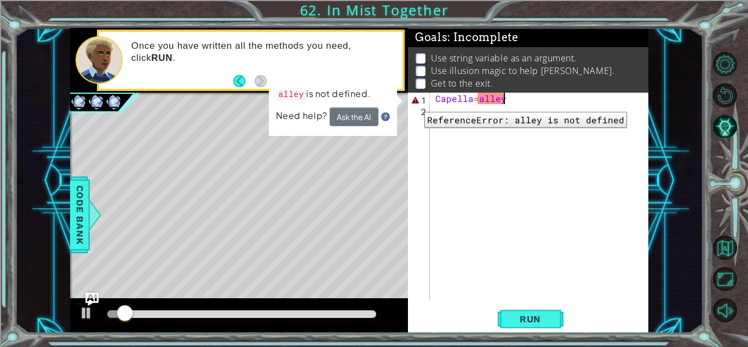
click at [416, 101] on div "1" at bounding box center [420, 100] width 20 height 12
type textarea "Capella=alley"
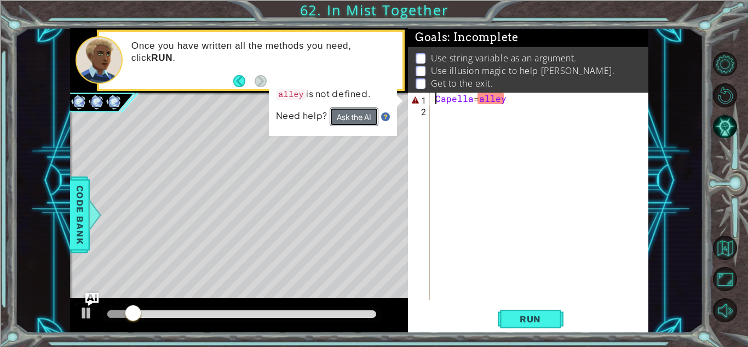
click at [356, 119] on button "Ask the AI" at bounding box center [353, 116] width 49 height 19
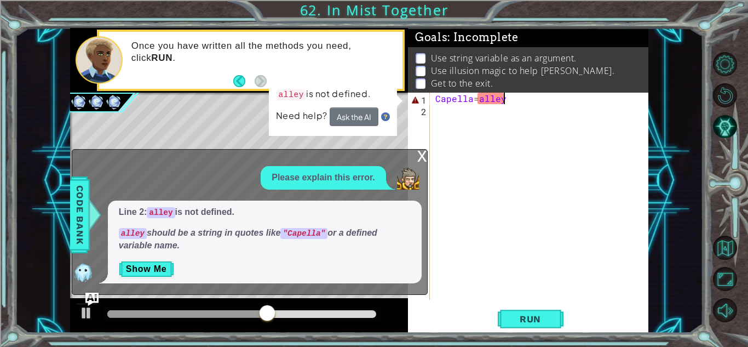
scroll to position [0, 0]
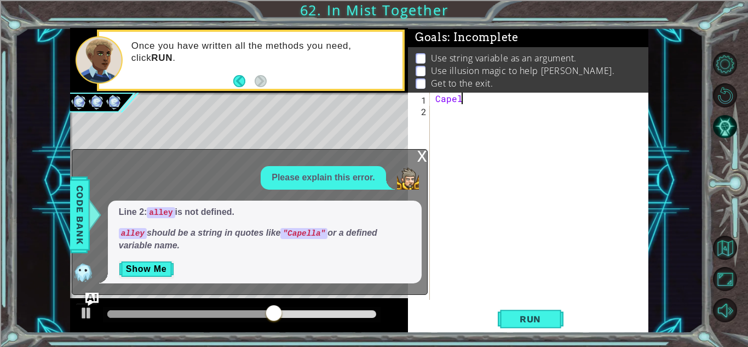
type textarea "C"
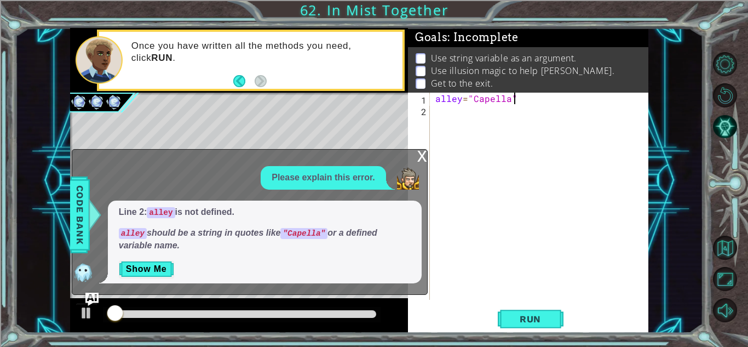
type textarea "alley="Capella""
click at [421, 153] on div "x" at bounding box center [422, 155] width 10 height 11
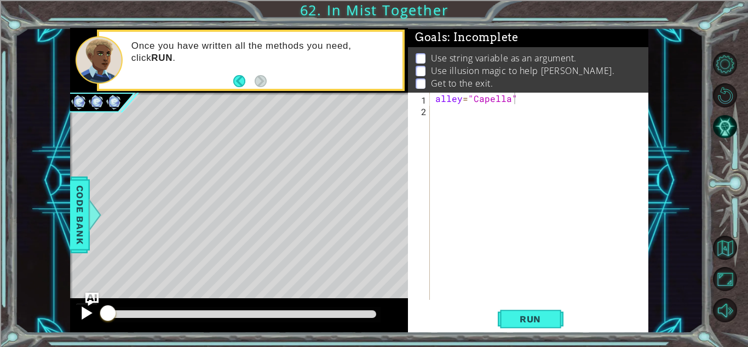
drag, startPoint x: 128, startPoint y: 319, endPoint x: 83, endPoint y: 317, distance: 45.0
click at [83, 317] on div at bounding box center [239, 315] width 338 height 35
click at [75, 203] on span "Code Bank" at bounding box center [80, 214] width 18 height 67
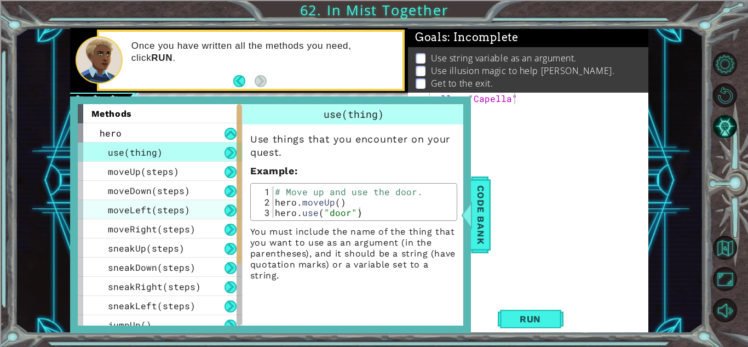
scroll to position [124, 0]
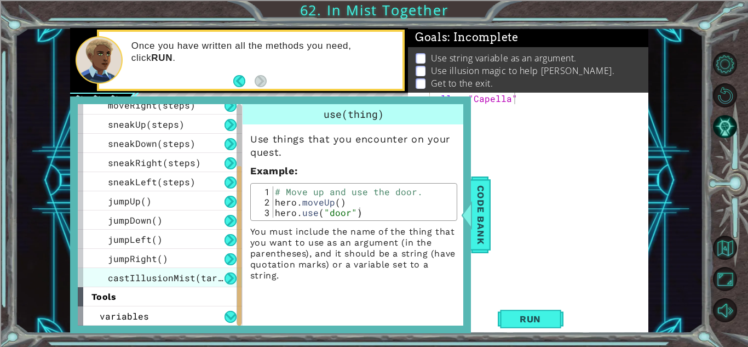
click at [185, 279] on span "castIllusionMist(target)" at bounding box center [173, 278] width 131 height 12
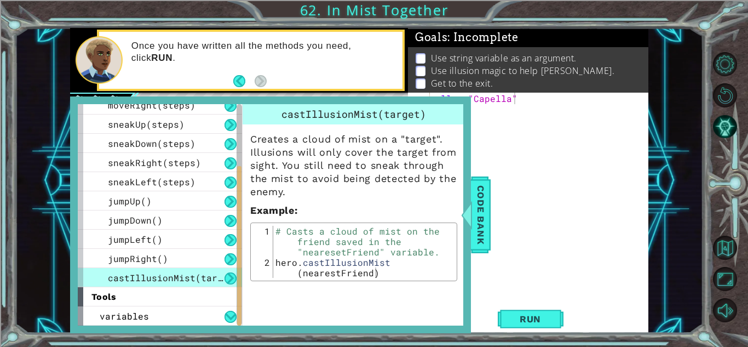
type textarea "hero.castIllusionMist(nearestFriend)"
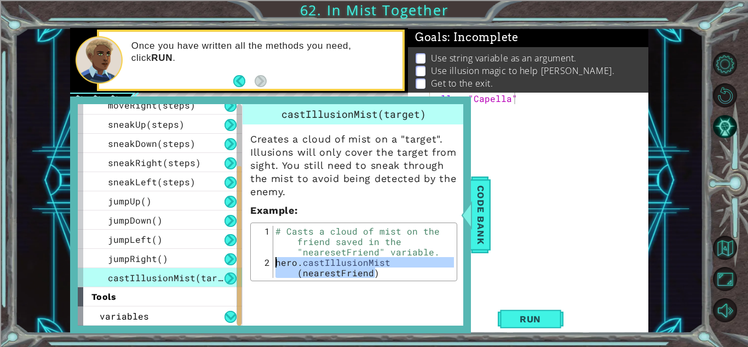
drag, startPoint x: 381, startPoint y: 270, endPoint x: 258, endPoint y: 261, distance: 123.0
click at [258, 261] on div "hero.castIllusionMist(nearestFriend) 1 2 # Casts a cloud of mist on the friend …" at bounding box center [354, 252] width 201 height 52
click at [481, 236] on span "Code Bank" at bounding box center [481, 214] width 18 height 67
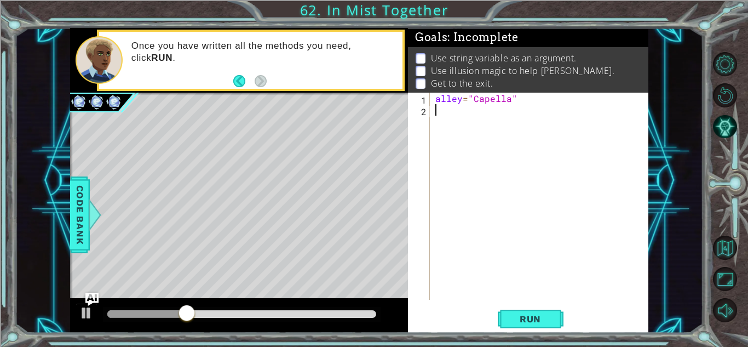
scroll to position [0, 0]
click at [450, 122] on div "alley = "Capella"" at bounding box center [542, 208] width 218 height 230
paste textarea "hero.castIllusionMist(nearestFriend)"
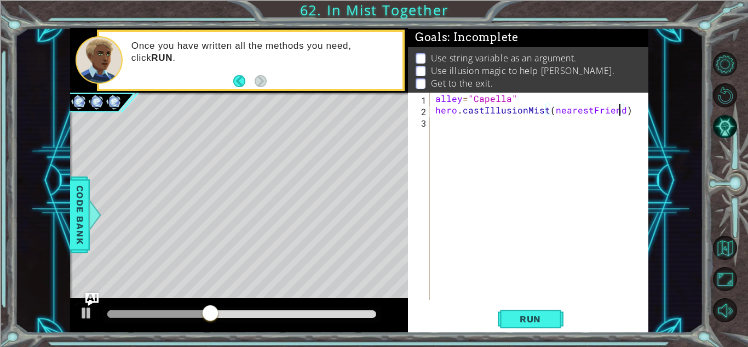
click at [619, 111] on div "alley = "Capella" hero . castIllusionMist ( nearestFriend )" at bounding box center [542, 208] width 218 height 230
type textarea "hero.castIllusionMist(alley)"
click at [525, 324] on button "Run" at bounding box center [531, 319] width 66 height 24
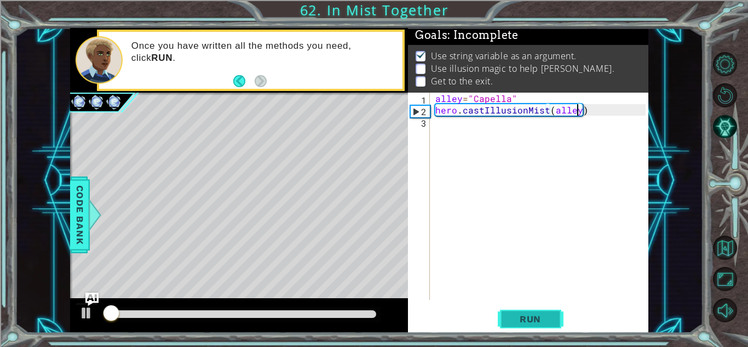
scroll to position [8, 0]
click at [468, 130] on div "alley = "Capella" hero . castIllusionMist ( alley )" at bounding box center [542, 208] width 218 height 230
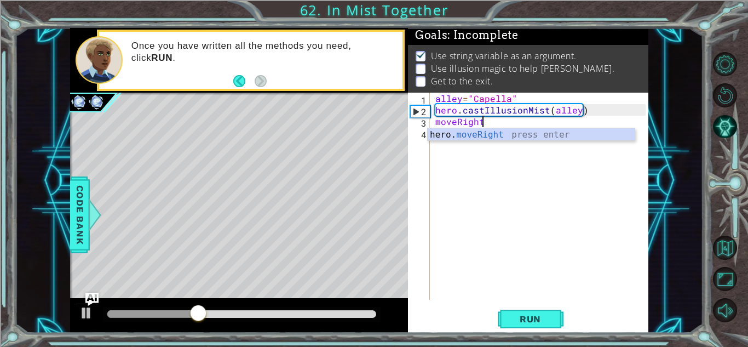
scroll to position [0, 2]
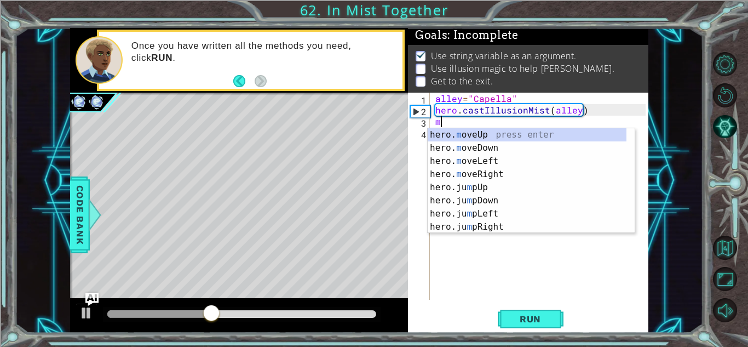
type textarea "m"
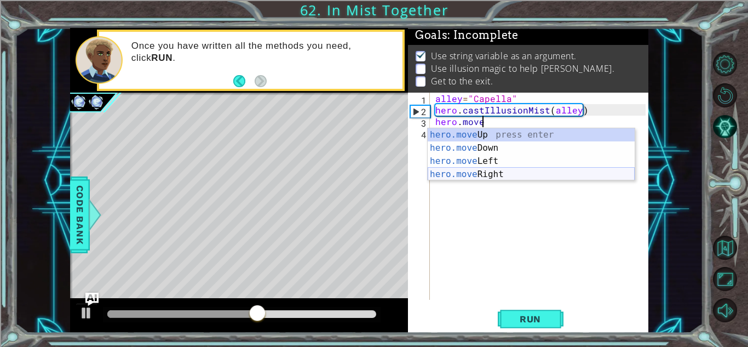
click at [464, 179] on div "hero.move Up press enter hero.move Down press enter hero.move Left press enter …" at bounding box center [531, 167] width 207 height 79
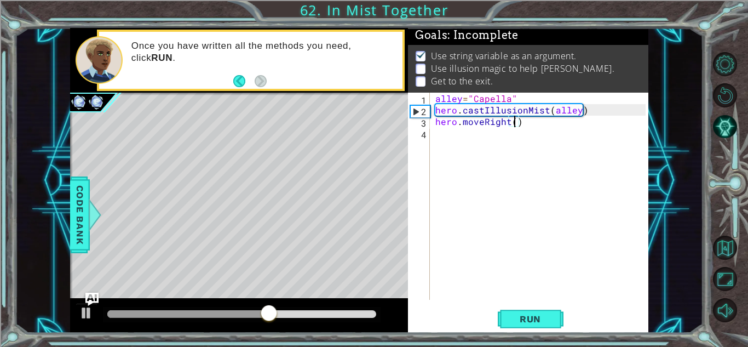
scroll to position [0, 5]
click at [534, 317] on span "Run" at bounding box center [530, 318] width 43 height 11
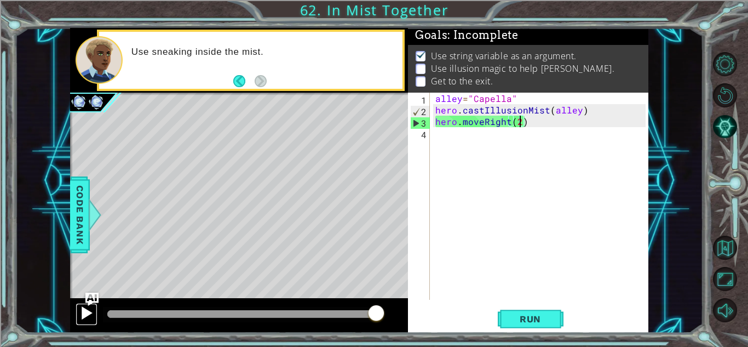
click at [89, 315] on div at bounding box center [86, 313] width 14 height 14
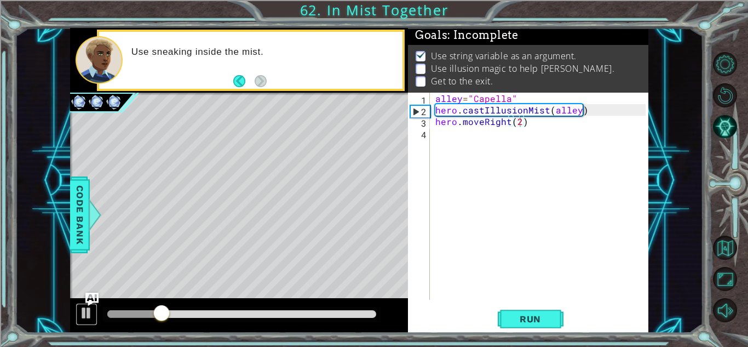
click at [207, 227] on div "methods hero use(thing) moveUp(steps) moveDown(steps) moveLeft(steps) moveRight…" at bounding box center [359, 180] width 579 height 305
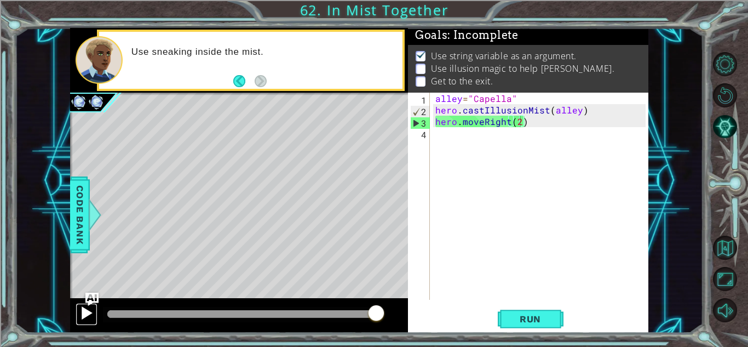
click at [82, 314] on div at bounding box center [86, 313] width 14 height 14
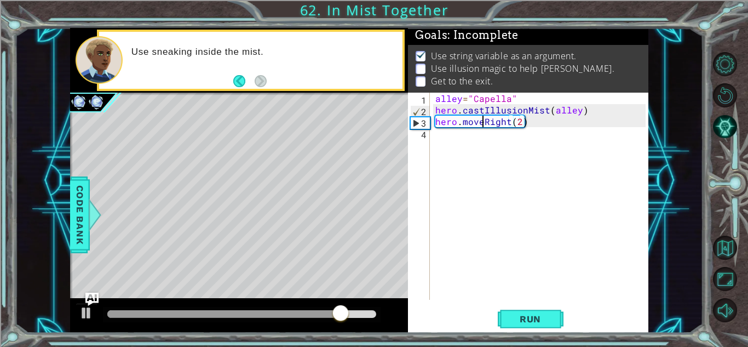
click at [484, 124] on div "alley = "Capella" hero . castIllusionMist ( alley ) hero . moveRight ( 2 )" at bounding box center [542, 208] width 218 height 230
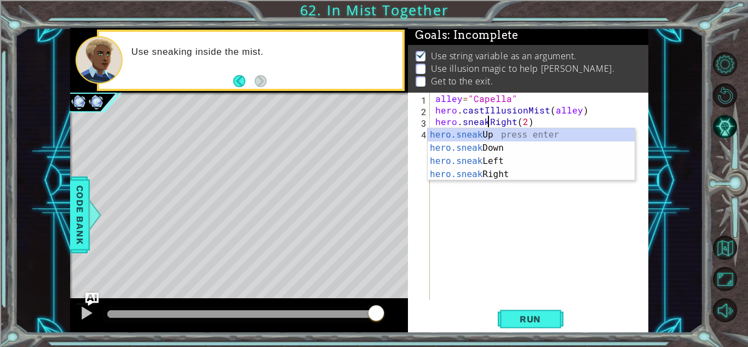
scroll to position [0, 3]
click at [545, 315] on span "Run" at bounding box center [530, 318] width 43 height 11
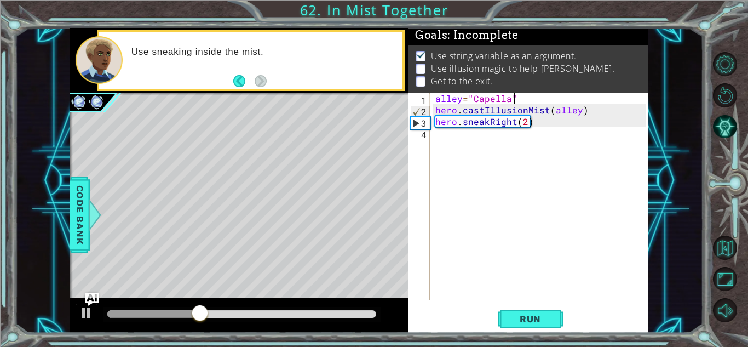
click at [533, 94] on div "alley = "Capella" hero . castIllusionMist ( alley ) hero . sneakRight ( 2 )" at bounding box center [542, 208] width 218 height 230
type textarea "alley="Capella""
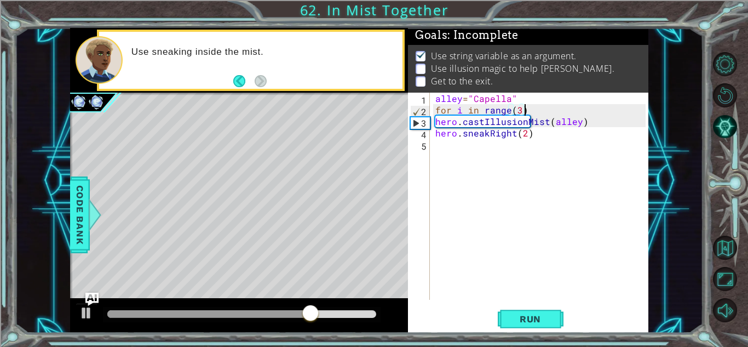
scroll to position [0, 5]
click at [534, 319] on span "Run" at bounding box center [530, 318] width 43 height 11
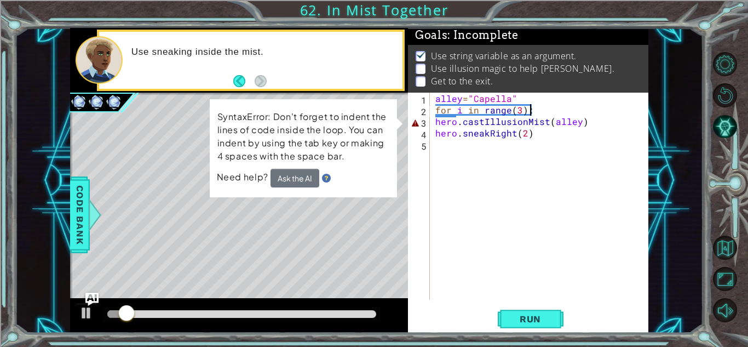
click at [435, 125] on div "alley = "Capella" for i in range ( 3 ) : hero . castIllusionMist ( alley ) hero…" at bounding box center [542, 208] width 218 height 230
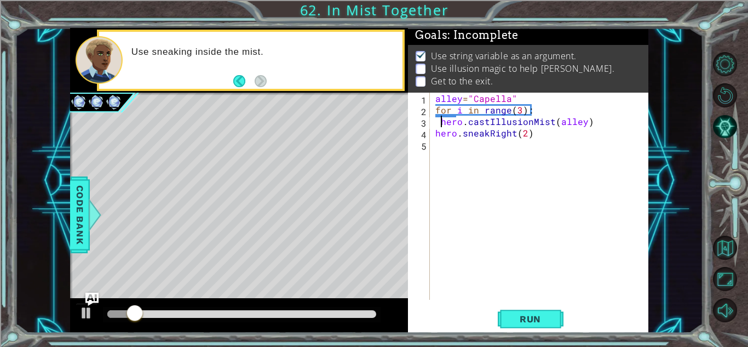
click at [436, 134] on div "alley = "Capella" for i in range ( 3 ) : hero . castIllusionMist ( alley ) hero…" at bounding box center [542, 208] width 218 height 230
type textarea "hero.sneakRight(2)"
click at [519, 311] on button "Run" at bounding box center [531, 319] width 66 height 24
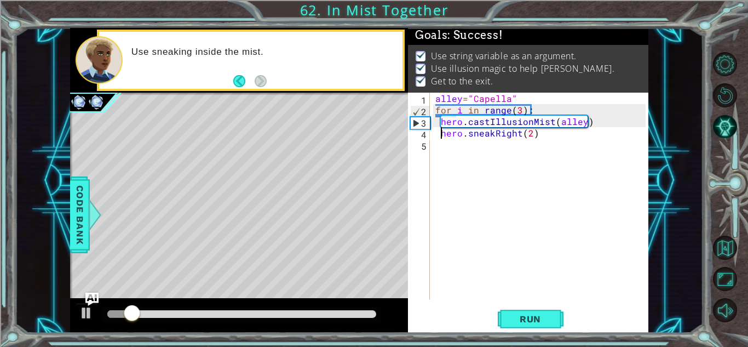
click at [356, 319] on div at bounding box center [242, 314] width 278 height 15
click at [356, 312] on div at bounding box center [241, 314] width 269 height 8
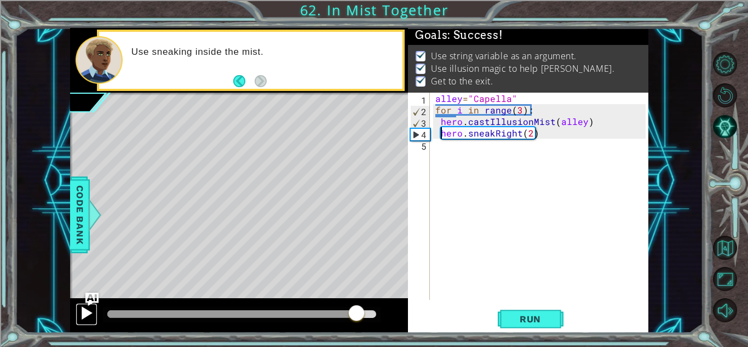
click at [86, 308] on div at bounding box center [86, 313] width 14 height 14
click at [90, 311] on div at bounding box center [86, 313] width 14 height 14
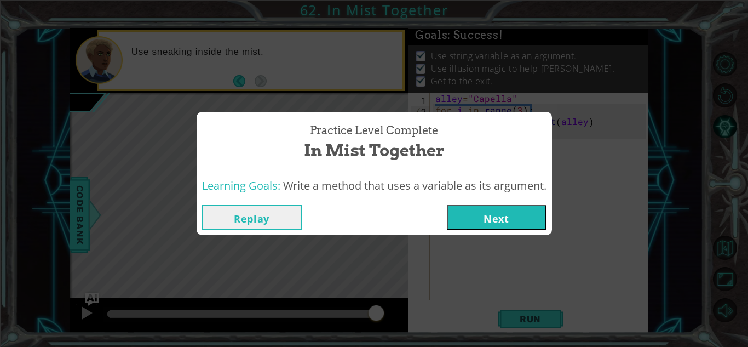
click at [500, 208] on button "Next" at bounding box center [497, 217] width 100 height 25
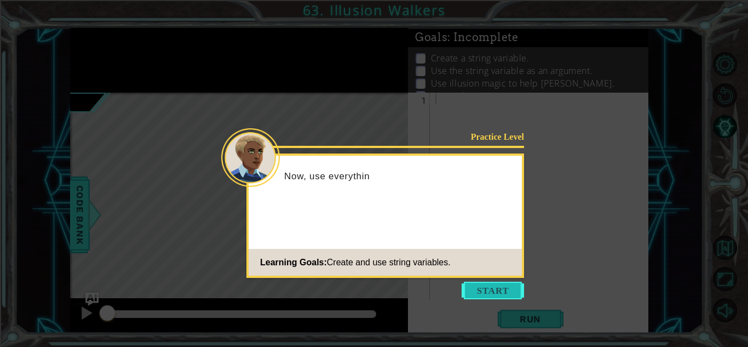
click at [487, 290] on button "Start" at bounding box center [493, 291] width 62 height 18
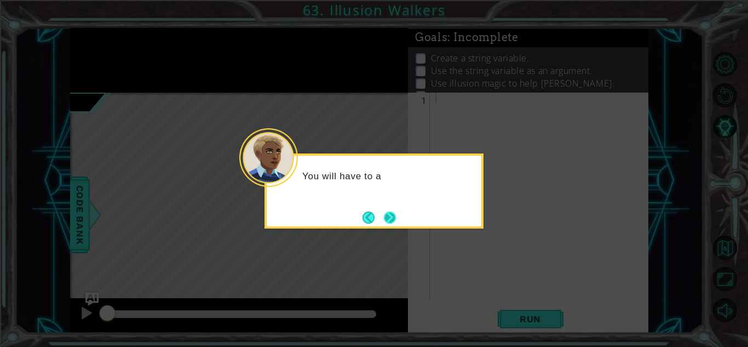
click at [396, 215] on button "Next" at bounding box center [390, 217] width 12 height 12
click at [397, 215] on button "Next" at bounding box center [390, 217] width 20 height 20
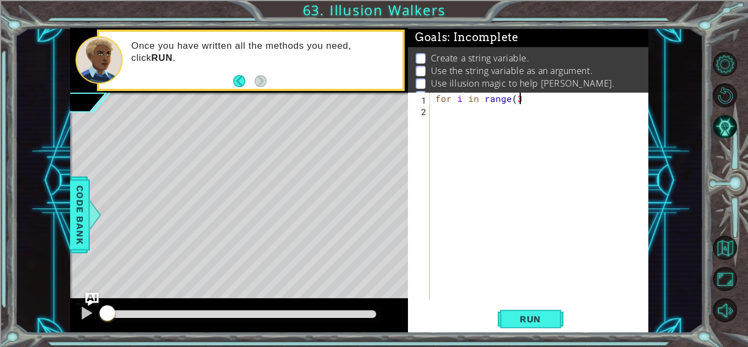
scroll to position [0, 5]
type textarea "for i in range(3):"
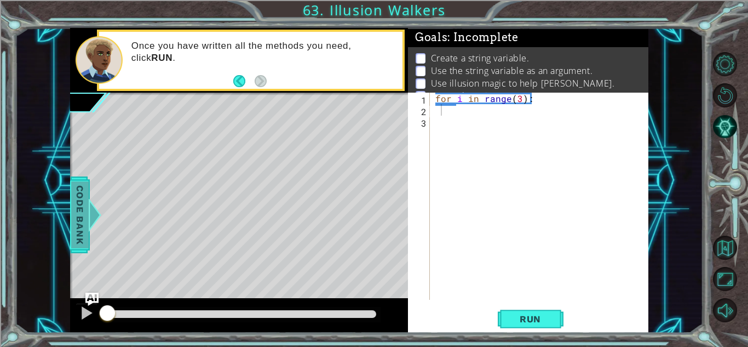
click at [72, 233] on span "Code Bank" at bounding box center [80, 214] width 18 height 67
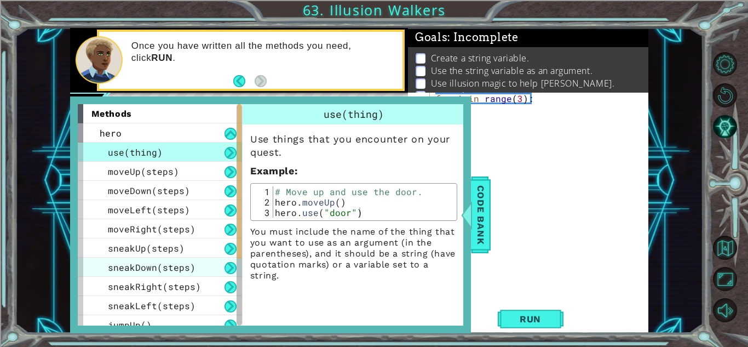
scroll to position [124, 0]
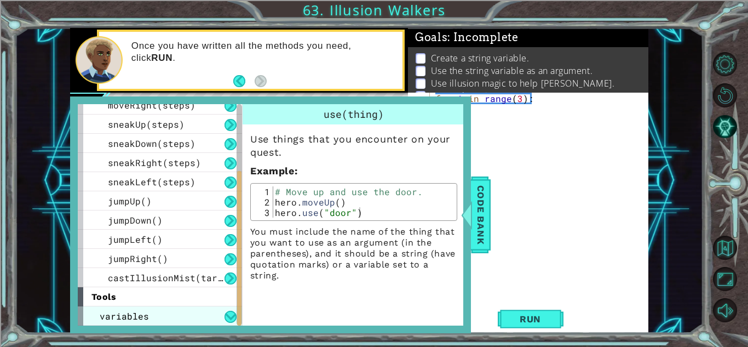
click at [137, 319] on span "variables" at bounding box center [124, 316] width 49 height 12
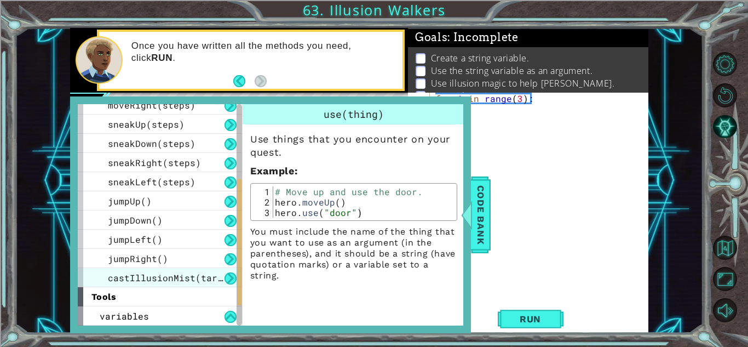
click at [156, 280] on span "castIllusionMist(target)" at bounding box center [173, 278] width 131 height 12
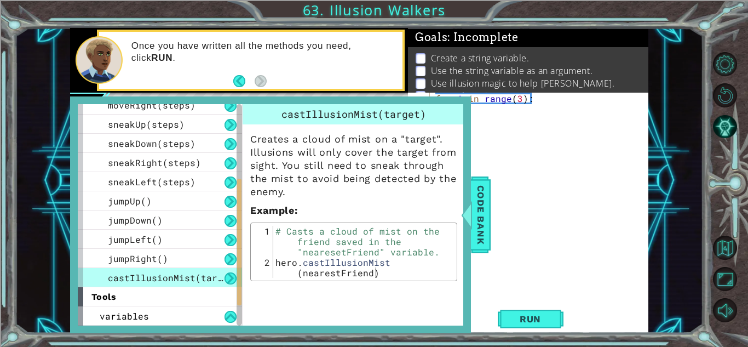
type textarea "hero.castIllusionMist(nearestFriend)"
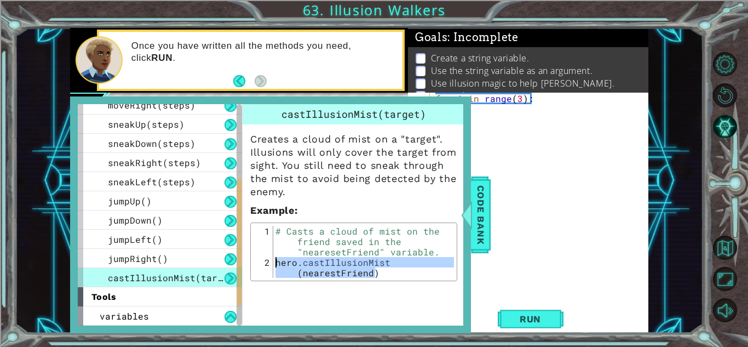
drag, startPoint x: 388, startPoint y: 269, endPoint x: 270, endPoint y: 266, distance: 117.8
click at [270, 266] on div "hero.castIllusionMist(nearestFriend) 1 2 # Casts a cloud of mist on the friend …" at bounding box center [354, 252] width 201 height 52
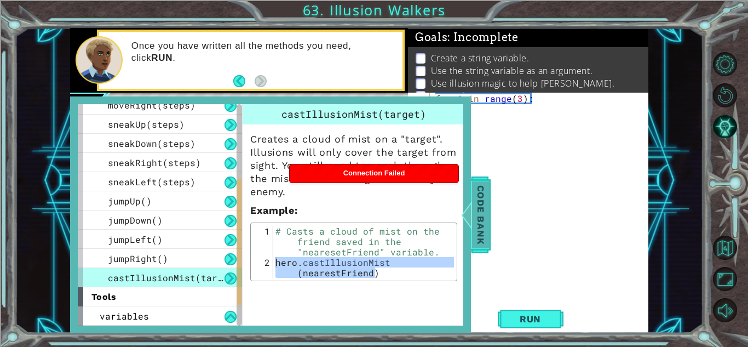
click at [473, 232] on span "Code Bank" at bounding box center [481, 214] width 18 height 67
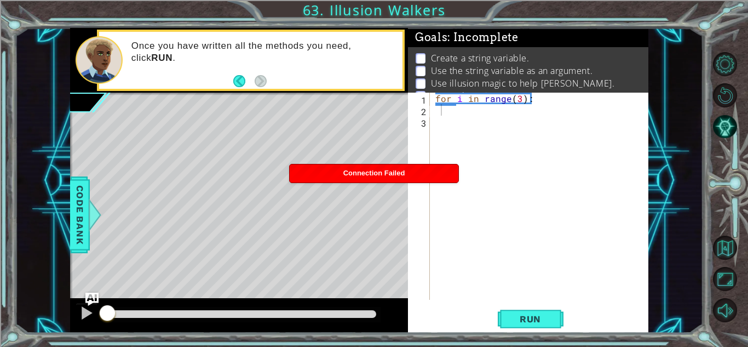
click at [474, 121] on div "for i in range ( 3 ) :" at bounding box center [542, 208] width 218 height 230
paste textarea "hero.castIllusionMist(nearestFriend)"
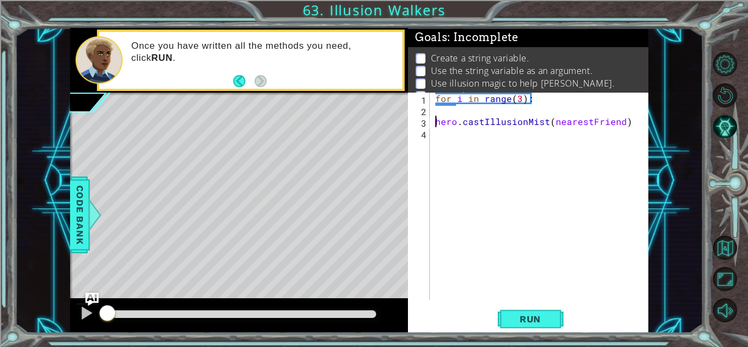
click at [436, 119] on div "for i in range ( 3 ) : hero . castIllusionMist ( nearestFriend )" at bounding box center [542, 208] width 218 height 230
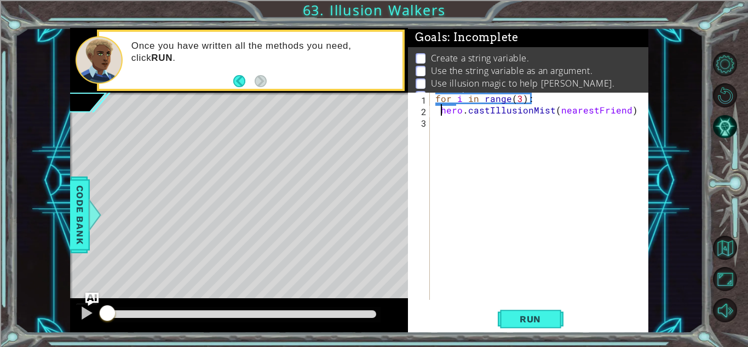
click at [625, 109] on div "for i in range ( 3 ) : hero . castIllusionMist ( nearestFriend )" at bounding box center [542, 208] width 218 height 230
type textarea "for i in range(3):"
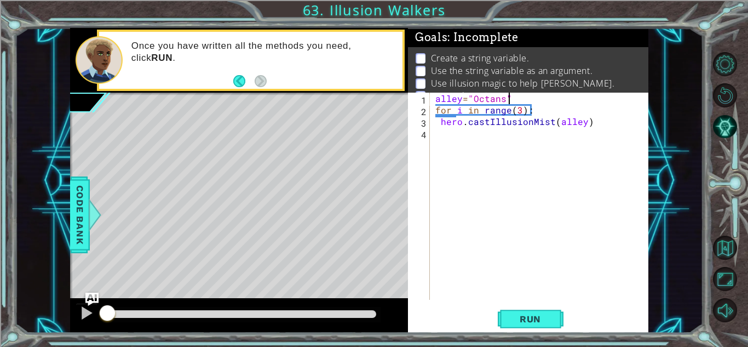
scroll to position [0, 4]
type textarea "alley="Octans""
click at [534, 315] on span "Run" at bounding box center [530, 318] width 43 height 11
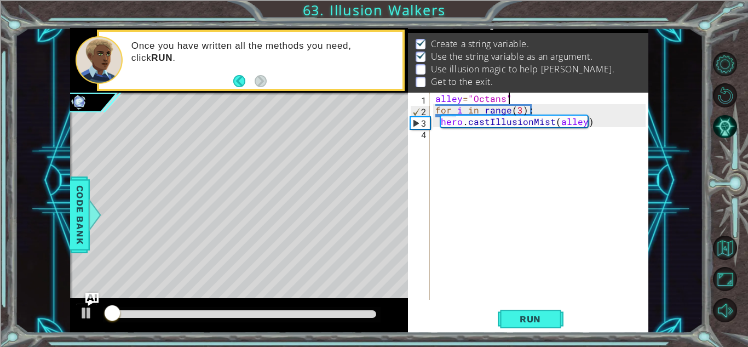
scroll to position [15, 0]
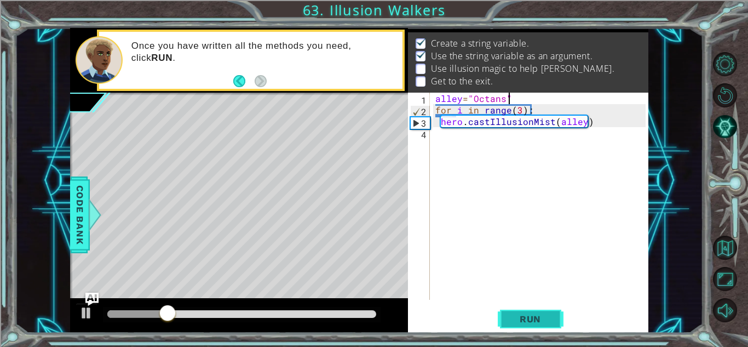
click at [526, 311] on button "Run" at bounding box center [531, 319] width 66 height 24
click at [539, 314] on span "Run" at bounding box center [530, 318] width 43 height 11
click at [456, 148] on div "alley = "Octans" for i in range ( 3 ) : hero . castIllusionMist ( alley )" at bounding box center [542, 208] width 218 height 230
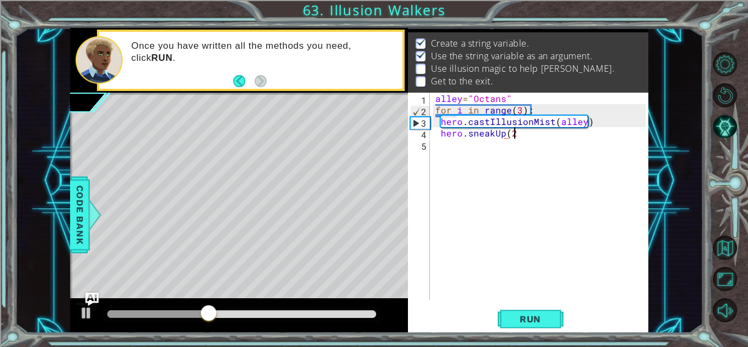
scroll to position [0, 4]
click at [528, 317] on span "Run" at bounding box center [530, 318] width 43 height 11
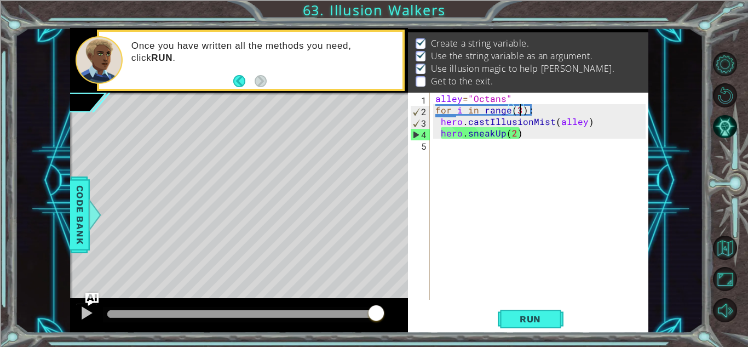
click at [519, 113] on div "alley = "Octans" for i in range ( 3 ) : hero . castIllusionMist ( alley ) hero …" at bounding box center [542, 208] width 218 height 230
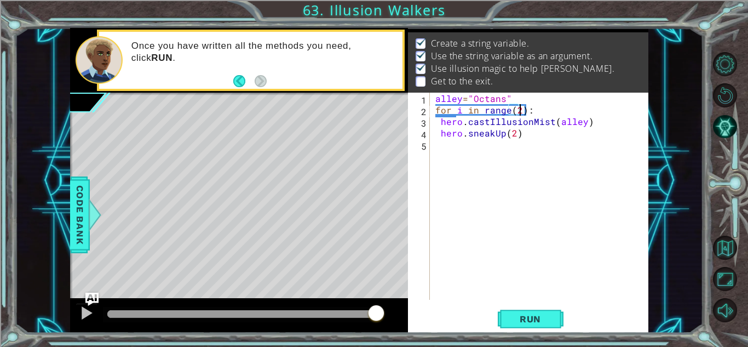
scroll to position [0, 5]
type textarea "for i in range(2):"
click at [531, 316] on span "Run" at bounding box center [530, 318] width 43 height 11
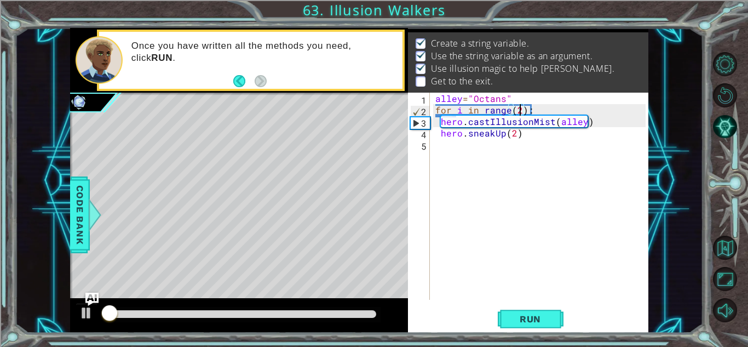
click at [351, 312] on div at bounding box center [241, 314] width 269 height 8
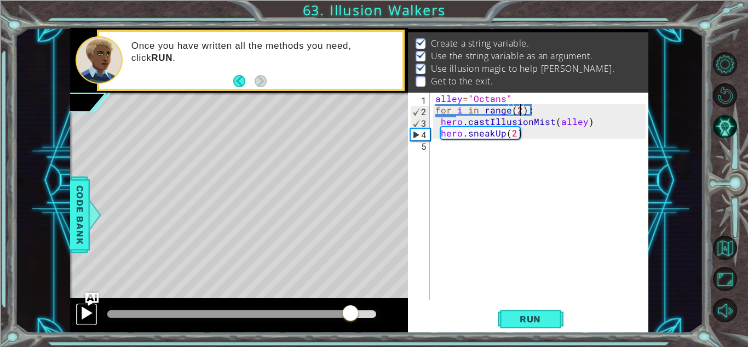
click at [83, 316] on div at bounding box center [86, 313] width 14 height 14
click at [462, 162] on div "alley = "Octans" for i in range ( 2 ) : hero . castIllusionMist ( alley ) hero …" at bounding box center [542, 208] width 218 height 230
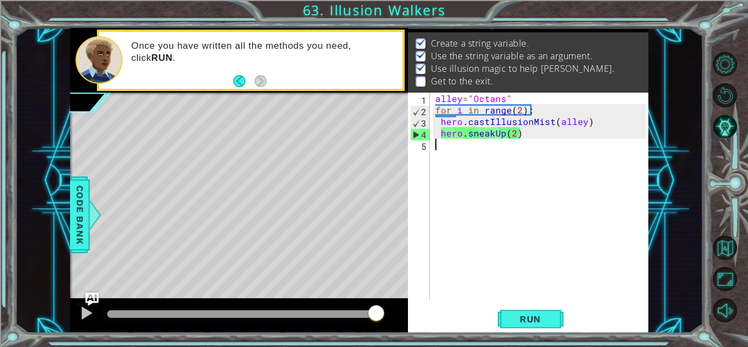
type textarea "g"
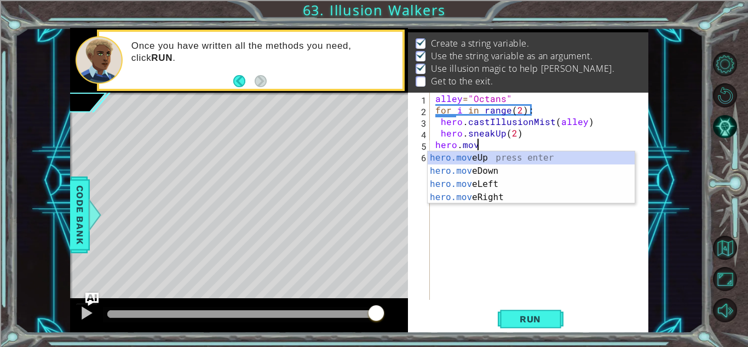
scroll to position [0, 2]
click at [531, 160] on div "hero.move Up press enter hero.move Down press enter hero.move Left press enter …" at bounding box center [531, 190] width 207 height 79
type textarea "hero.moveUp(1)"
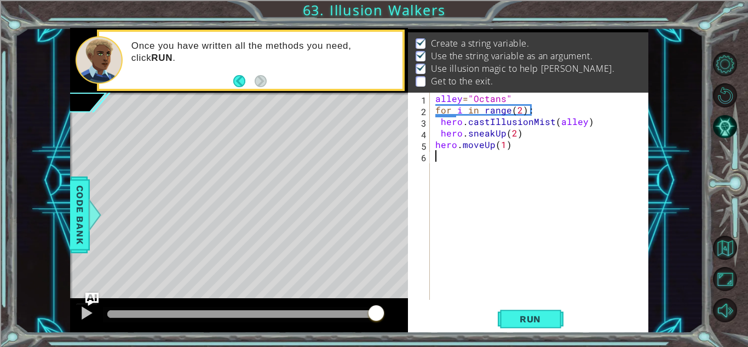
click at [525, 168] on div "alley = "Octans" for i in range ( 2 ) : hero . castIllusionMist ( alley ) hero …" at bounding box center [542, 208] width 218 height 230
type textarea "hero.moveRight(3)"
click at [523, 310] on button "Run" at bounding box center [531, 319] width 66 height 24
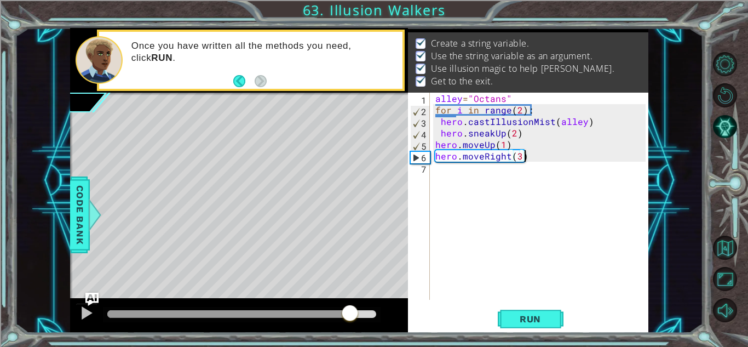
click at [350, 316] on div at bounding box center [241, 314] width 269 height 8
click at [83, 323] on button at bounding box center [87, 314] width 22 height 22
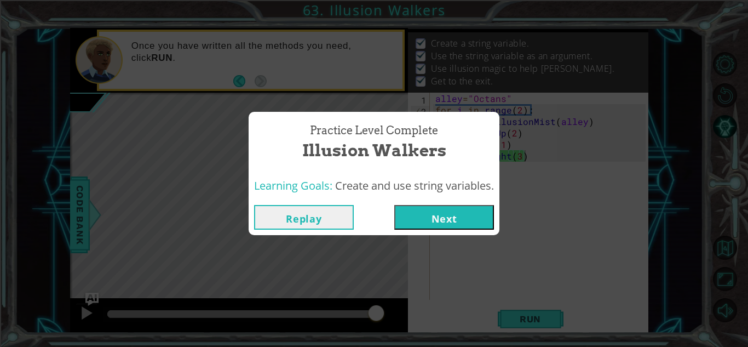
click at [447, 228] on button "Next" at bounding box center [444, 217] width 100 height 25
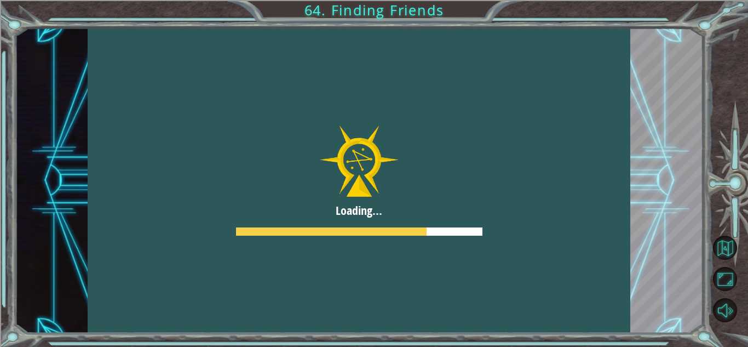
click at [285, 239] on div at bounding box center [359, 180] width 543 height 305
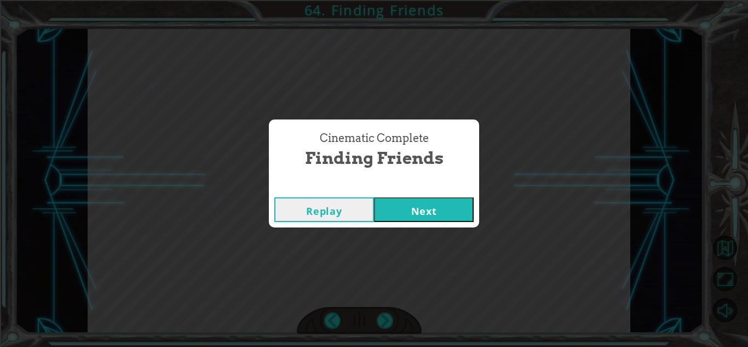
click at [466, 205] on button "Next" at bounding box center [424, 209] width 100 height 25
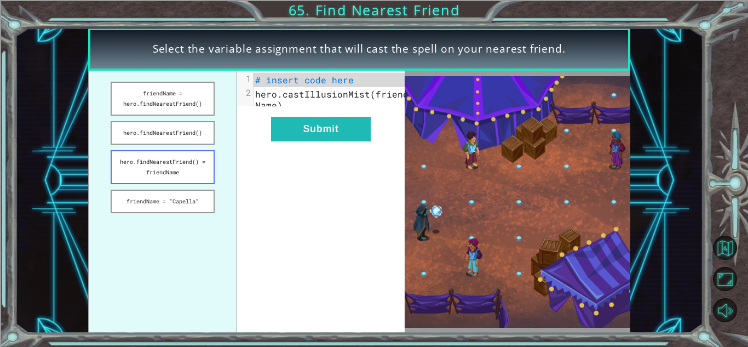
click at [163, 156] on button "hero.findNearestFriend() = friendName" at bounding box center [163, 167] width 104 height 34
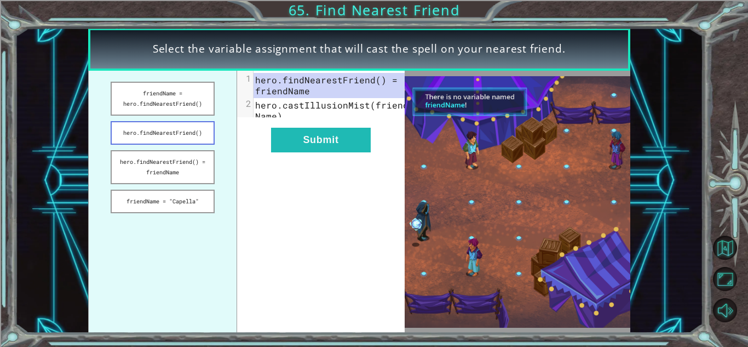
click at [181, 144] on button "hero.findNearestFriend()" at bounding box center [163, 133] width 104 height 24
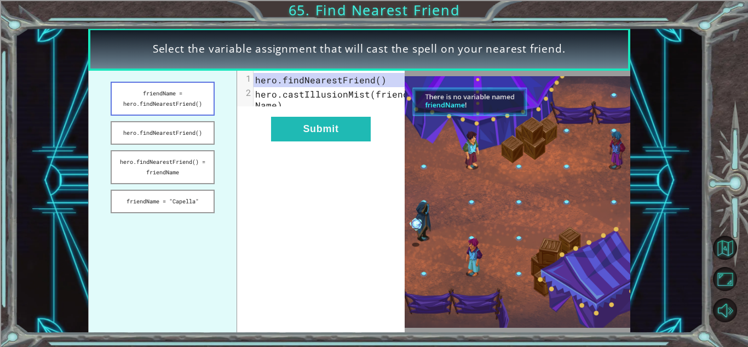
click at [173, 110] on button "friendName = hero.findNearestFriend()" at bounding box center [163, 99] width 104 height 34
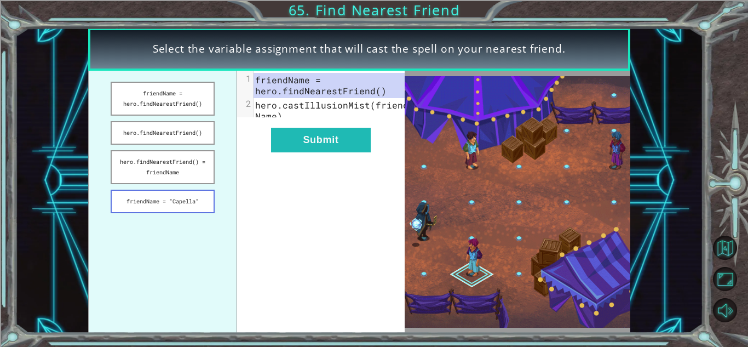
click at [172, 202] on button "friendName = "Capella"" at bounding box center [163, 202] width 104 height 24
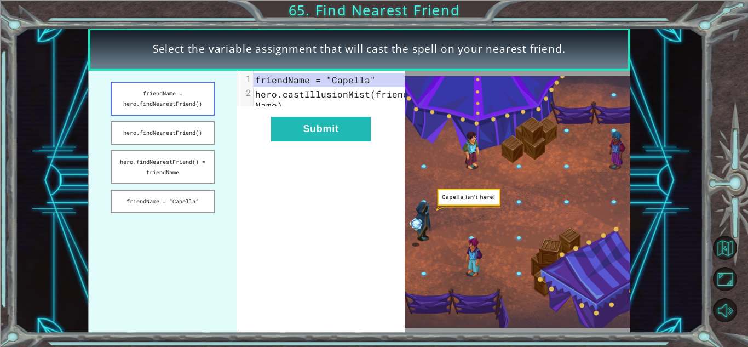
click at [165, 101] on button "friendName = hero.findNearestFriend()" at bounding box center [163, 99] width 104 height 34
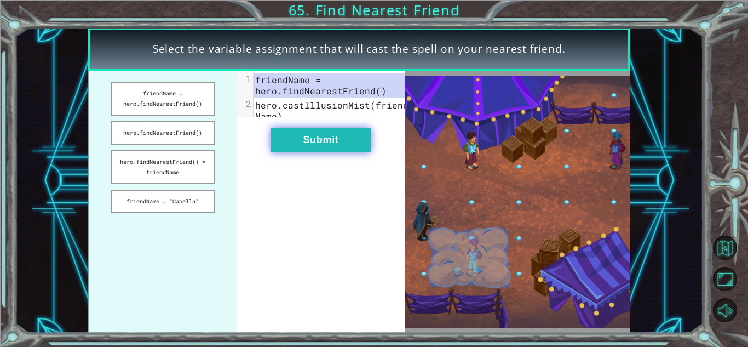
click at [298, 150] on button "Submit" at bounding box center [321, 140] width 100 height 25
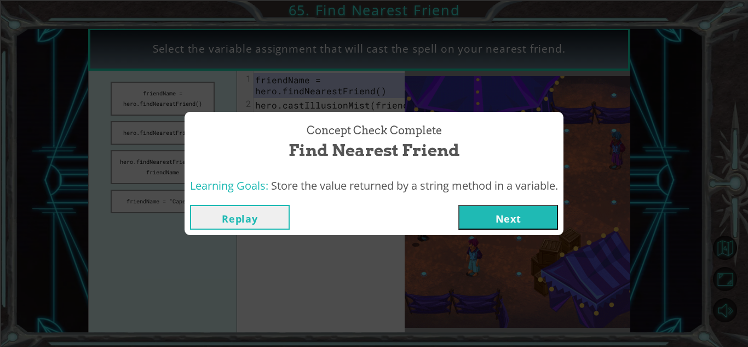
click at [497, 224] on button "Next" at bounding box center [509, 217] width 100 height 25
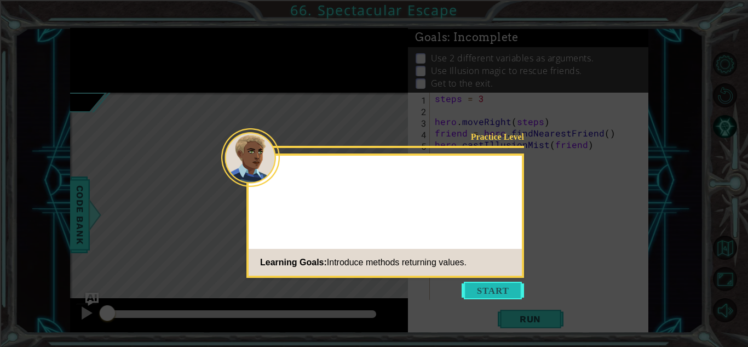
click at [496, 293] on button "Start" at bounding box center [493, 291] width 62 height 18
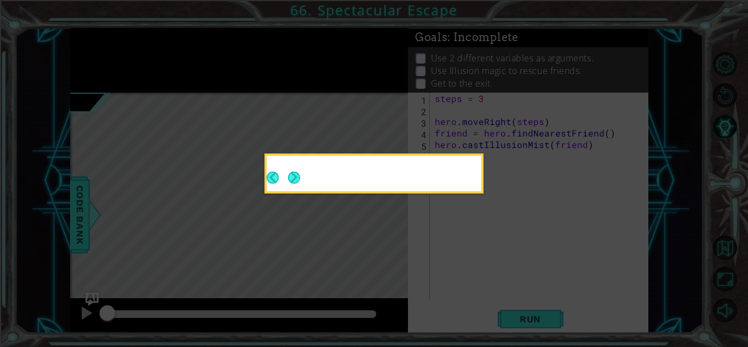
click at [311, 180] on div at bounding box center [374, 175] width 215 height 31
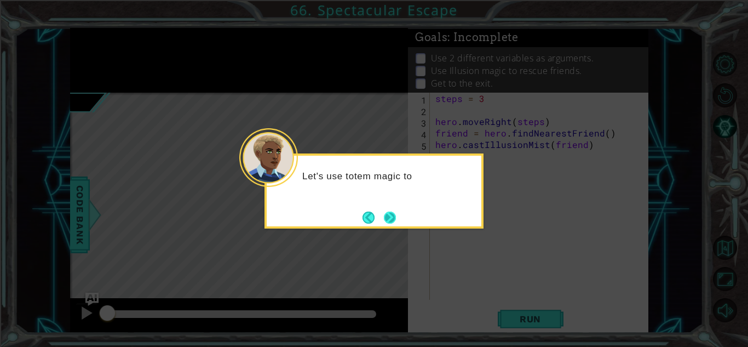
click at [392, 220] on button "Next" at bounding box center [389, 217] width 13 height 13
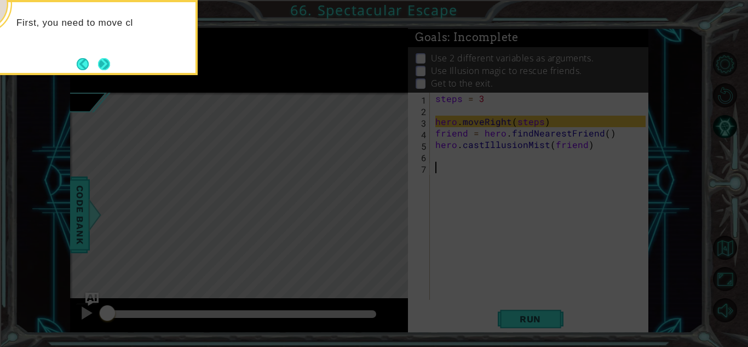
click at [102, 61] on button "Next" at bounding box center [104, 63] width 19 height 19
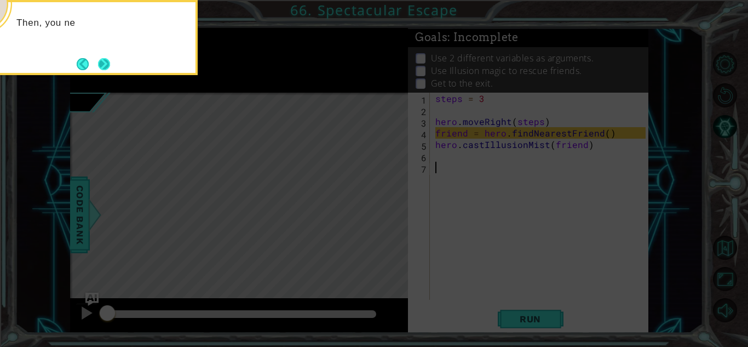
click at [111, 65] on button "Next" at bounding box center [104, 64] width 14 height 14
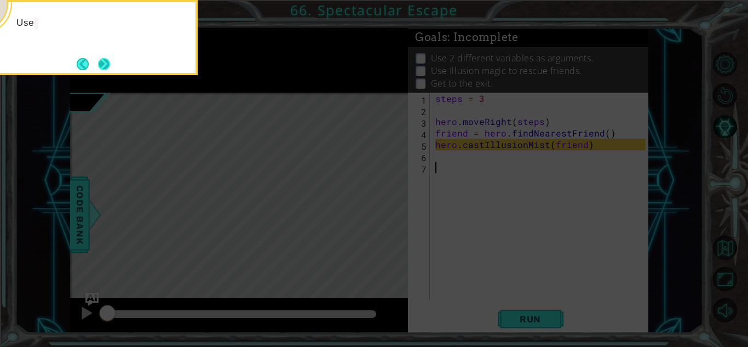
click at [108, 66] on button "Next" at bounding box center [104, 63] width 15 height 15
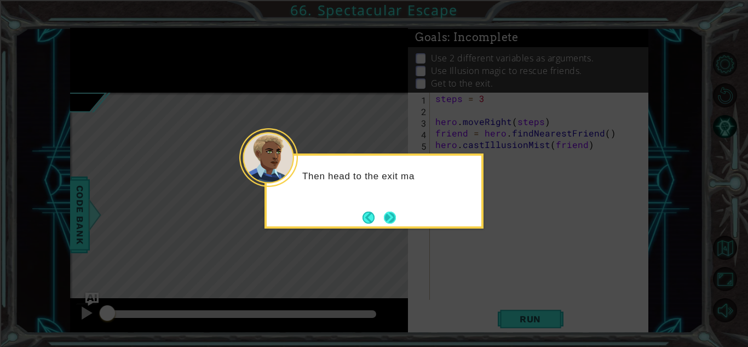
click at [394, 223] on button "Next" at bounding box center [389, 217] width 13 height 13
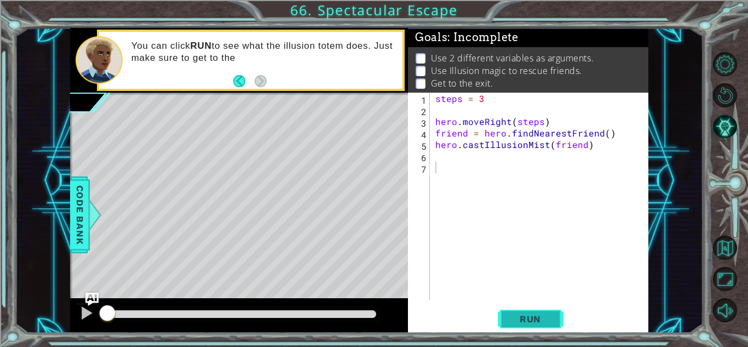
click at [536, 323] on span "Run" at bounding box center [530, 318] width 43 height 11
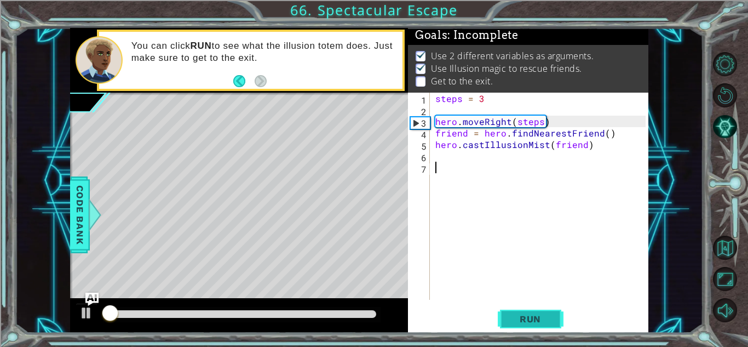
scroll to position [8, 0]
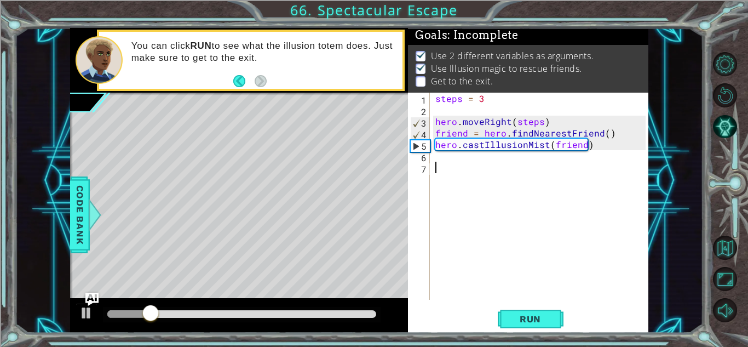
click at [139, 313] on div at bounding box center [128, 314] width 43 height 8
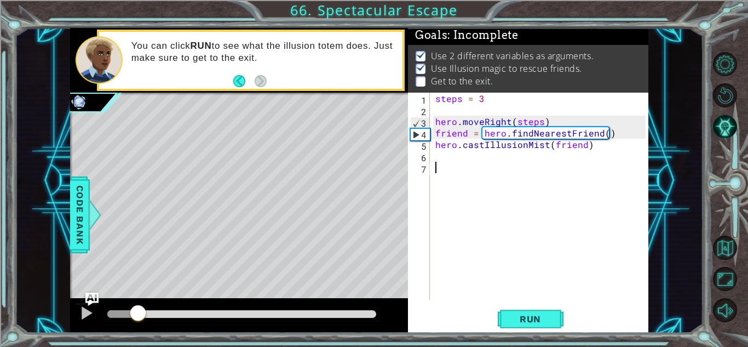
click at [74, 315] on div at bounding box center [239, 315] width 338 height 35
click at [537, 315] on span "Run" at bounding box center [530, 318] width 43 height 11
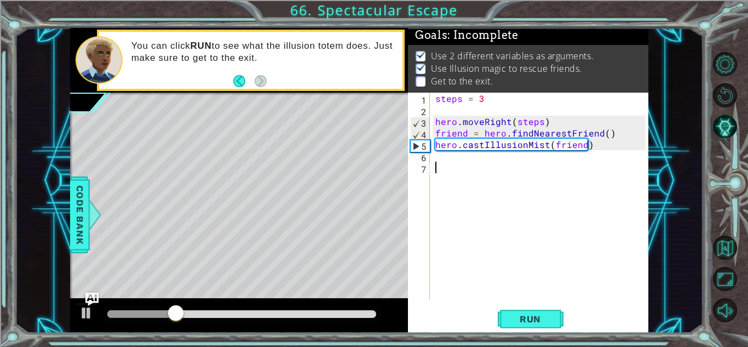
click at [482, 170] on div "steps = 3 hero . moveRight ( steps ) friend = hero . findNearestFriend ( ) hero…" at bounding box center [542, 208] width 218 height 230
click at [463, 158] on div "steps = 3 hero . moveRight ( steps ) friend = hero . findNearestFriend ( ) hero…" at bounding box center [542, 208] width 218 height 230
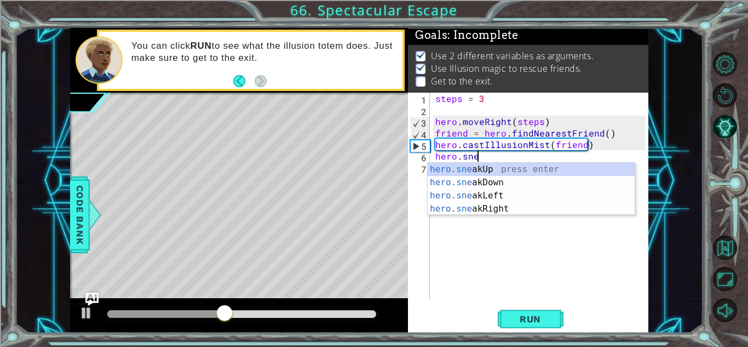
scroll to position [0, 3]
click at [497, 169] on div "hero.sneak Up press enter hero.sneak Down press enter hero.sneak Left press ent…" at bounding box center [531, 202] width 207 height 79
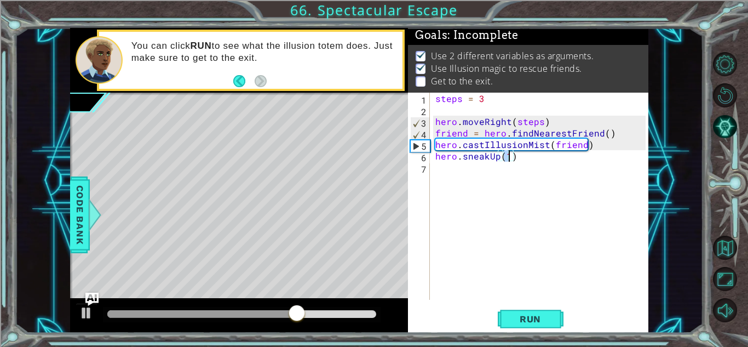
scroll to position [0, 4]
click at [497, 156] on div "steps = 3 hero . moveRight ( steps ) friend = hero . findNearestFriend ( ) hero…" at bounding box center [542, 208] width 218 height 230
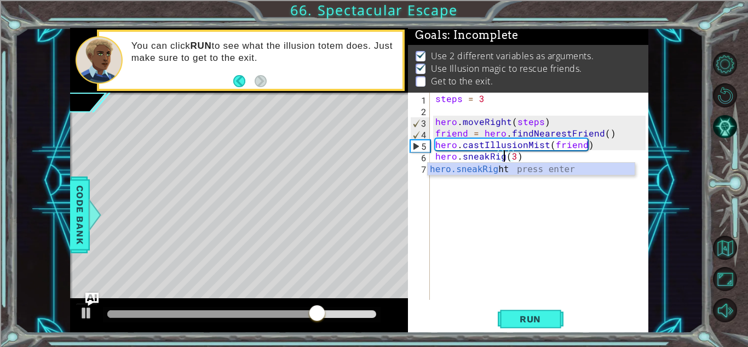
scroll to position [0, 5]
type textarea "hero.sneakRight(3)"
click at [532, 317] on span "Run" at bounding box center [530, 318] width 43 height 11
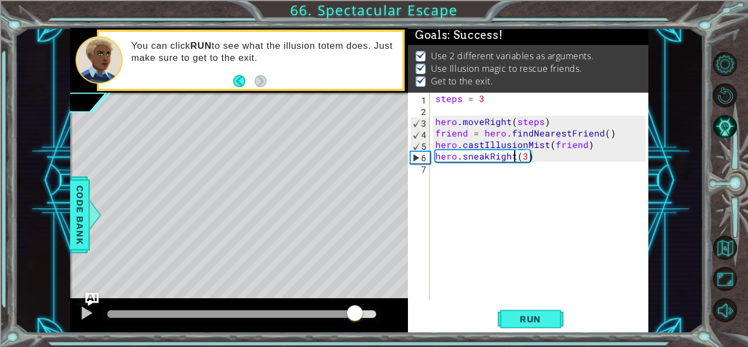
click at [354, 312] on div at bounding box center [241, 314] width 269 height 8
click at [78, 319] on button at bounding box center [87, 314] width 22 height 22
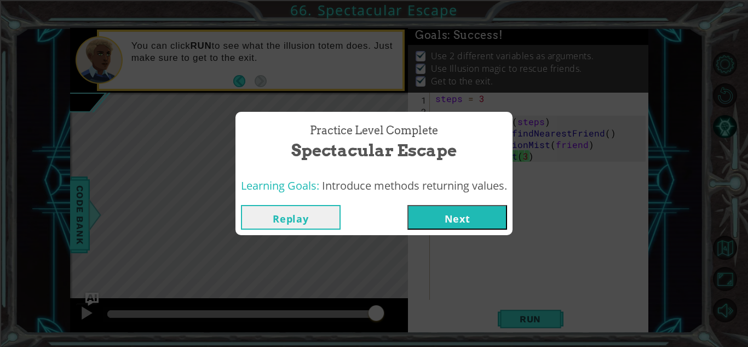
click at [497, 220] on button "Next" at bounding box center [458, 217] width 100 height 25
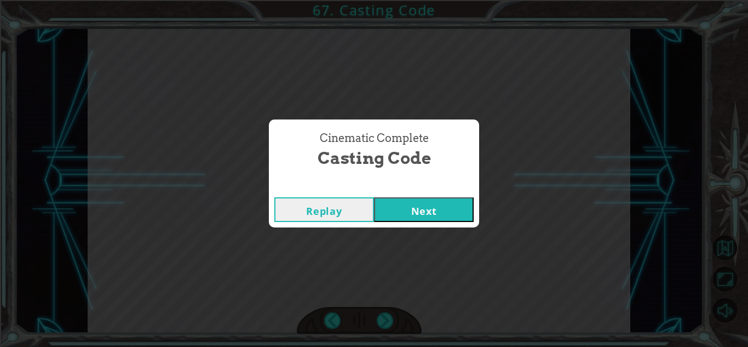
click at [415, 216] on button "Next" at bounding box center [424, 209] width 100 height 25
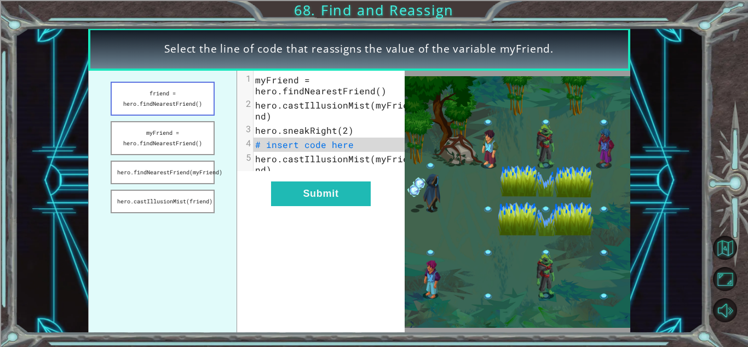
click at [180, 99] on button "friend = hero.findNearestFriend()" at bounding box center [163, 99] width 104 height 34
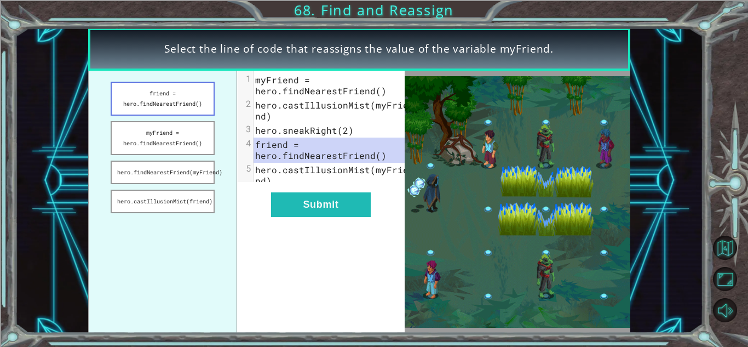
click at [193, 98] on button "friend = hero.findNearestFriend()" at bounding box center [163, 99] width 104 height 34
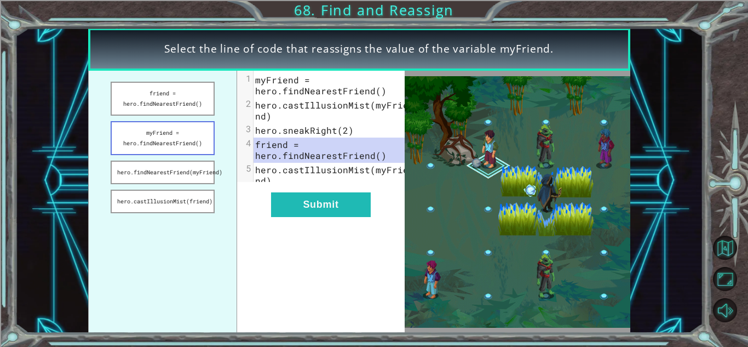
click at [190, 140] on button "myFriend = hero.findNearestFriend()" at bounding box center [163, 138] width 104 height 34
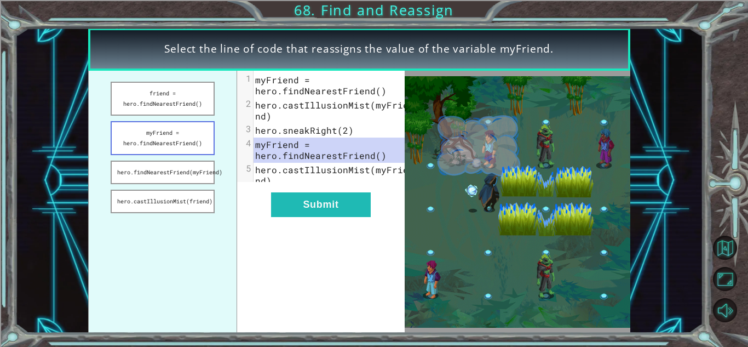
click at [183, 146] on button "myFriend = hero.findNearestFriend()" at bounding box center [163, 138] width 104 height 34
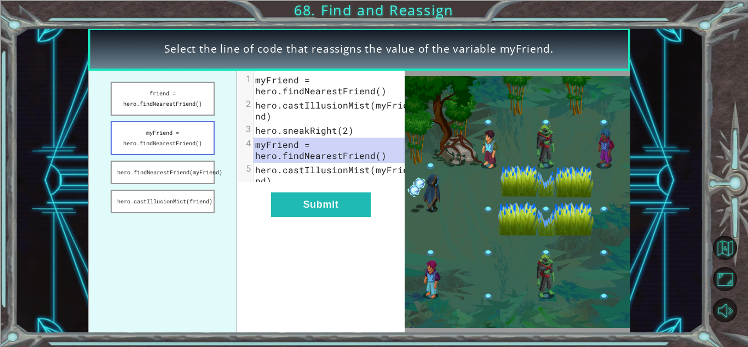
click at [182, 136] on button "myFriend = hero.findNearestFriend()" at bounding box center [163, 138] width 104 height 34
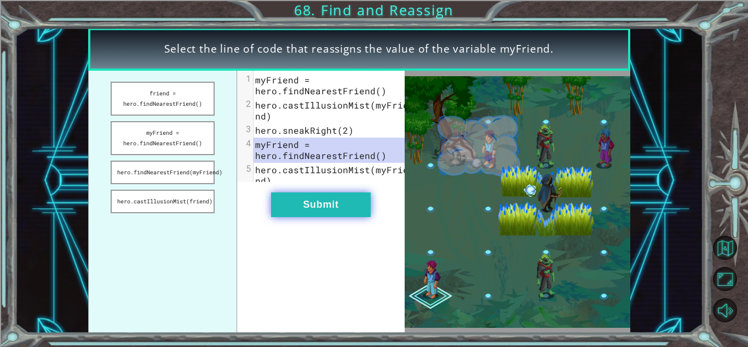
click at [321, 217] on button "Submit" at bounding box center [321, 204] width 100 height 25
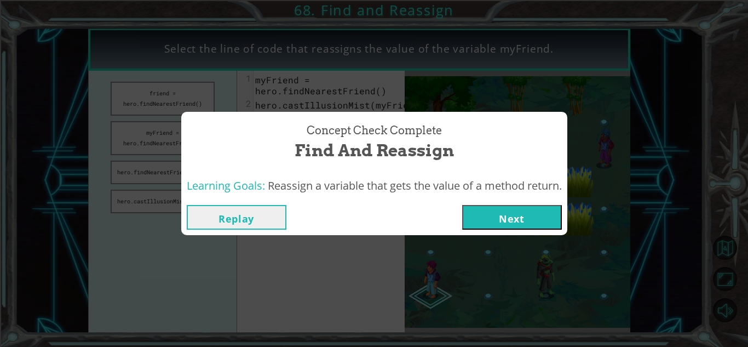
click at [344, 211] on div "Replay Next" at bounding box center [374, 217] width 375 height 25
click at [468, 222] on button "Next" at bounding box center [512, 217] width 100 height 25
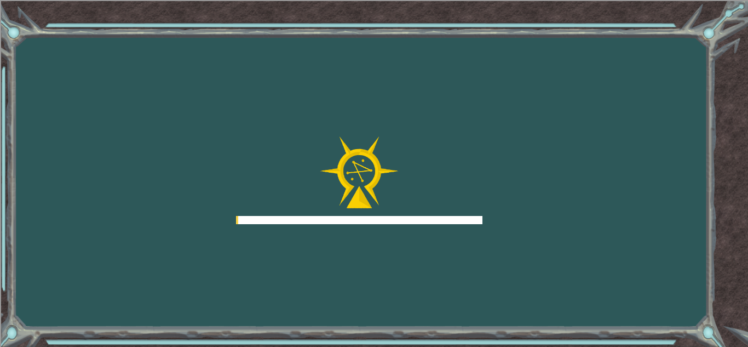
click at [481, 225] on div "Goals Error loading from server. Try refreshing the page. You'll need to join a…" at bounding box center [374, 173] width 748 height 347
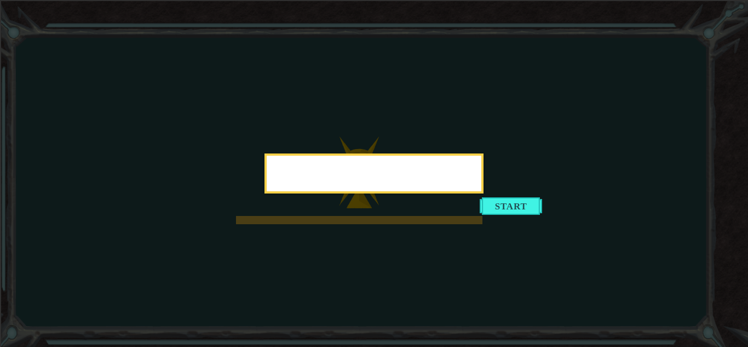
click at [484, 193] on div at bounding box center [374, 173] width 219 height 40
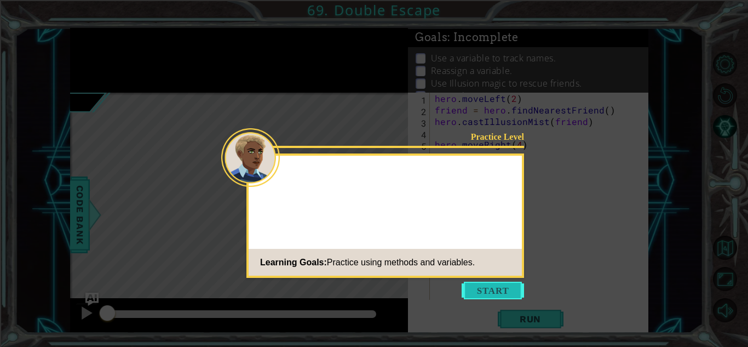
click at [491, 296] on button "Start" at bounding box center [493, 291] width 62 height 18
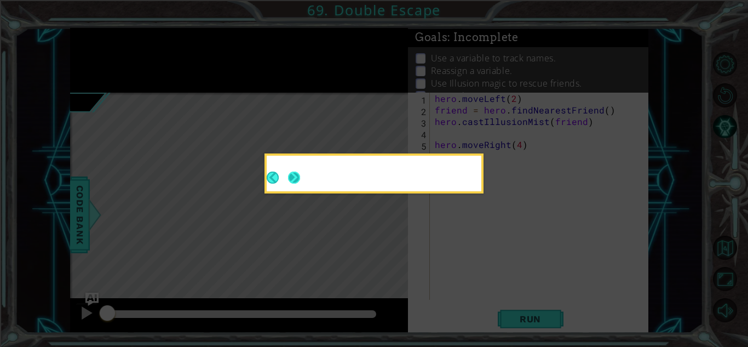
click at [293, 175] on button "Next" at bounding box center [294, 178] width 20 height 20
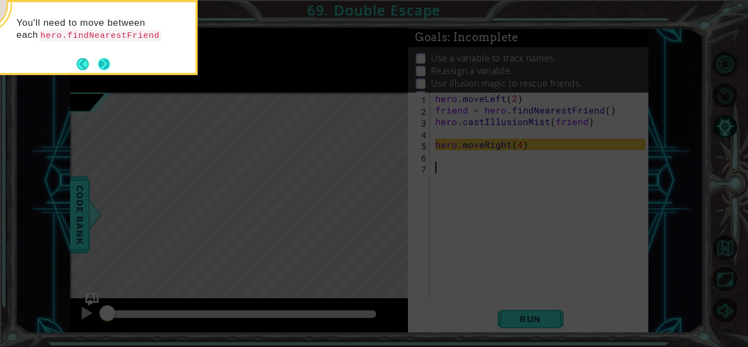
click at [105, 61] on button "Next" at bounding box center [104, 64] width 20 height 20
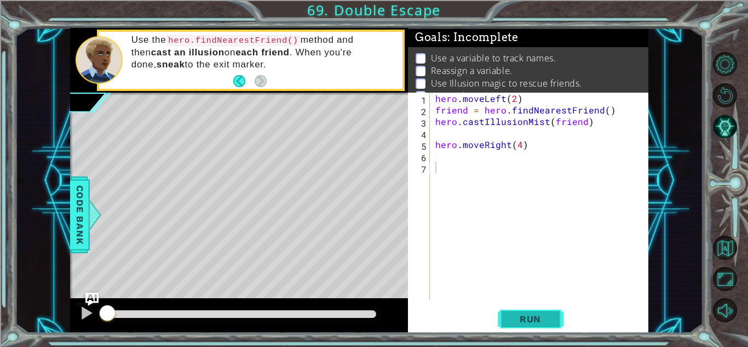
click at [556, 320] on button "Run" at bounding box center [531, 319] width 66 height 24
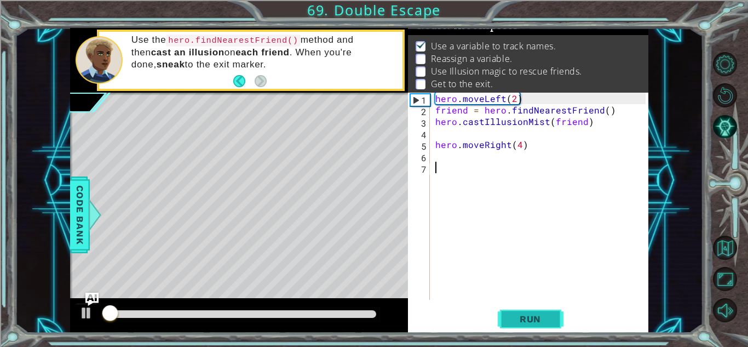
scroll to position [15, 0]
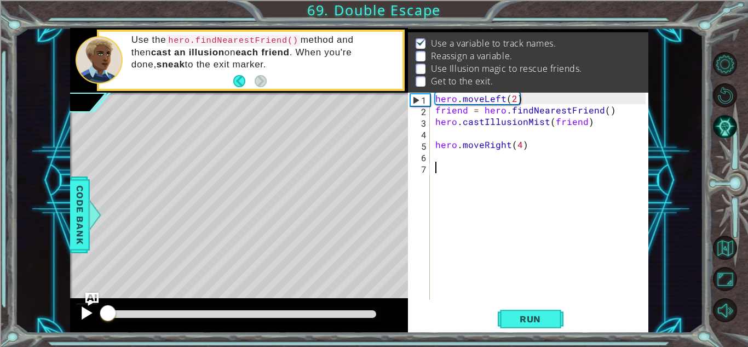
drag, startPoint x: 215, startPoint y: 316, endPoint x: 77, endPoint y: 318, distance: 138.1
click at [77, 318] on div at bounding box center [239, 315] width 338 height 35
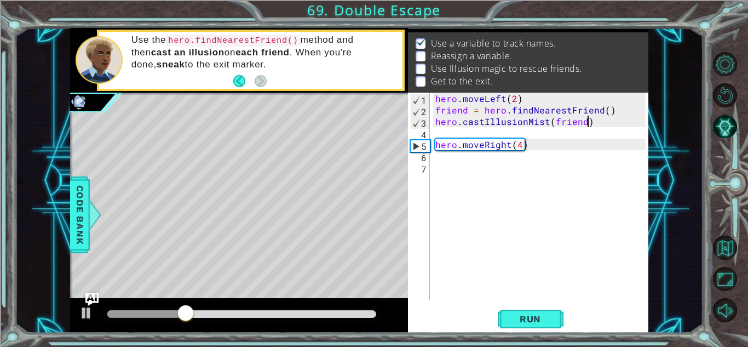
click at [590, 123] on div "hero . moveLeft ( 2 ) friend = hero . findNearestFriend ( ) hero . castIllusion…" at bounding box center [542, 208] width 218 height 230
drag, startPoint x: 614, startPoint y: 109, endPoint x: 450, endPoint y: 119, distance: 164.1
click at [450, 119] on div "hero . moveLeft ( 2 ) friend = hero . findNearestFriend ( ) hero . castIllusion…" at bounding box center [542, 208] width 218 height 230
type textarea "friend = hero.findNearestFriend() hero.castIllusionMist(friend)"
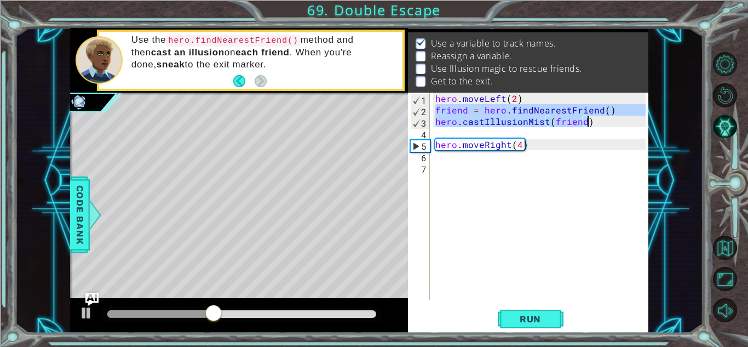
drag, startPoint x: 434, startPoint y: 108, endPoint x: 595, endPoint y: 126, distance: 162.0
click at [595, 126] on div "hero . moveLeft ( 2 ) friend = hero . findNearestFriend ( ) hero . castIllusion…" at bounding box center [542, 208] width 218 height 230
click at [526, 169] on div "hero . moveLeft ( 2 ) friend = hero . findNearestFriend ( ) hero . castIllusion…" at bounding box center [542, 208] width 218 height 230
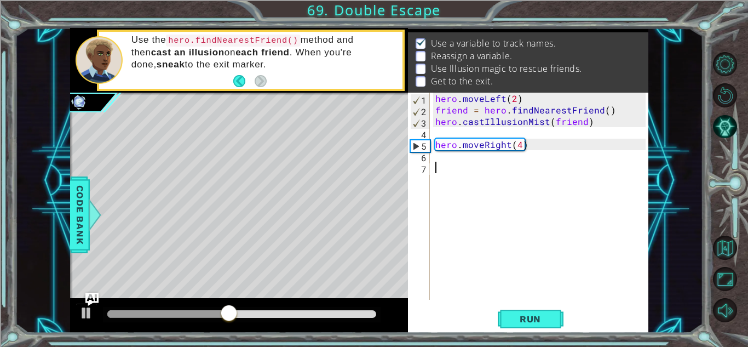
paste textarea "hero.castIllusionMist(friend)"
type textarea "hero.castIllusionMist(friend)"
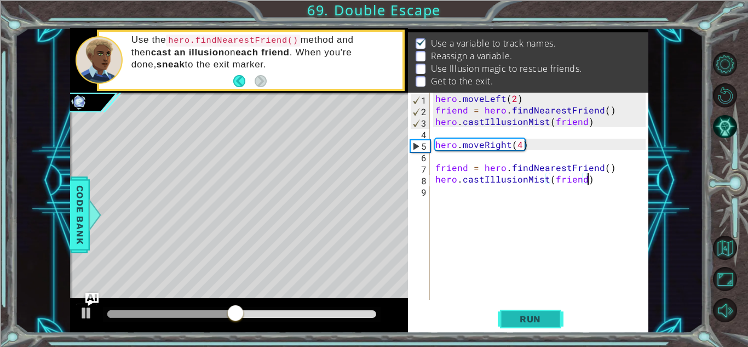
click at [533, 319] on span "Run" at bounding box center [530, 318] width 43 height 11
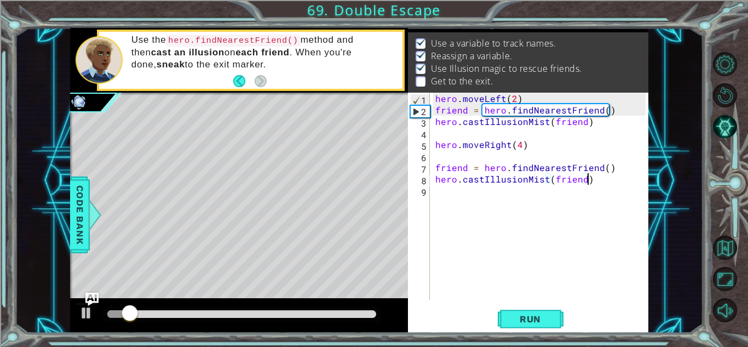
click at [557, 208] on div "hero . moveLeft ( 2 ) friend = hero . findNearestFriend ( ) hero . castIllusion…" at bounding box center [542, 208] width 218 height 230
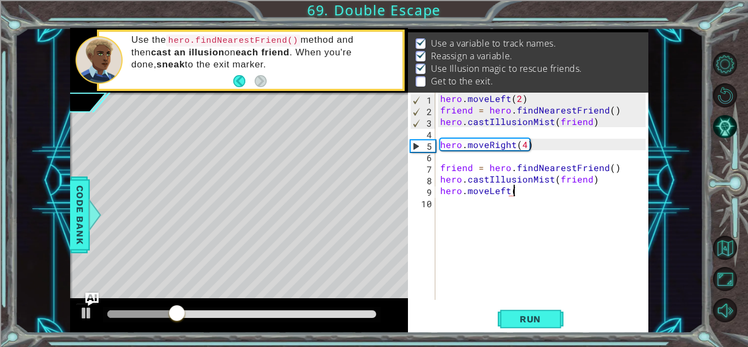
scroll to position [0, 4]
type textarea "hero.moveLeft(2)"
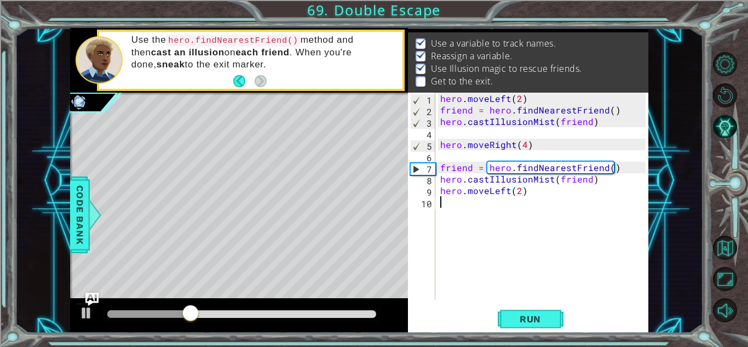
click at [476, 205] on div "hero . moveLeft ( 2 ) friend = hero . findNearestFriend ( ) hero . castIllusion…" at bounding box center [544, 208] width 213 height 230
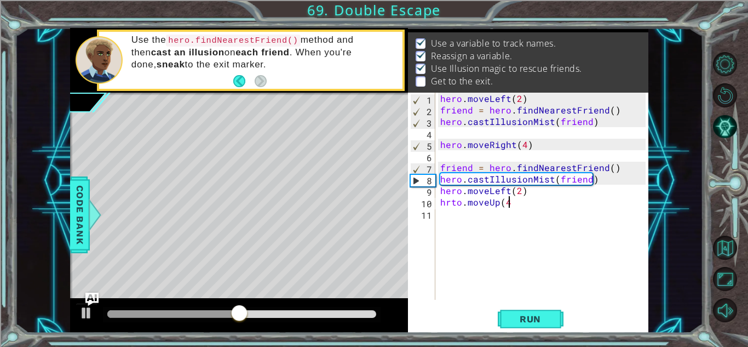
scroll to position [0, 4]
type textarea "hrto.moveUp(4)"
click at [525, 314] on span "Run" at bounding box center [530, 318] width 43 height 11
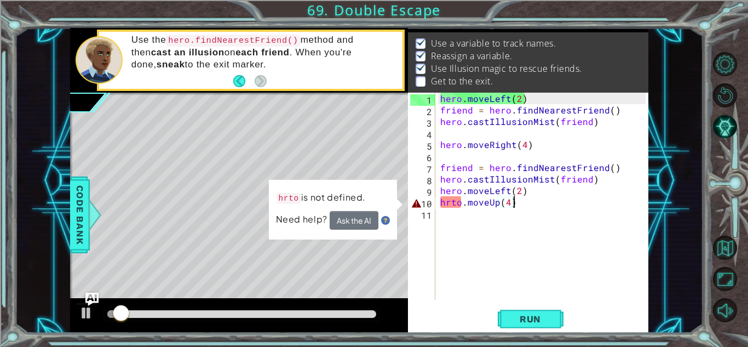
click at [453, 204] on div "hero . moveLeft ( 2 ) friend = hero . findNearestFriend ( ) hero . castIllusion…" at bounding box center [544, 208] width 213 height 230
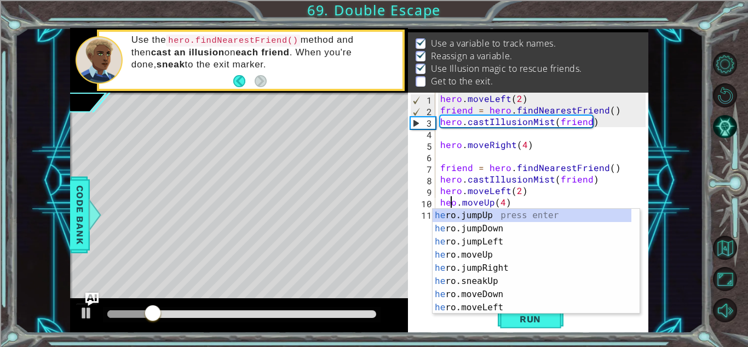
scroll to position [0, 1]
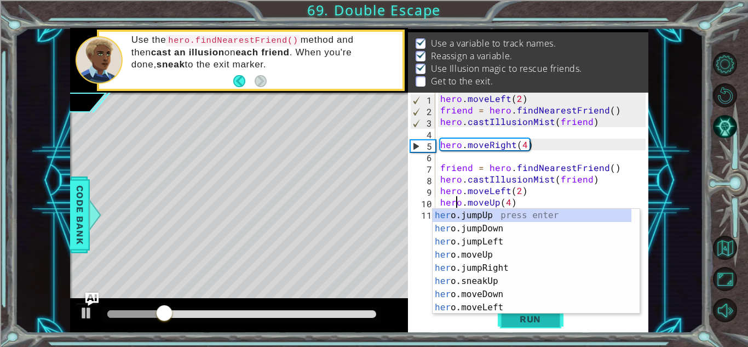
type textarea "hero.moveUp(4)"
click at [512, 314] on span "Run" at bounding box center [530, 318] width 43 height 11
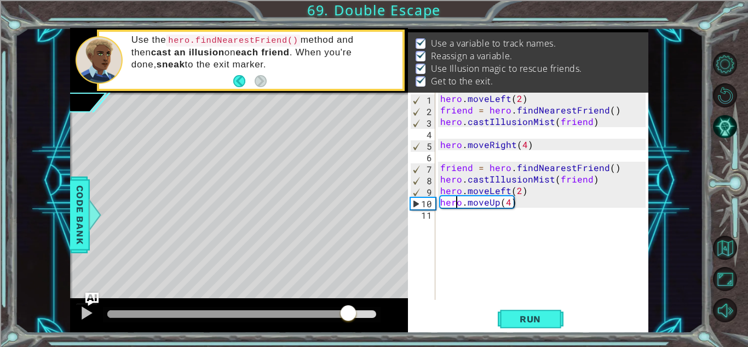
click at [349, 314] on div at bounding box center [241, 314] width 269 height 8
click at [91, 315] on div at bounding box center [86, 313] width 14 height 14
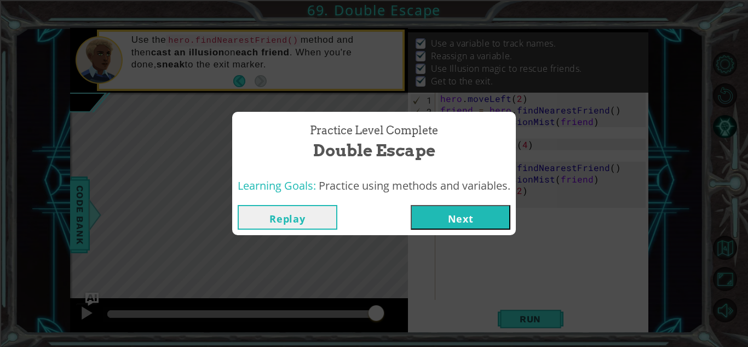
click at [470, 207] on button "Next" at bounding box center [461, 217] width 100 height 25
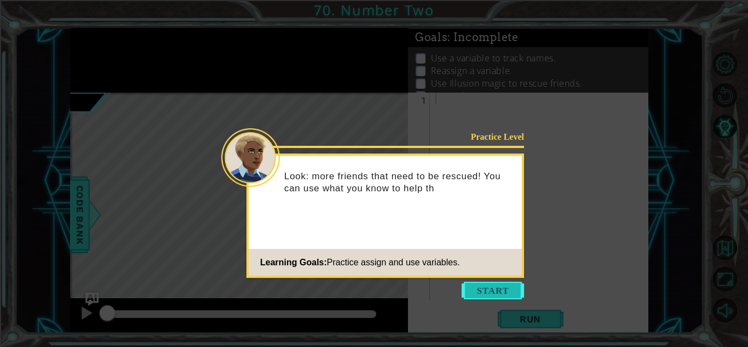
click at [485, 293] on button "Start" at bounding box center [493, 291] width 62 height 18
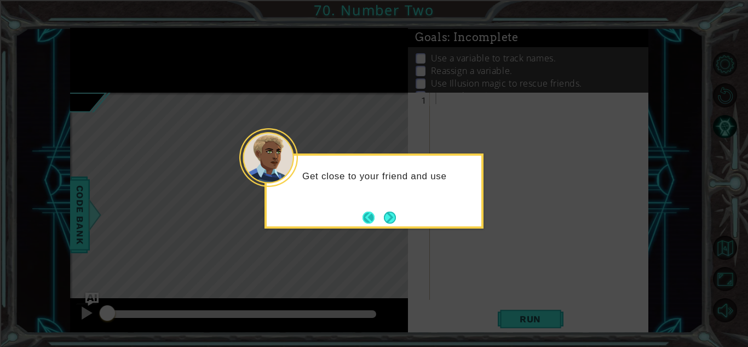
click at [377, 211] on button "Back" at bounding box center [373, 217] width 21 height 12
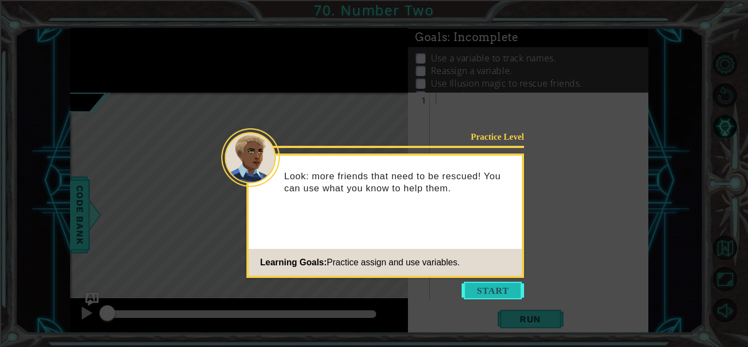
click at [500, 290] on button "Start" at bounding box center [493, 291] width 62 height 18
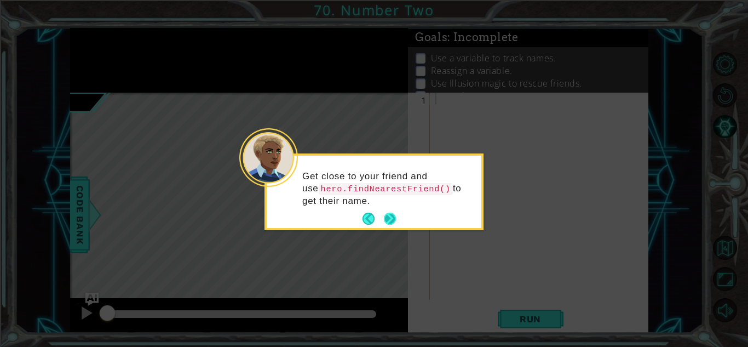
click at [382, 224] on button "Next" at bounding box center [390, 219] width 20 height 20
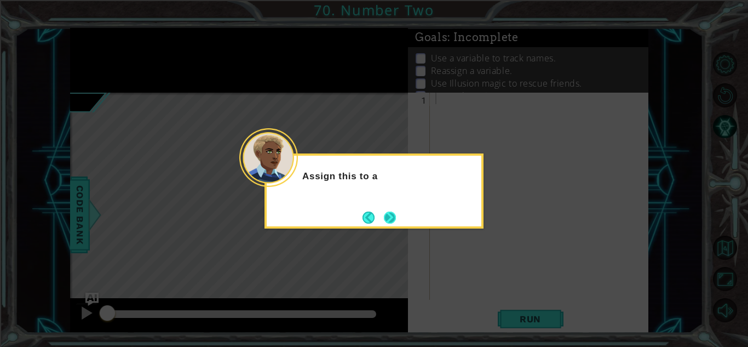
click at [385, 216] on button "Next" at bounding box center [390, 217] width 16 height 16
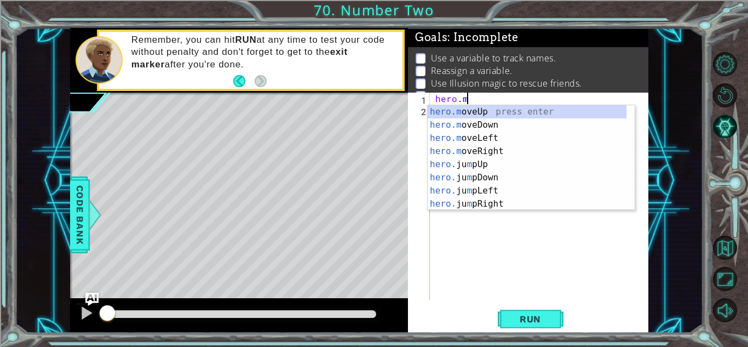
scroll to position [0, 2]
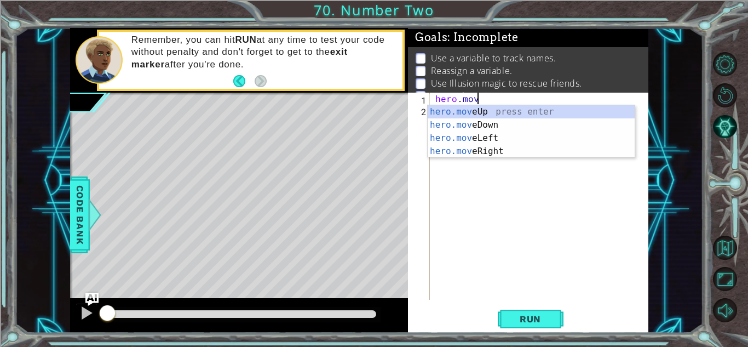
type textarea "hero.move"
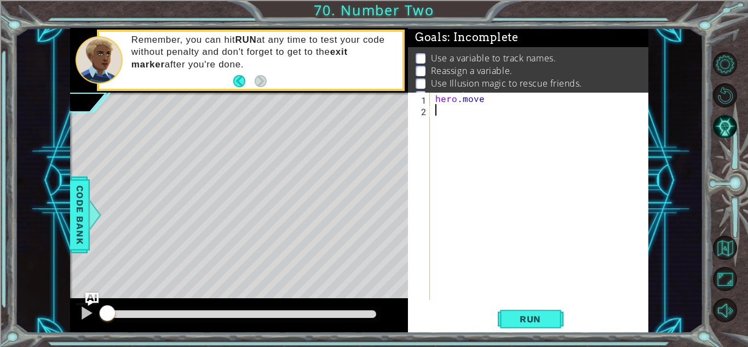
click at [437, 162] on div "hero . move" at bounding box center [542, 208] width 218 height 230
click at [488, 104] on div "hero . move" at bounding box center [542, 208] width 218 height 230
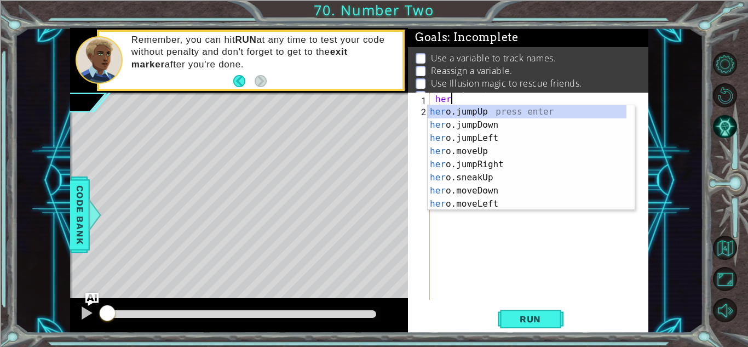
type textarea "h"
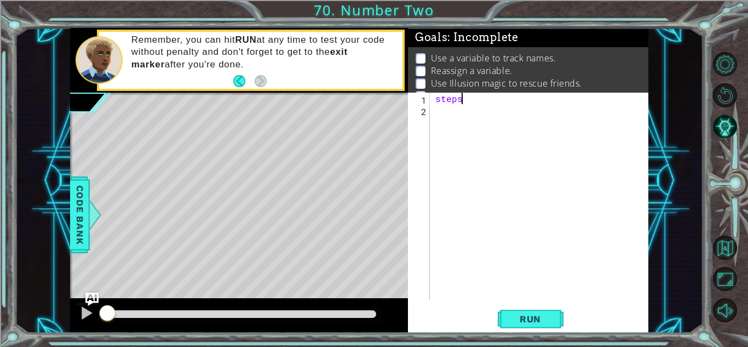
scroll to position [0, 1]
type textarea "steps=2"
type textarea "hero.moveRight(steps)"
click at [486, 127] on div "steps = 2 hero . moveRight ( steps )" at bounding box center [542, 208] width 218 height 230
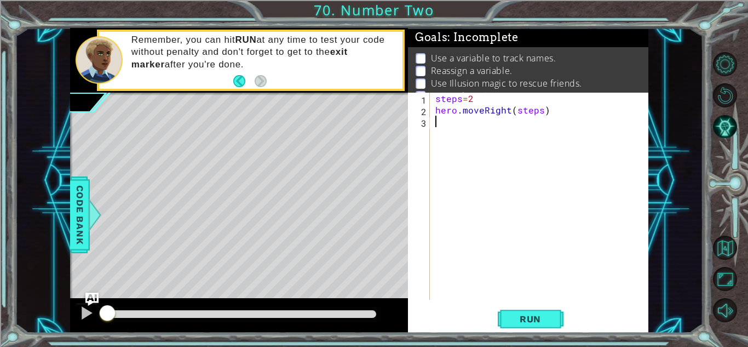
scroll to position [0, 0]
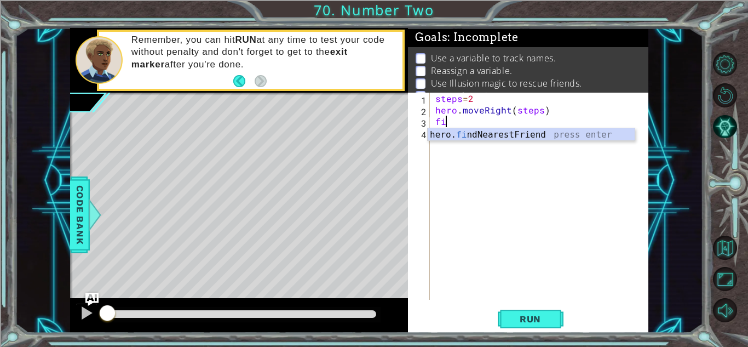
type textarea "find"
click at [469, 138] on div "hero. find NearestFriend press enter" at bounding box center [531, 147] width 207 height 39
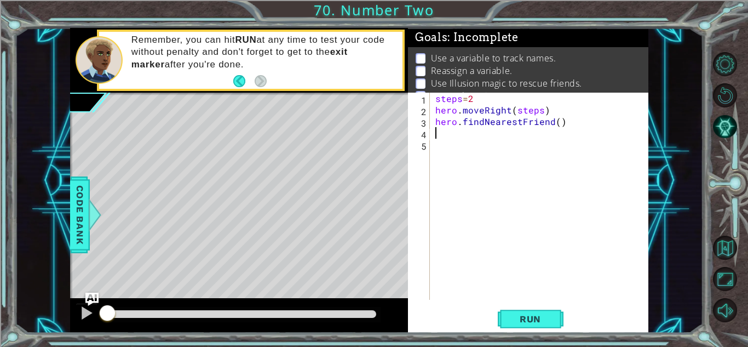
scroll to position [0, 0]
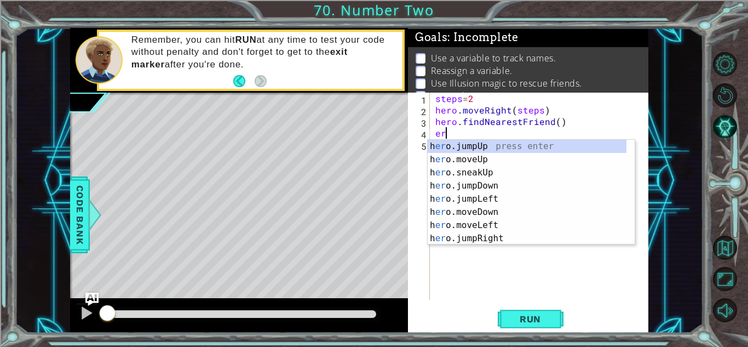
type textarea "e"
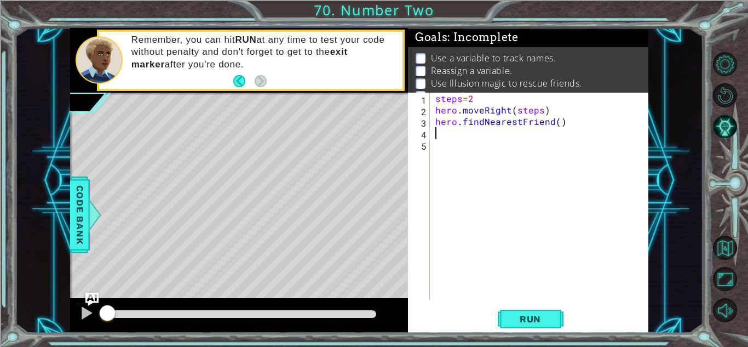
paste textarea "hero.castIllusionMist(friend)"
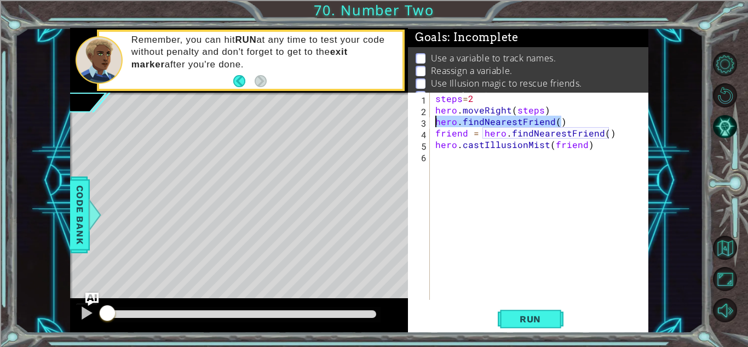
drag, startPoint x: 566, startPoint y: 122, endPoint x: 434, endPoint y: 124, distance: 132.0
click at [434, 124] on div "steps = 2 hero . moveRight ( steps ) hero . findNearestFriend ( ) friend = hero…" at bounding box center [542, 208] width 218 height 230
type textarea "hero.findNearestFriend()"
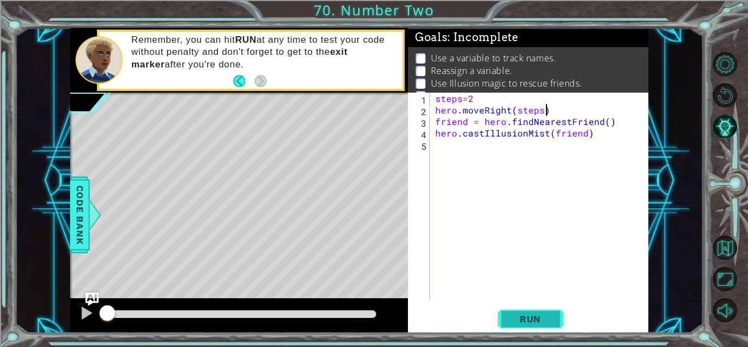
type textarea "hero.moveRight(steps)"
click at [554, 319] on button "Run" at bounding box center [531, 319] width 66 height 24
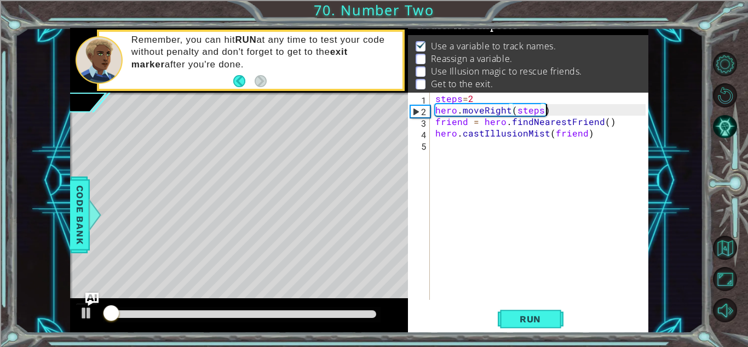
scroll to position [15, 0]
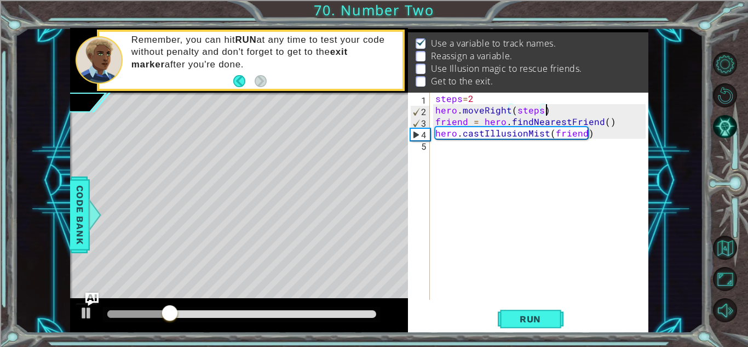
click at [486, 158] on div "steps = 2 hero . moveRight ( steps ) friend = hero . findNearestFriend ( ) hero…" at bounding box center [542, 208] width 218 height 230
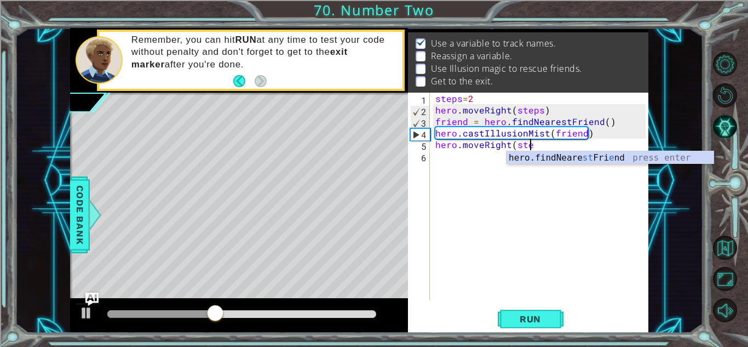
scroll to position [0, 6]
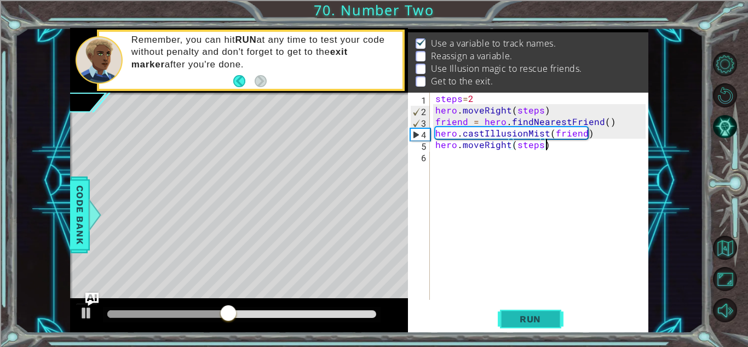
click at [528, 313] on span "Run" at bounding box center [530, 318] width 43 height 11
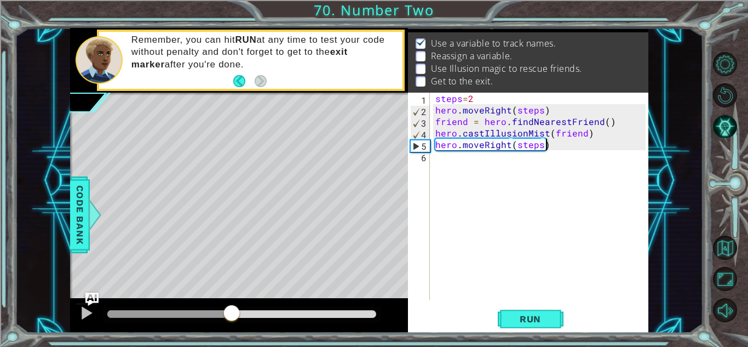
click at [232, 311] on div at bounding box center [241, 314] width 269 height 8
click at [89, 308] on div at bounding box center [86, 313] width 14 height 14
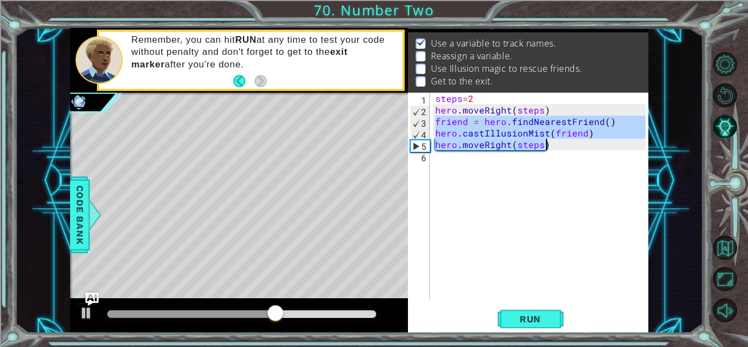
drag, startPoint x: 433, startPoint y: 122, endPoint x: 589, endPoint y: 139, distance: 157.1
click at [589, 139] on div "steps = 2 hero . moveRight ( steps ) friend = hero . findNearestFriend ( ) hero…" at bounding box center [539, 196] width 213 height 207
click at [587, 138] on div "steps = 2 hero . moveRight ( steps ) friend = hero . findNearestFriend ( ) hero…" at bounding box center [539, 196] width 213 height 207
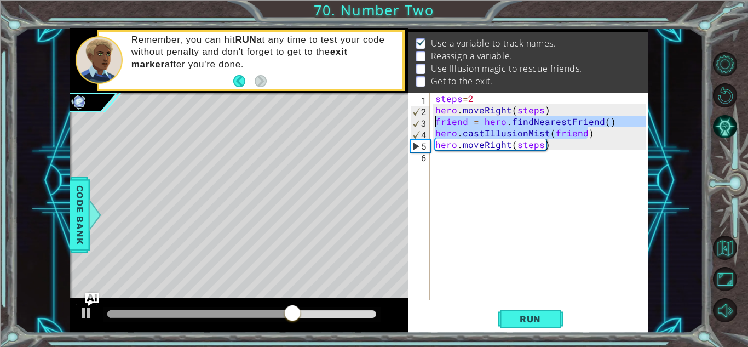
drag, startPoint x: 589, startPoint y: 138, endPoint x: 437, endPoint y: 125, distance: 152.3
click at [437, 125] on div "steps = 2 hero . moveRight ( steps ) friend = hero . findNearestFriend ( ) hero…" at bounding box center [542, 208] width 218 height 230
type textarea "friend = hero.findNearestFriend() hero.castIllusionMist(friend)"
click at [457, 168] on div "steps = 2 hero . moveRight ( steps ) friend = hero . findNearestFriend ( ) hero…" at bounding box center [542, 208] width 218 height 230
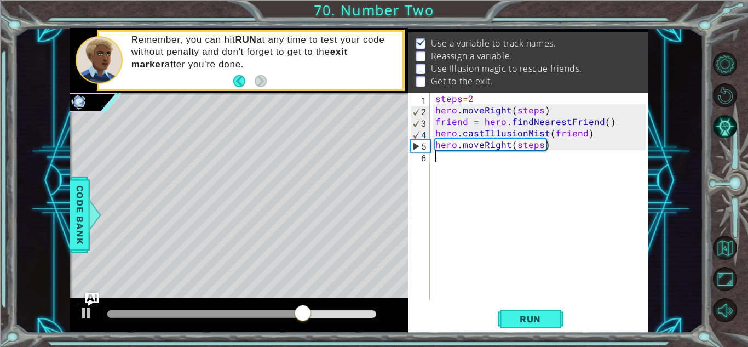
scroll to position [0, 0]
paste textarea "hero.castIllusionMist(friend)"
type textarea "hero.castIllusionMist(friend)"
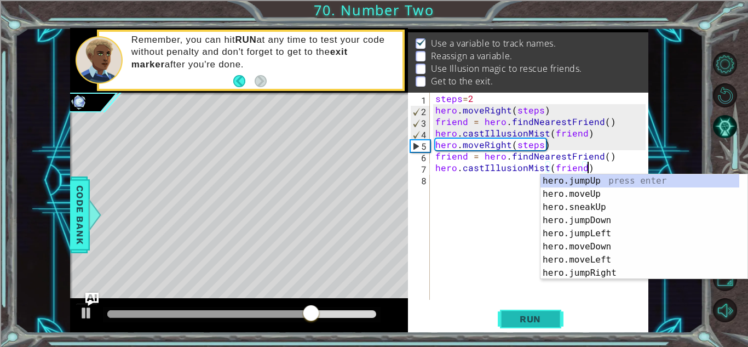
click at [516, 330] on button "Run" at bounding box center [531, 319] width 66 height 24
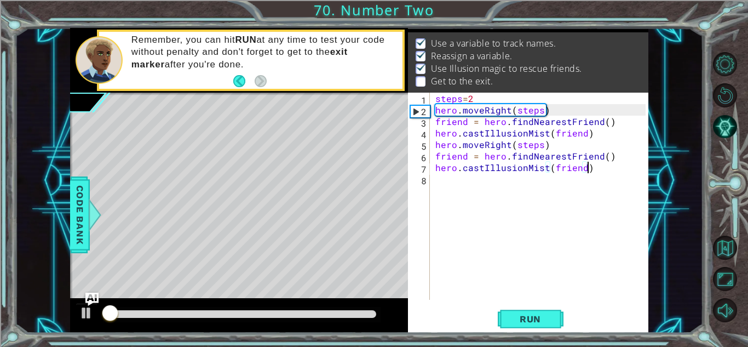
click at [259, 314] on div at bounding box center [241, 314] width 269 height 8
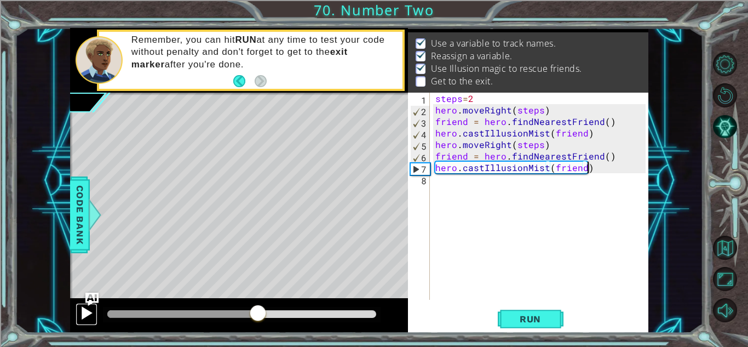
click at [85, 320] on div at bounding box center [86, 313] width 14 height 14
click at [480, 191] on div "steps = 2 hero . moveRight ( steps ) friend = hero . findNearestFriend ( ) hero…" at bounding box center [542, 208] width 218 height 230
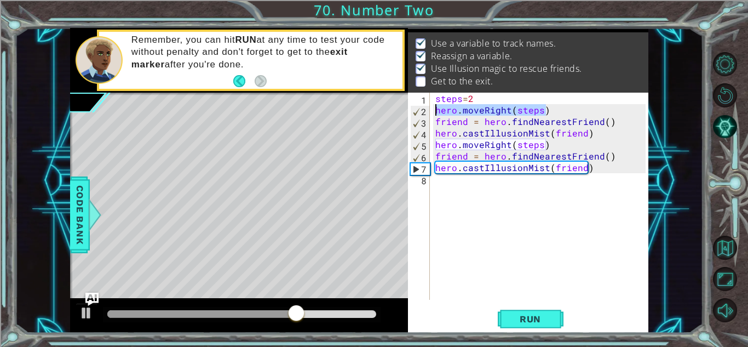
drag, startPoint x: 549, startPoint y: 106, endPoint x: 434, endPoint y: 113, distance: 115.2
click at [434, 113] on div "steps = 2 hero . moveRight ( steps ) friend = hero . findNearestFriend ( ) hero…" at bounding box center [542, 208] width 218 height 230
type textarea "hero.moveRight(steps)"
click at [445, 188] on div "steps = 2 hero . moveRight ( steps ) friend = hero . findNearestFriend ( ) hero…" at bounding box center [542, 208] width 218 height 230
paste textarea "hero.moveRight(steps)"
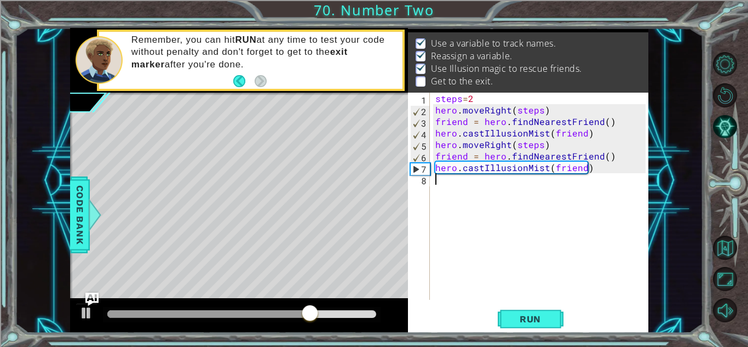
type textarea "hero.moveRight(steps)"
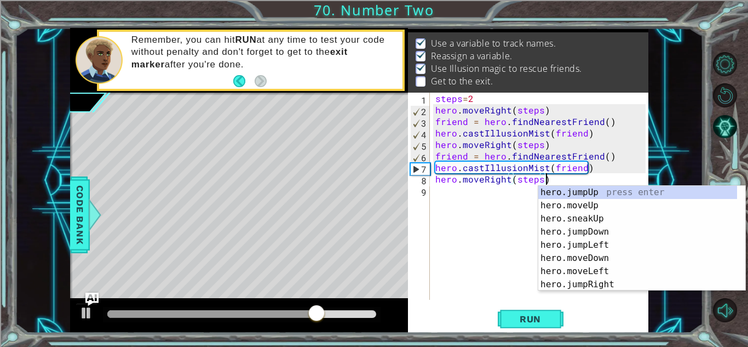
click at [525, 306] on div "hero.moveRight(steps) 1 2 3 4 5 6 7 8 9 steps = 2 hero . moveRight ( steps ) fr…" at bounding box center [528, 213] width 241 height 240
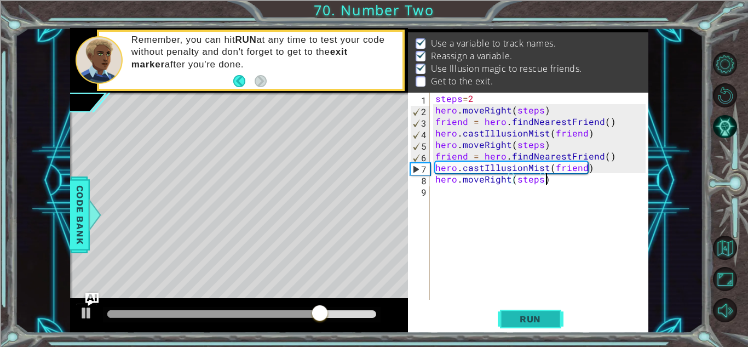
click at [532, 314] on span "Run" at bounding box center [530, 318] width 43 height 11
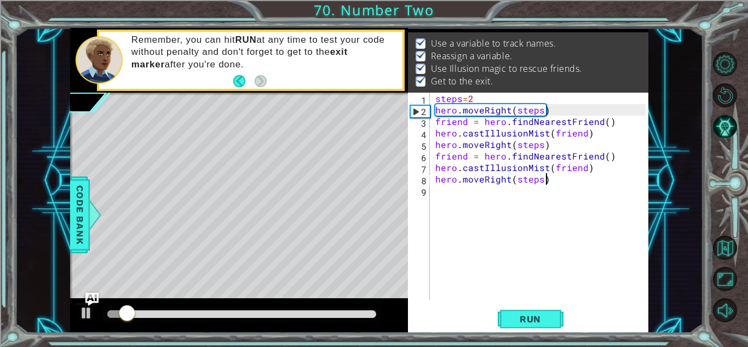
click at [373, 316] on div at bounding box center [241, 314] width 269 height 8
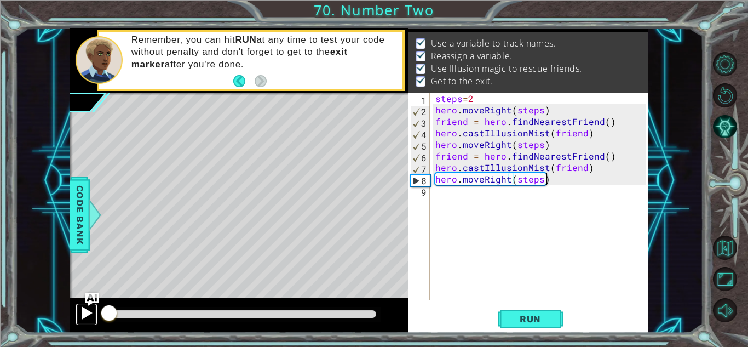
click at [85, 313] on div at bounding box center [86, 313] width 14 height 14
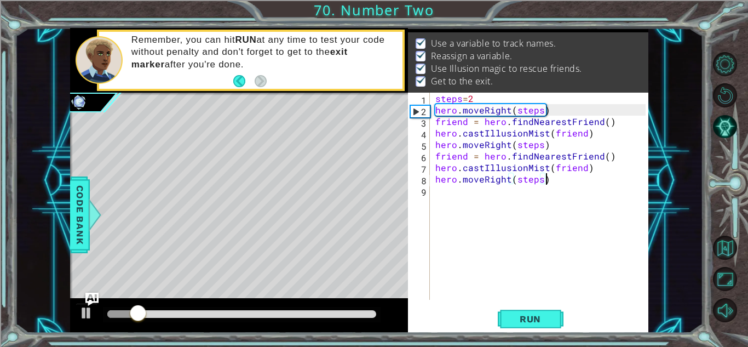
click at [374, 314] on div at bounding box center [241, 314] width 269 height 8
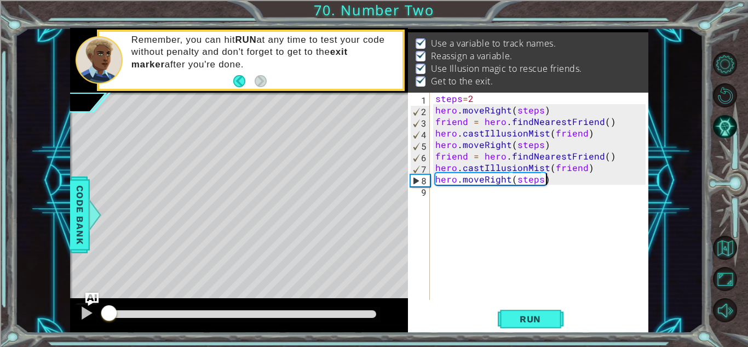
click at [364, 312] on div at bounding box center [241, 314] width 269 height 8
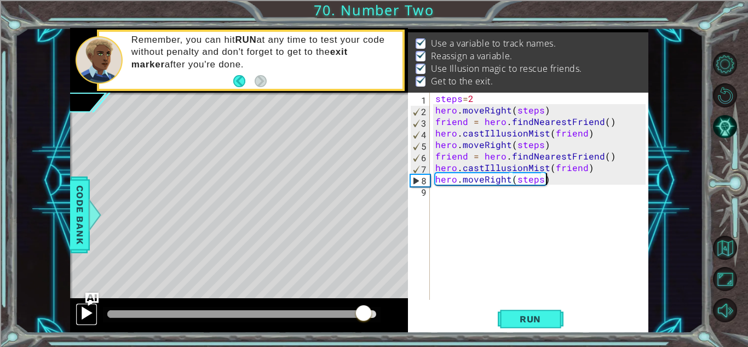
click at [83, 319] on div at bounding box center [86, 313] width 14 height 14
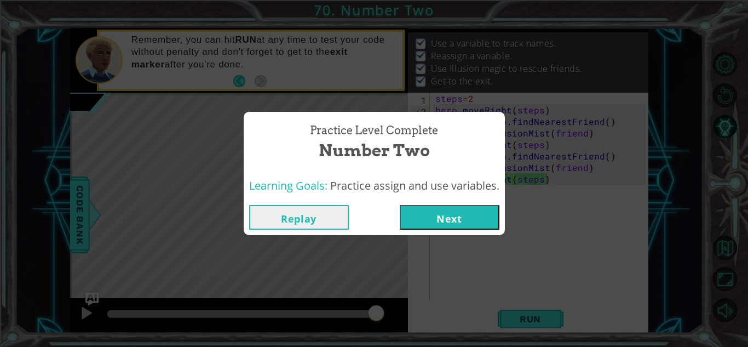
click at [441, 226] on button "Next" at bounding box center [450, 217] width 100 height 25
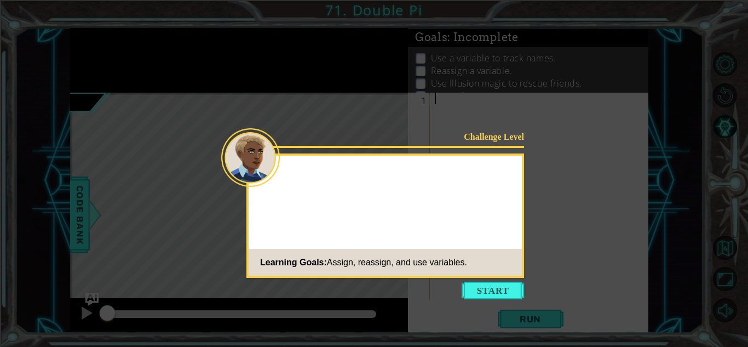
click at [516, 213] on div "Challenge Level Learning Goals: Assign, reassign, and use variables." at bounding box center [386, 215] width 278 height 124
click at [500, 286] on button "Start" at bounding box center [493, 291] width 62 height 18
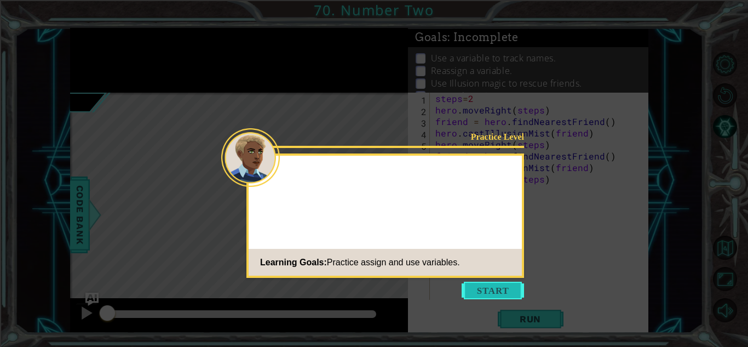
click at [487, 287] on button "Start" at bounding box center [493, 291] width 62 height 18
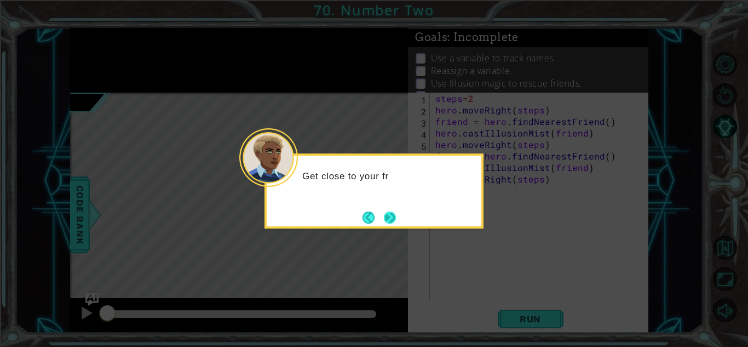
click at [393, 216] on button "Next" at bounding box center [390, 217] width 12 height 12
click at [396, 221] on button "Next" at bounding box center [389, 217] width 19 height 19
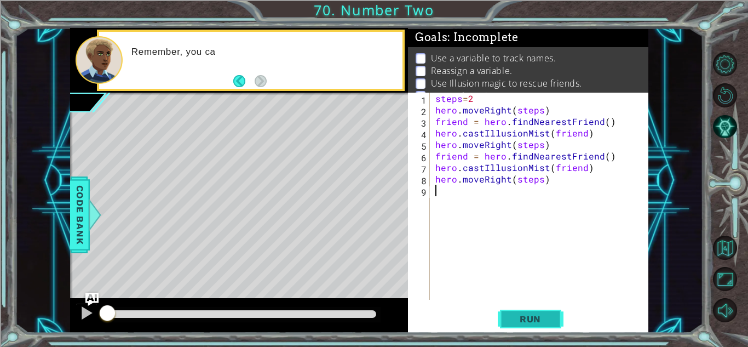
click at [549, 314] on span "Run" at bounding box center [530, 318] width 43 height 11
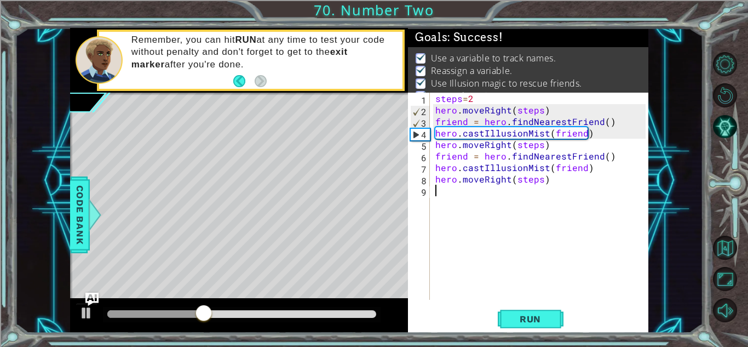
click at [359, 315] on div at bounding box center [241, 314] width 269 height 8
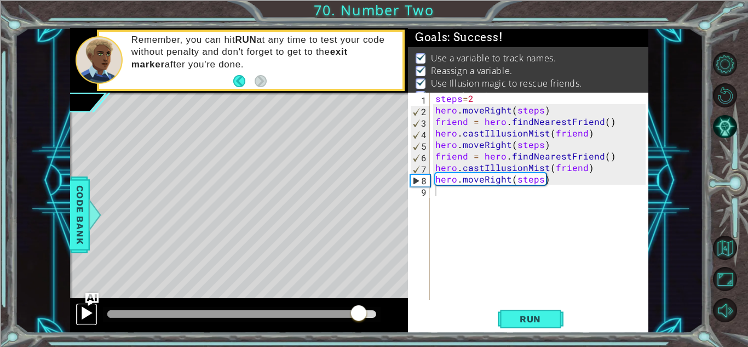
click at [81, 317] on div at bounding box center [86, 313] width 14 height 14
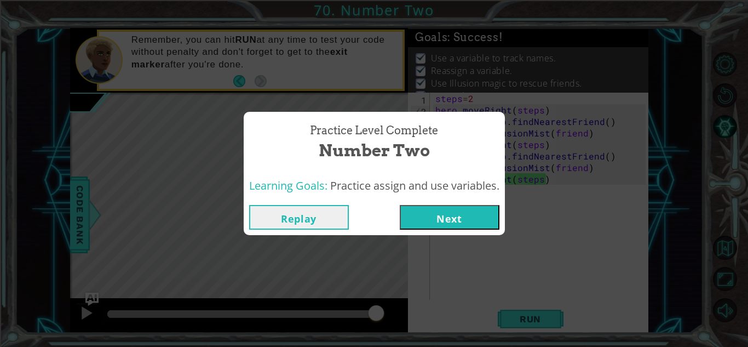
click at [417, 209] on button "Next" at bounding box center [450, 217] width 100 height 25
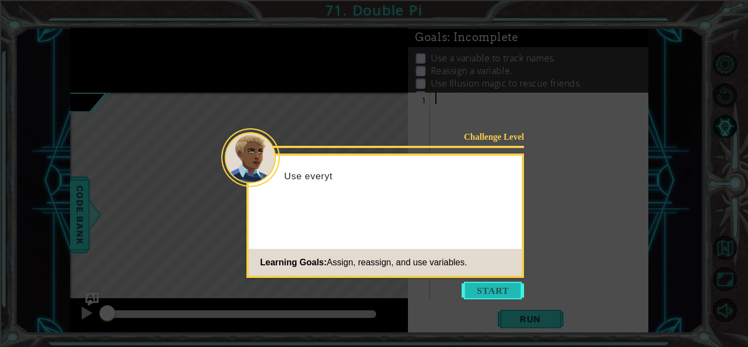
click at [488, 289] on button "Start" at bounding box center [493, 291] width 62 height 18
